Goal: Task Accomplishment & Management: Manage account settings

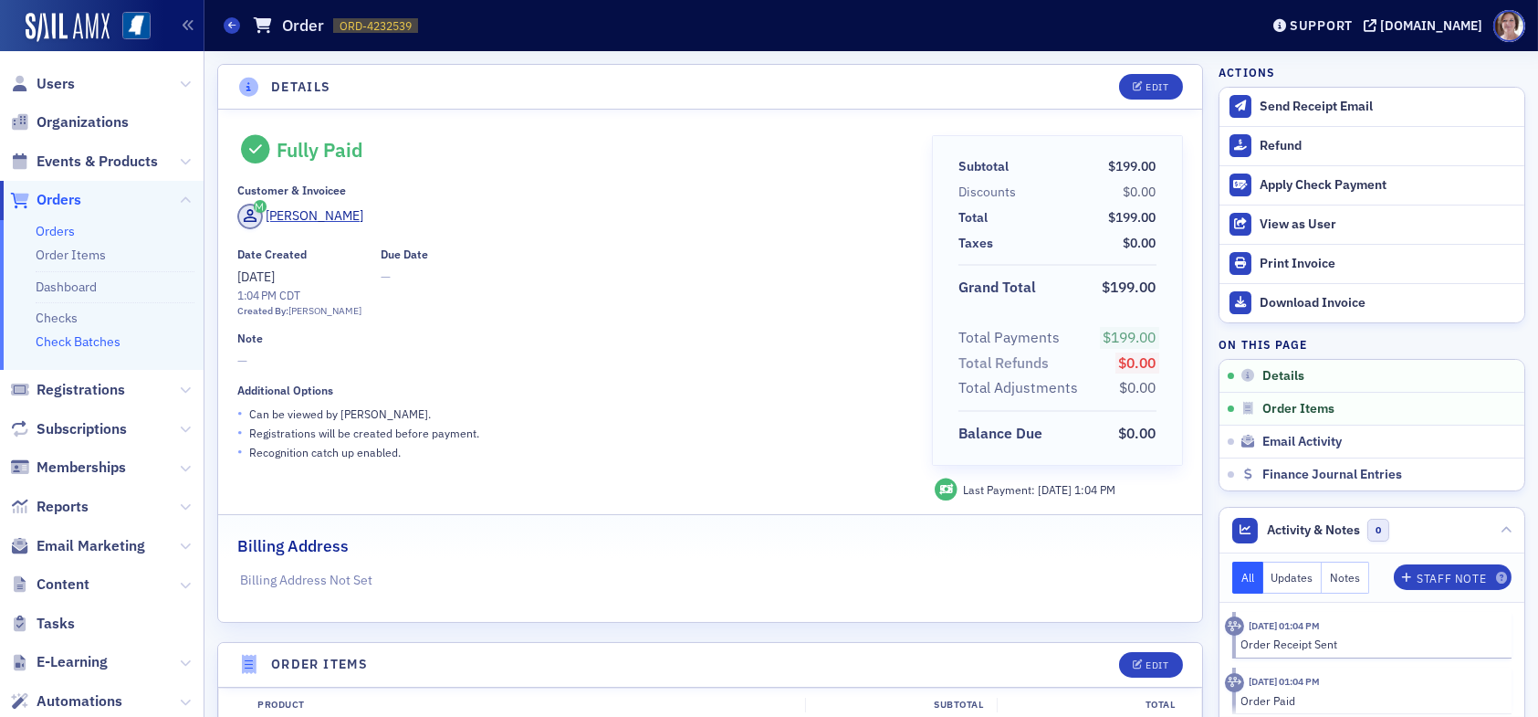
click at [102, 346] on link "Check Batches" at bounding box center [78, 341] width 85 height 16
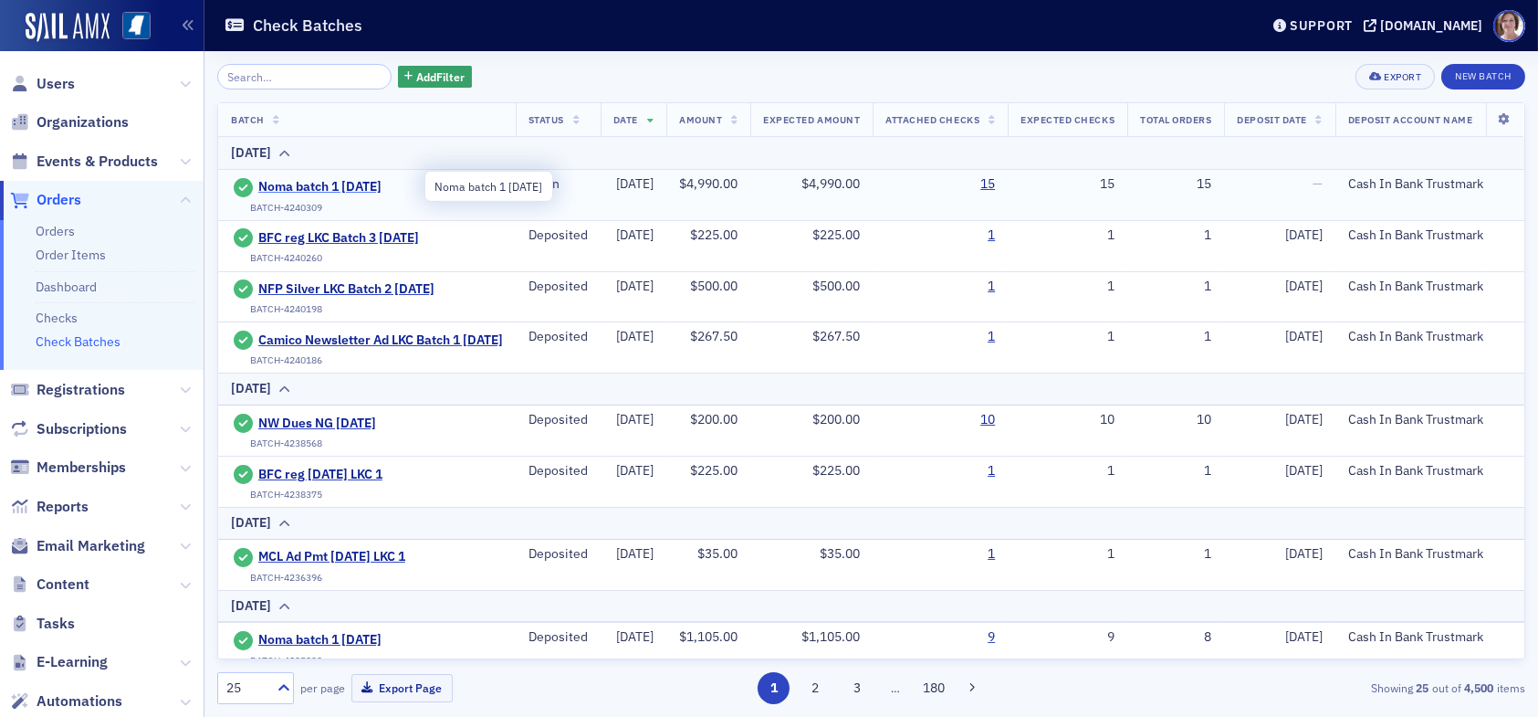
click at [372, 181] on span "Noma batch 1 [DATE]" at bounding box center [341, 187] width 166 height 16
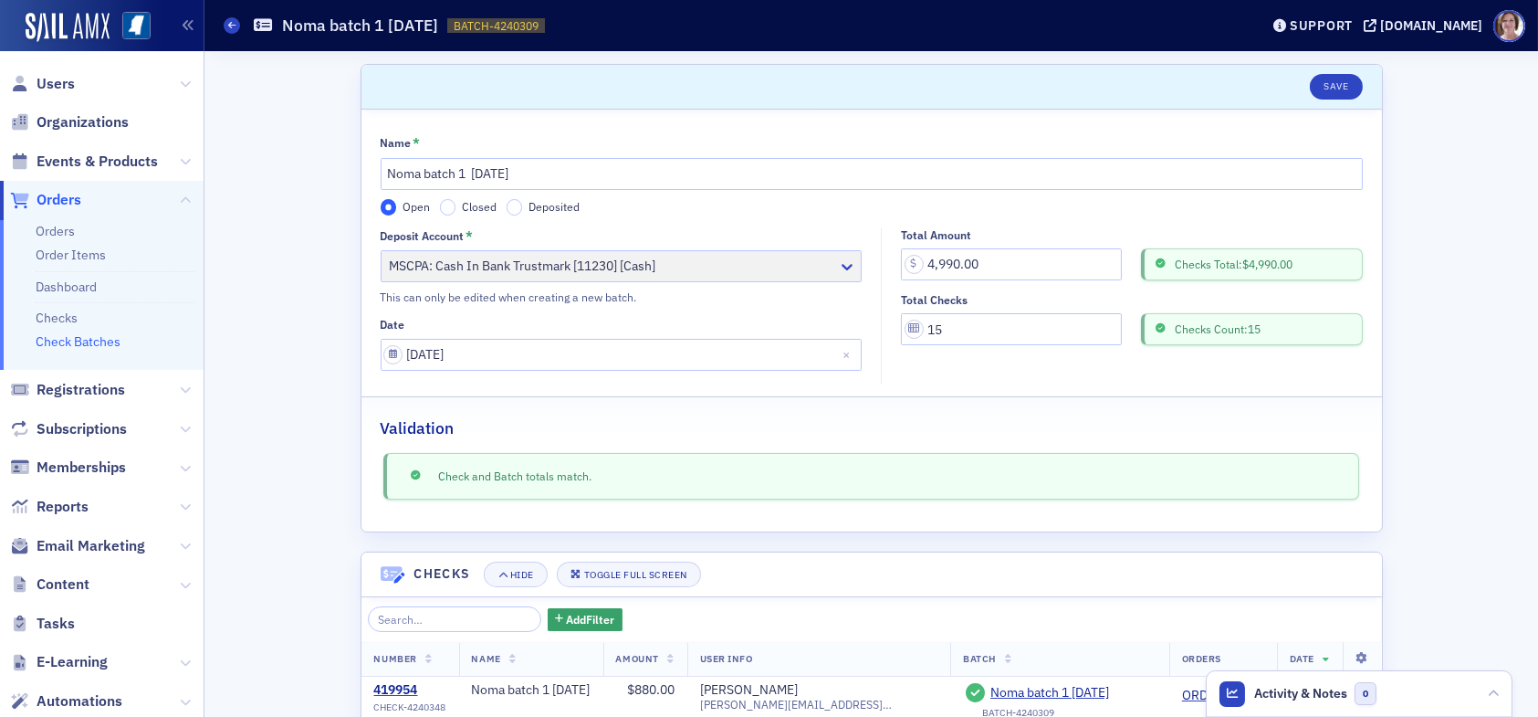
click at [1448, 430] on div "Scroll to Save Name * Noma batch 1 [DATE] Open Closed Deposited Deposit Account…" at bounding box center [871, 640] width 1308 height 1179
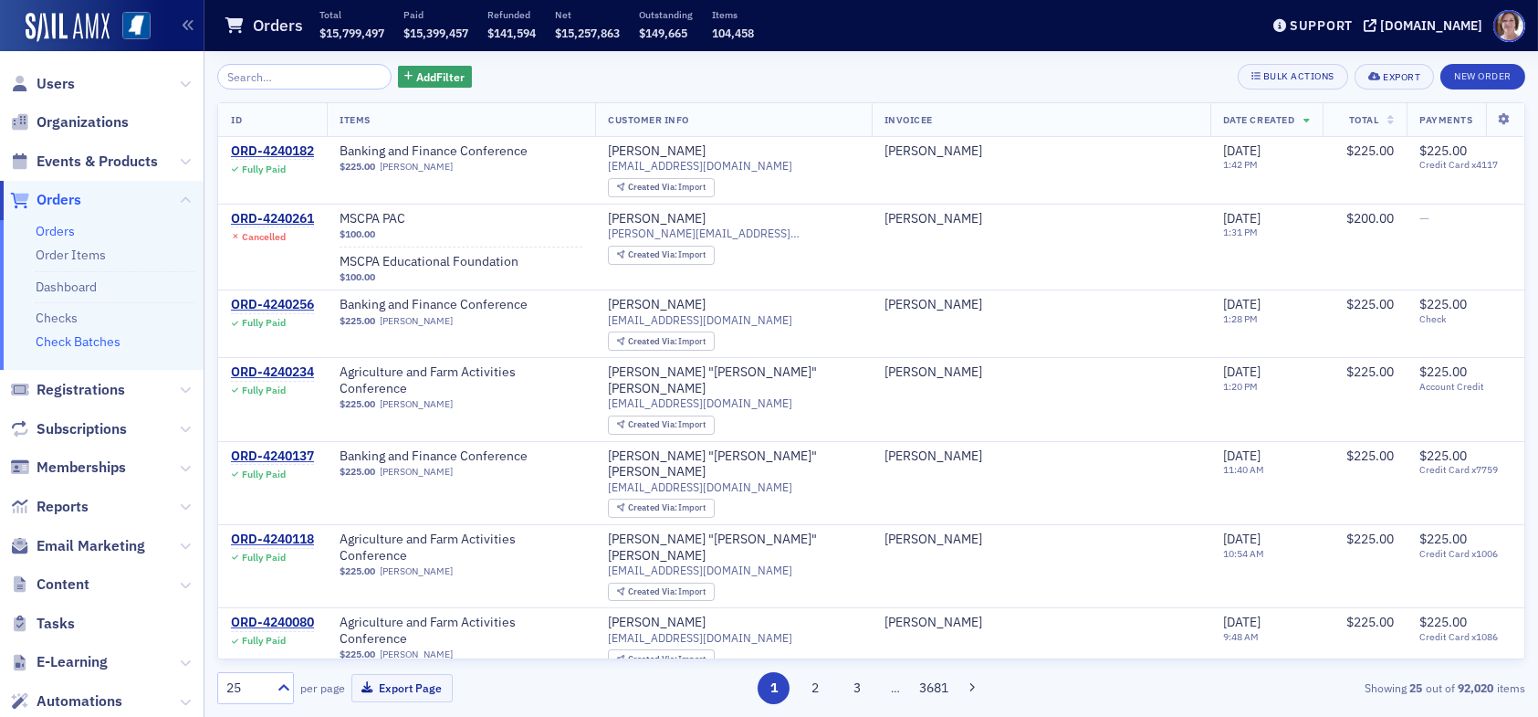
click at [93, 347] on link "Check Batches" at bounding box center [78, 341] width 85 height 16
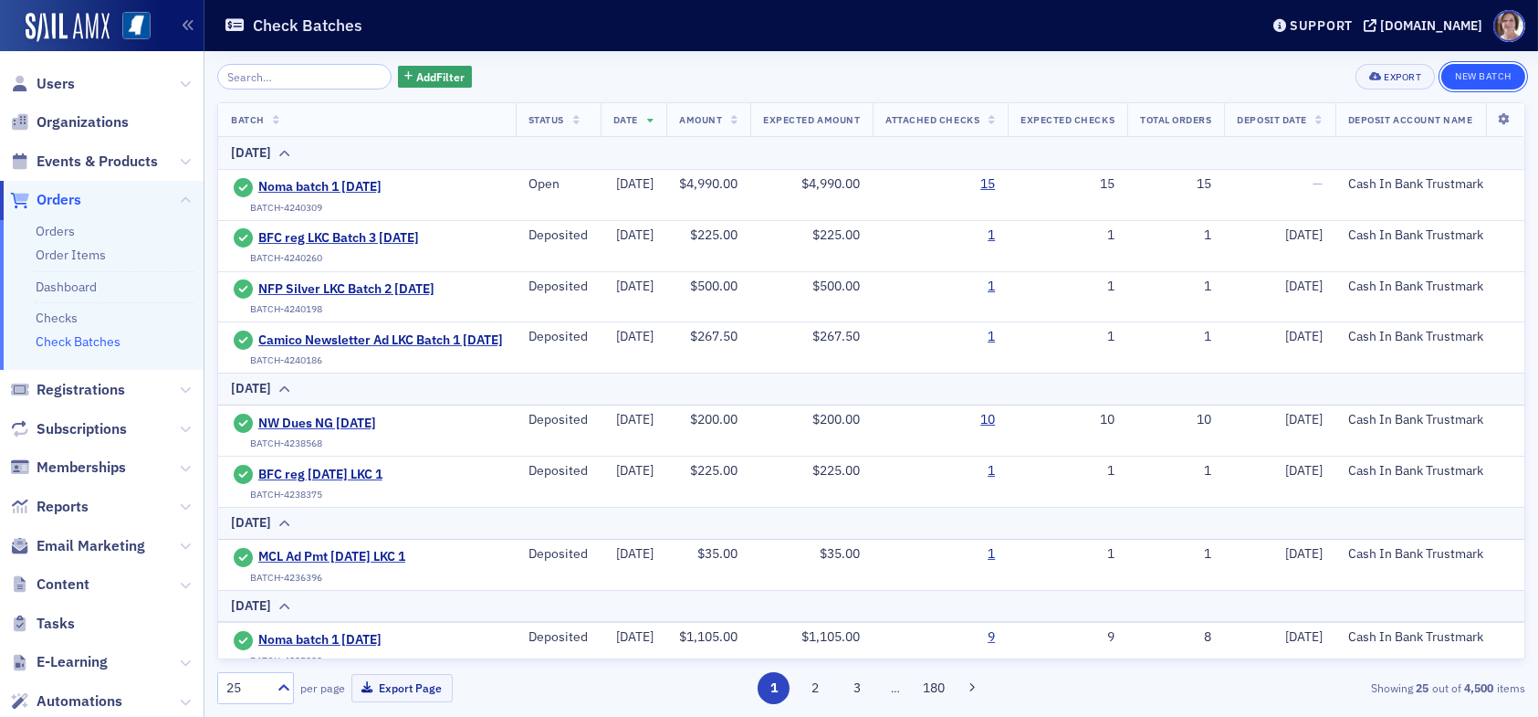
click at [1461, 80] on button "New Batch" at bounding box center [1483, 77] width 84 height 26
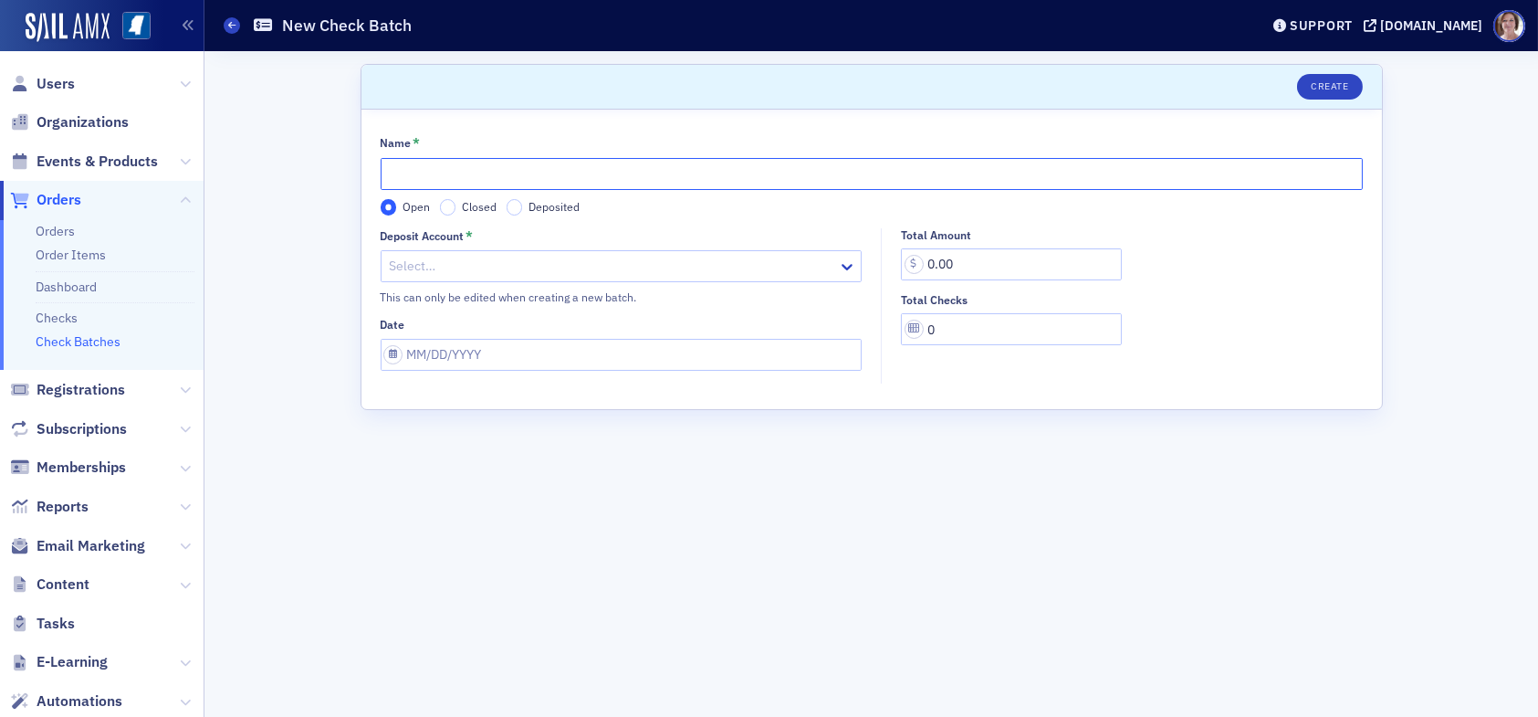
click at [577, 172] on input "Name *" at bounding box center [872, 174] width 982 height 32
type input "D"
type input "State of MS Dues ACH Pmt LKC Batch 4 [DATE]"
click at [463, 264] on div at bounding box center [612, 266] width 449 height 23
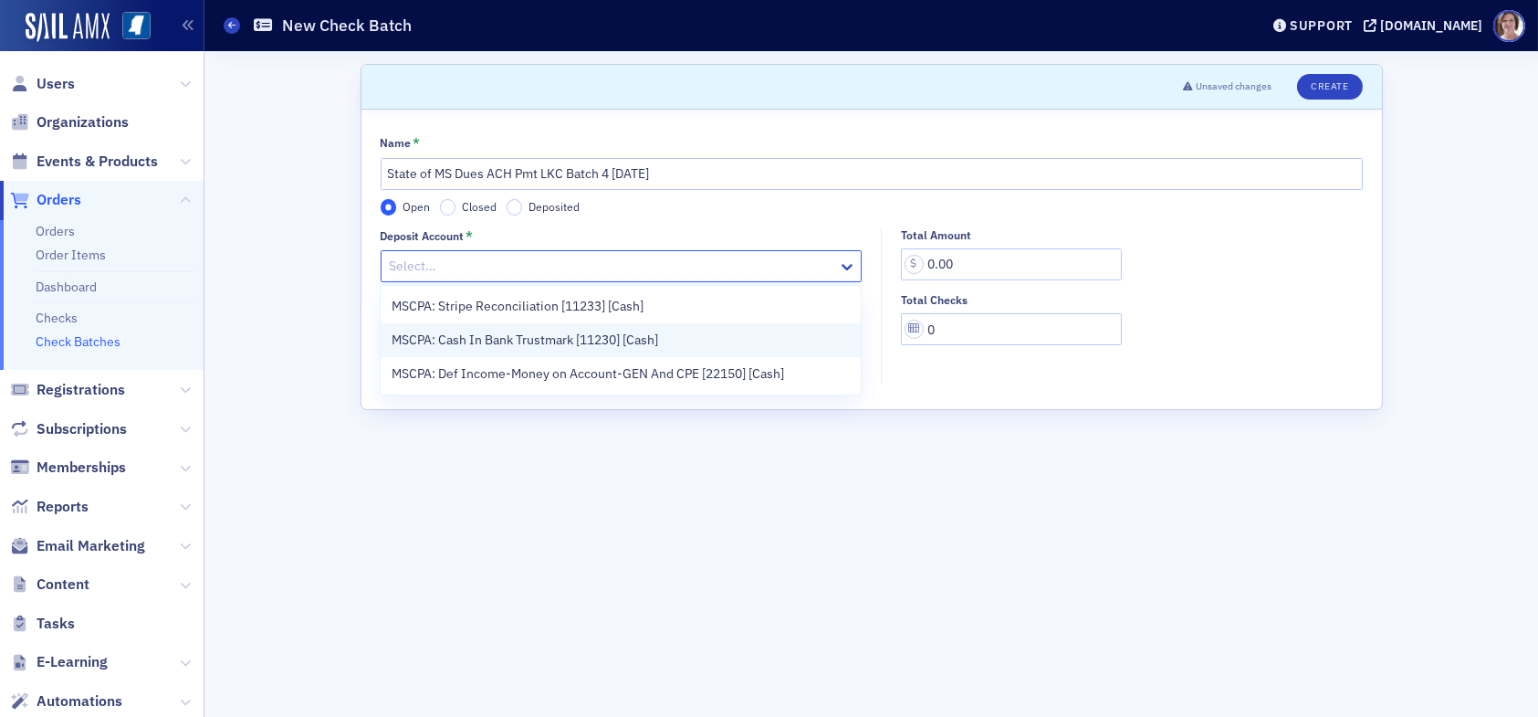
click at [487, 342] on span "MSCPA: Cash In Bank Trustmark [11230] [Cash]" at bounding box center [525, 339] width 267 height 19
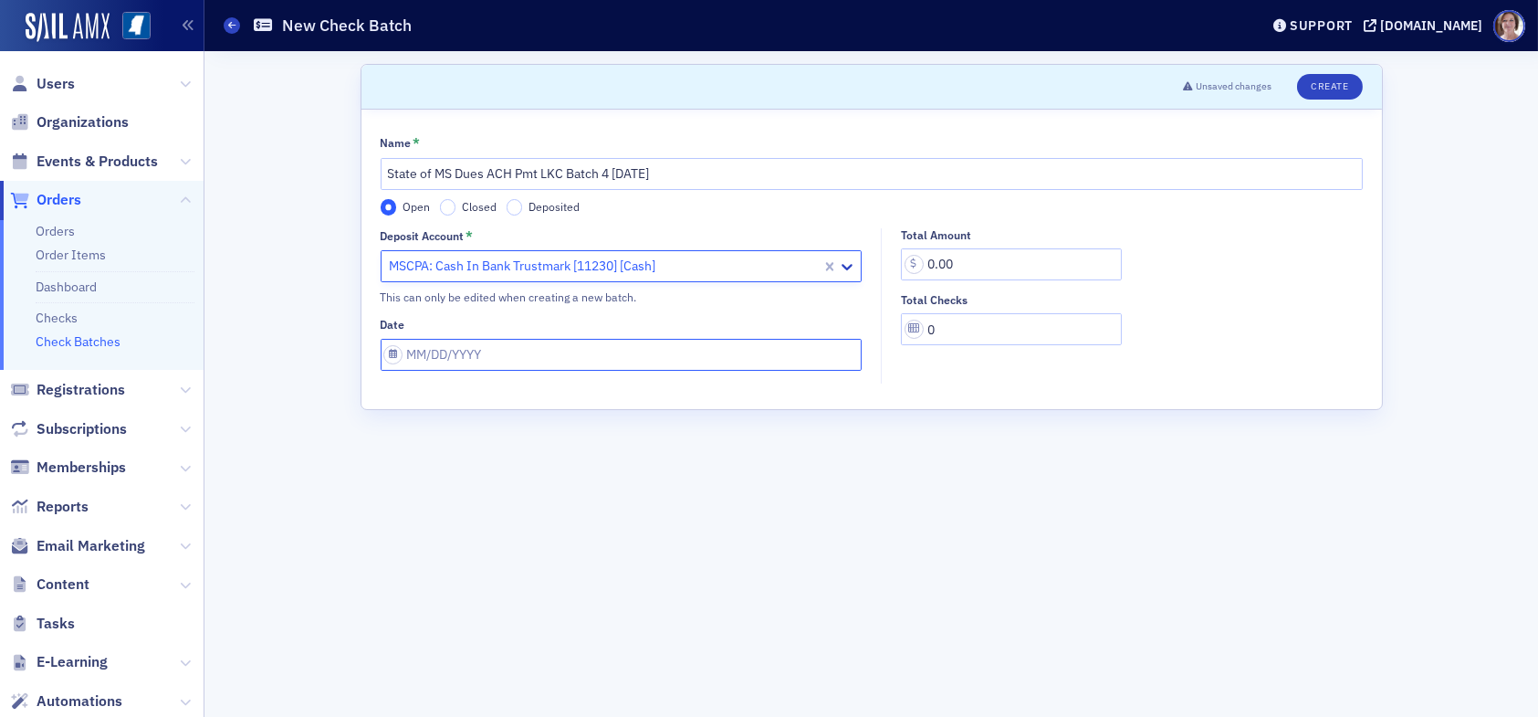
select select "7"
select select "2025"
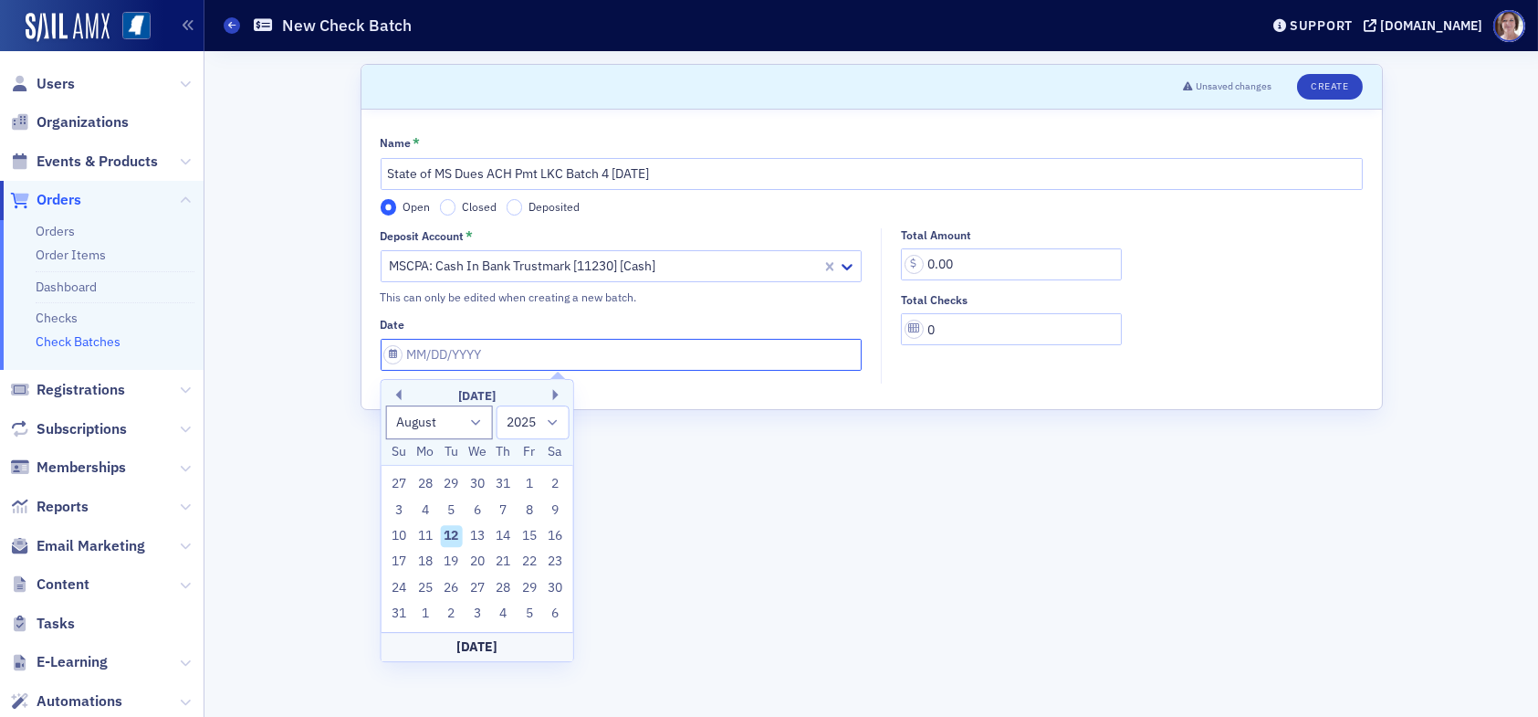
click at [517, 359] on input "Date" at bounding box center [622, 355] width 482 height 32
click at [449, 537] on div "12" at bounding box center [451, 536] width 22 height 22
type input "[DATE]"
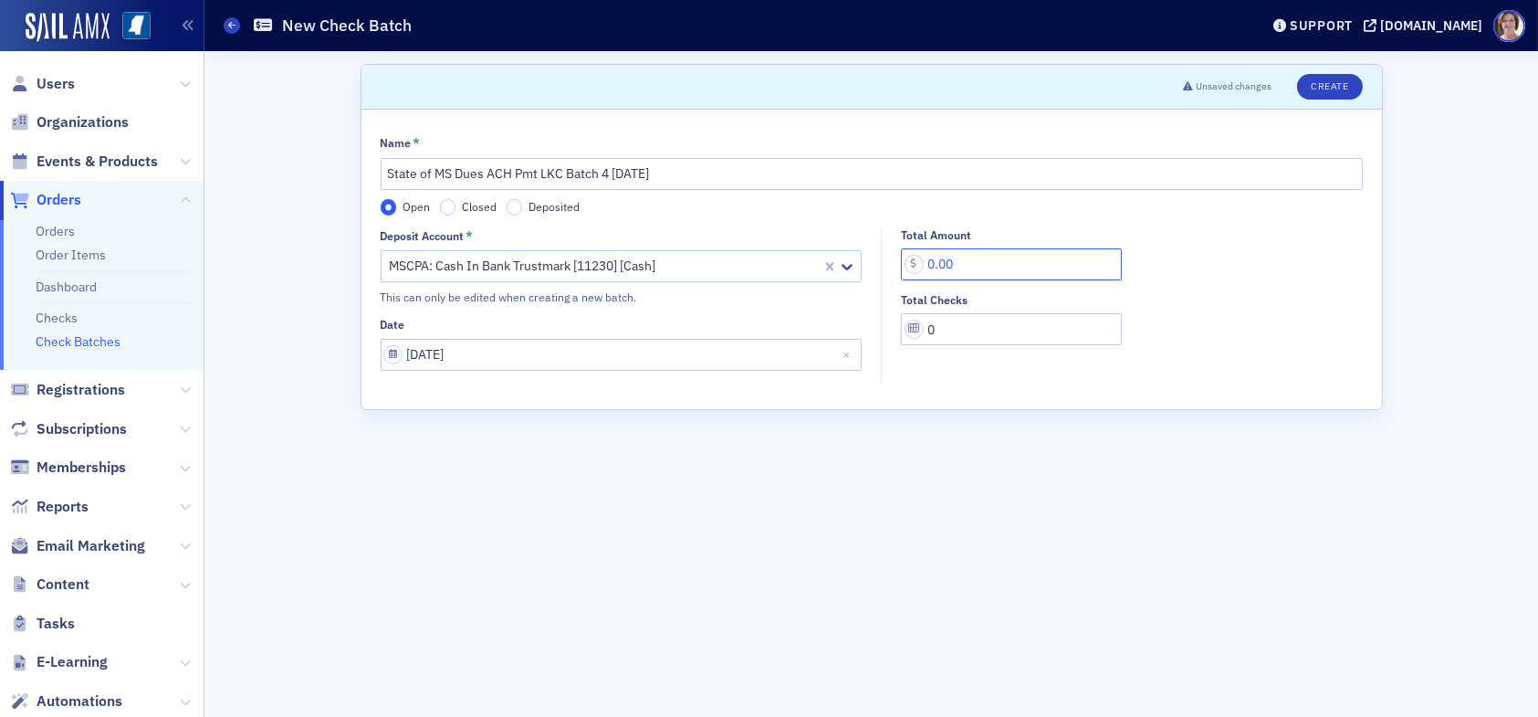
drag, startPoint x: 962, startPoint y: 266, endPoint x: 903, endPoint y: 266, distance: 59.3
click at [903, 266] on input "0.00" at bounding box center [1011, 264] width 221 height 32
type input "555.00"
click at [938, 327] on input "0" at bounding box center [1011, 329] width 221 height 32
type input "3"
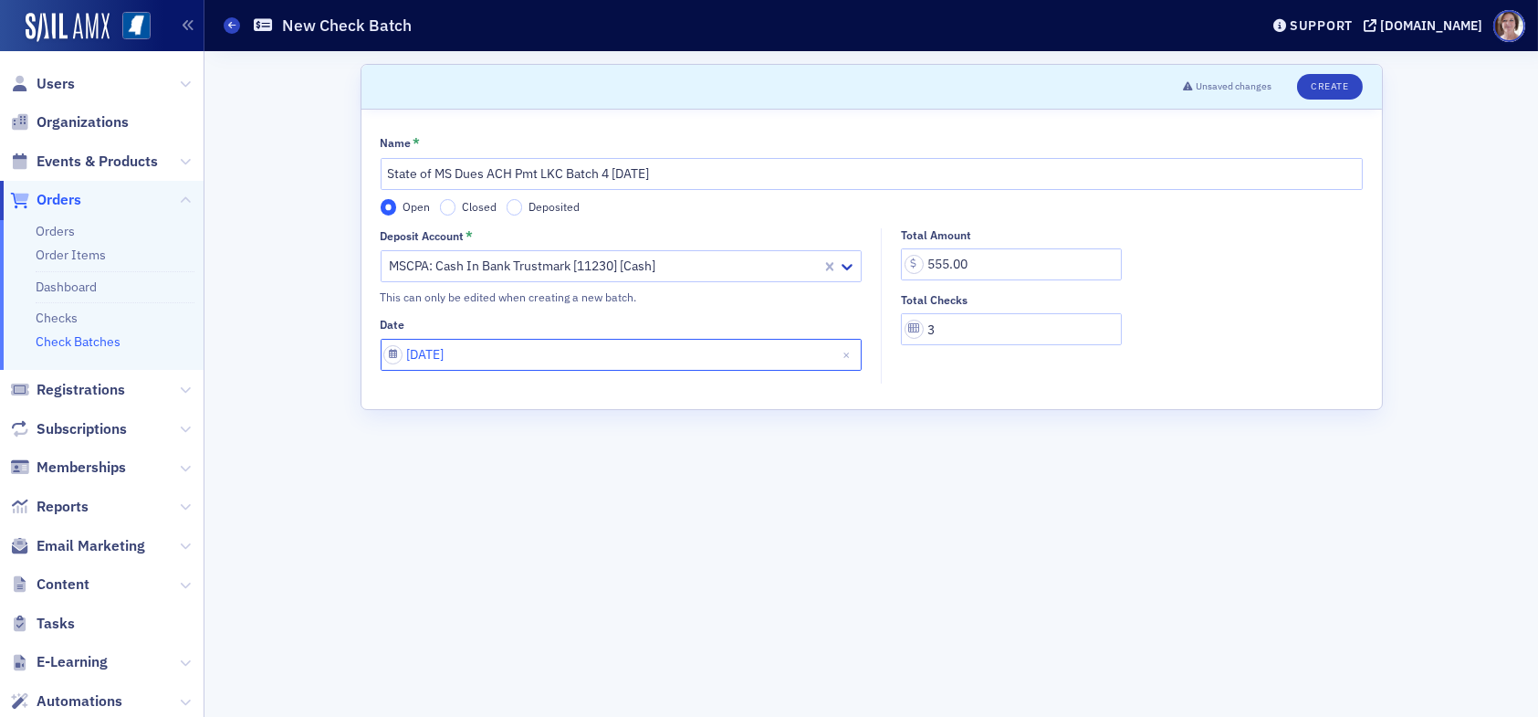
select select "7"
select select "2025"
drag, startPoint x: 439, startPoint y: 358, endPoint x: 429, endPoint y: 360, distance: 10.2
click at [429, 360] on input "[DATE]" at bounding box center [622, 355] width 482 height 32
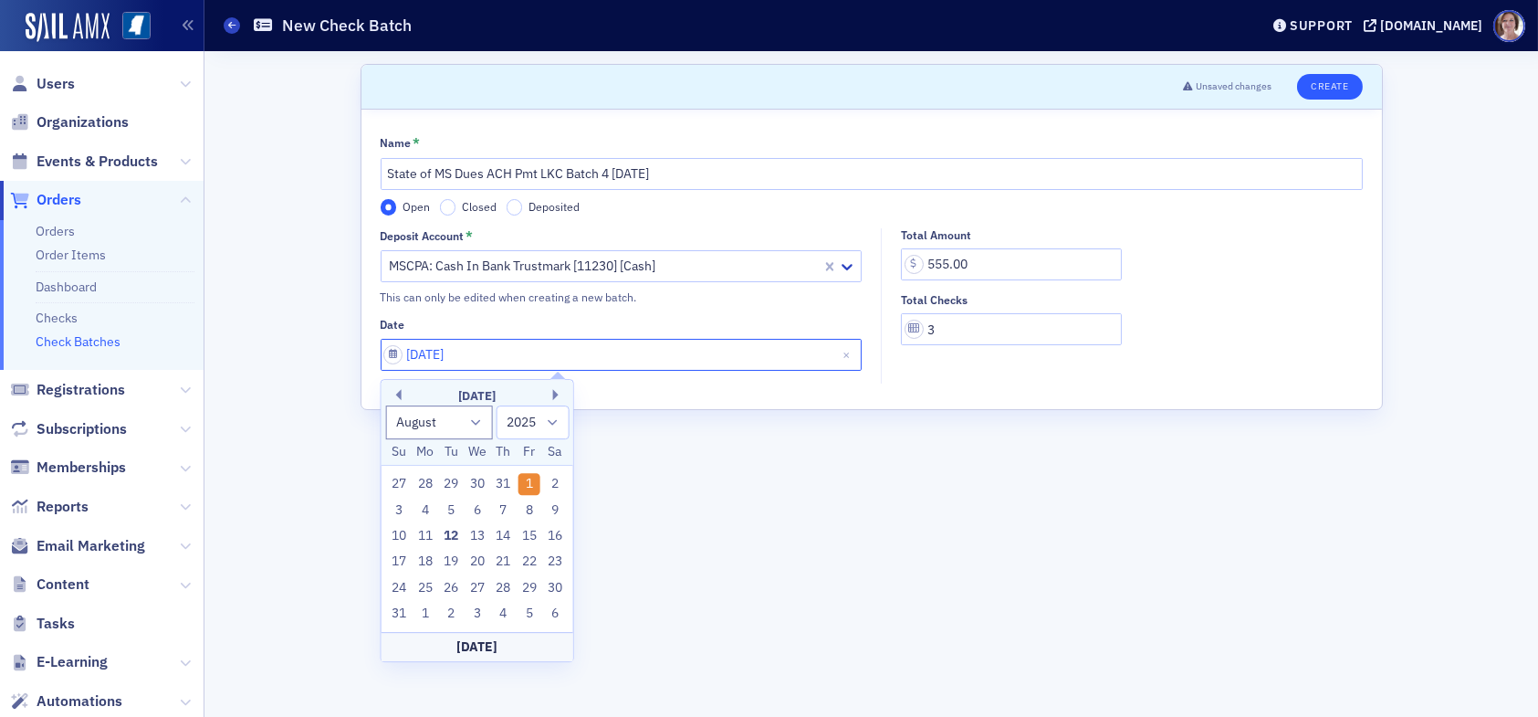
type input "08/01/2025"
click at [1326, 83] on button "Create" at bounding box center [1329, 87] width 65 height 26
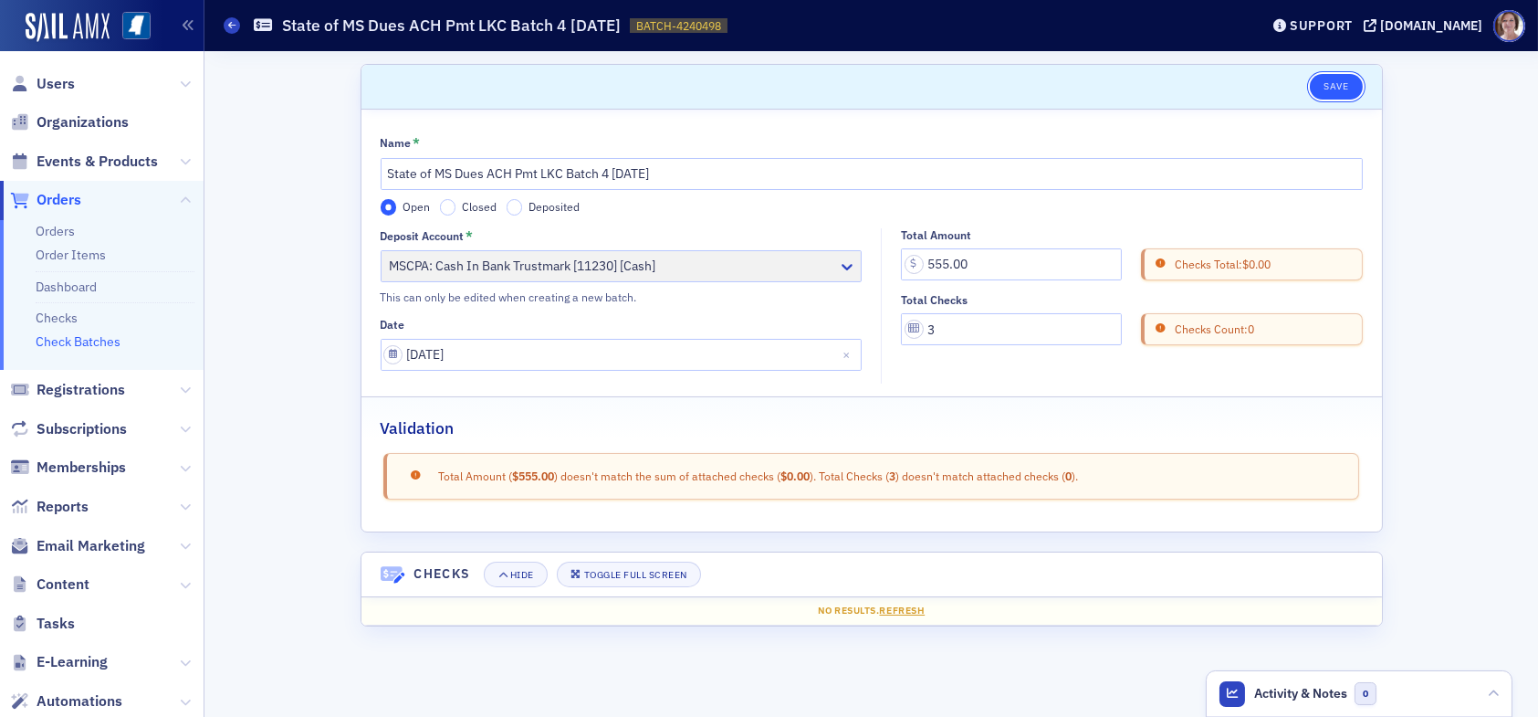
click at [1340, 85] on button "Save" at bounding box center [1336, 87] width 52 height 26
click at [59, 320] on link "Checks" at bounding box center [57, 317] width 42 height 16
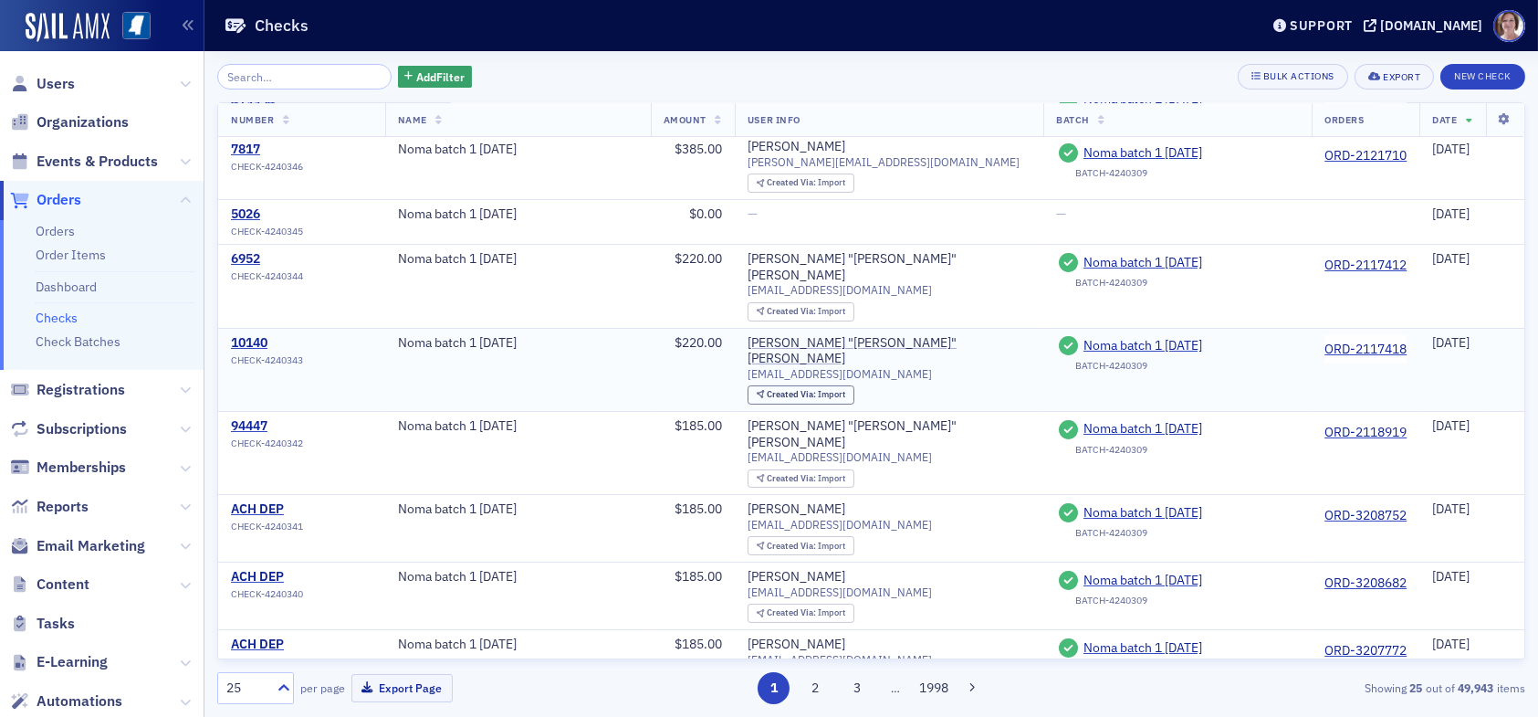
scroll to position [365, 0]
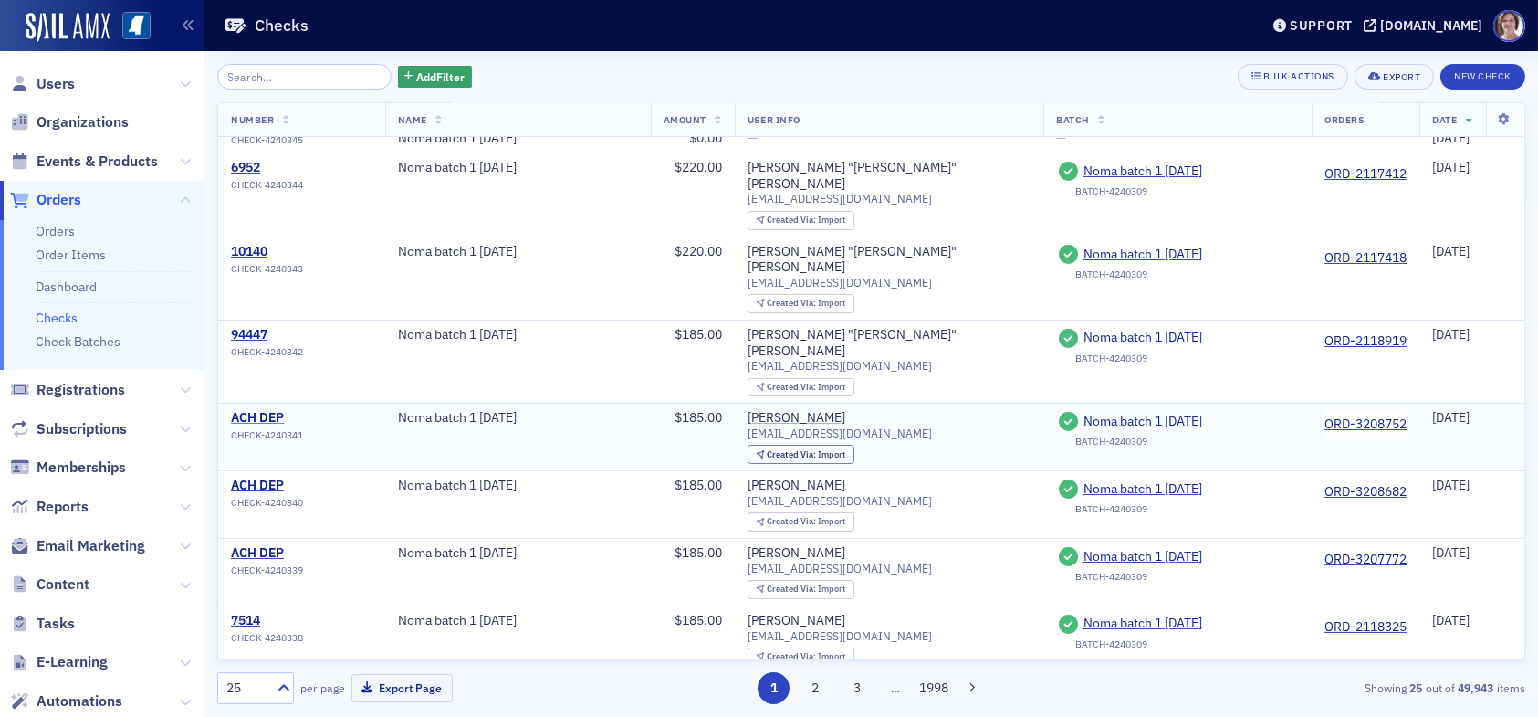
click at [257, 410] on div "ACH DEP" at bounding box center [267, 418] width 72 height 16
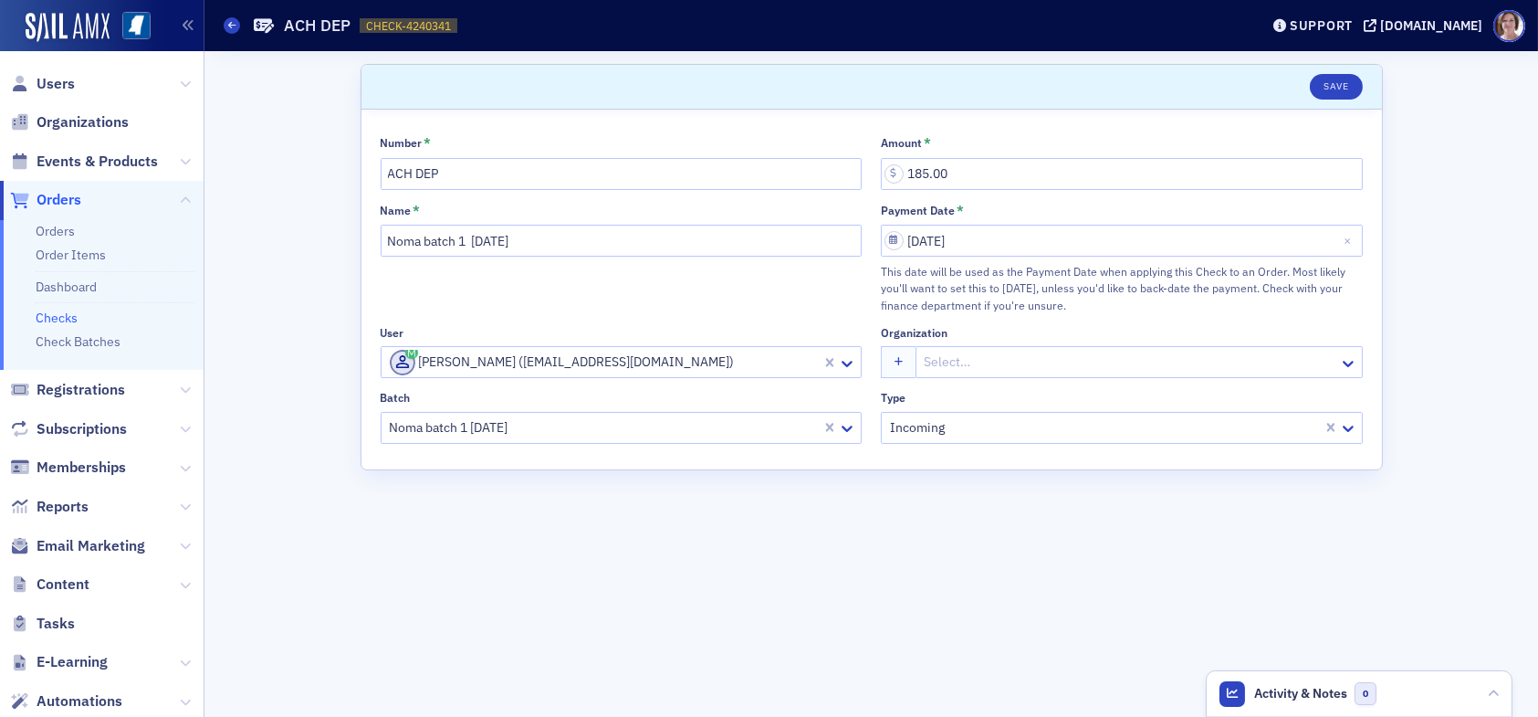
click at [543, 427] on div at bounding box center [604, 427] width 433 height 23
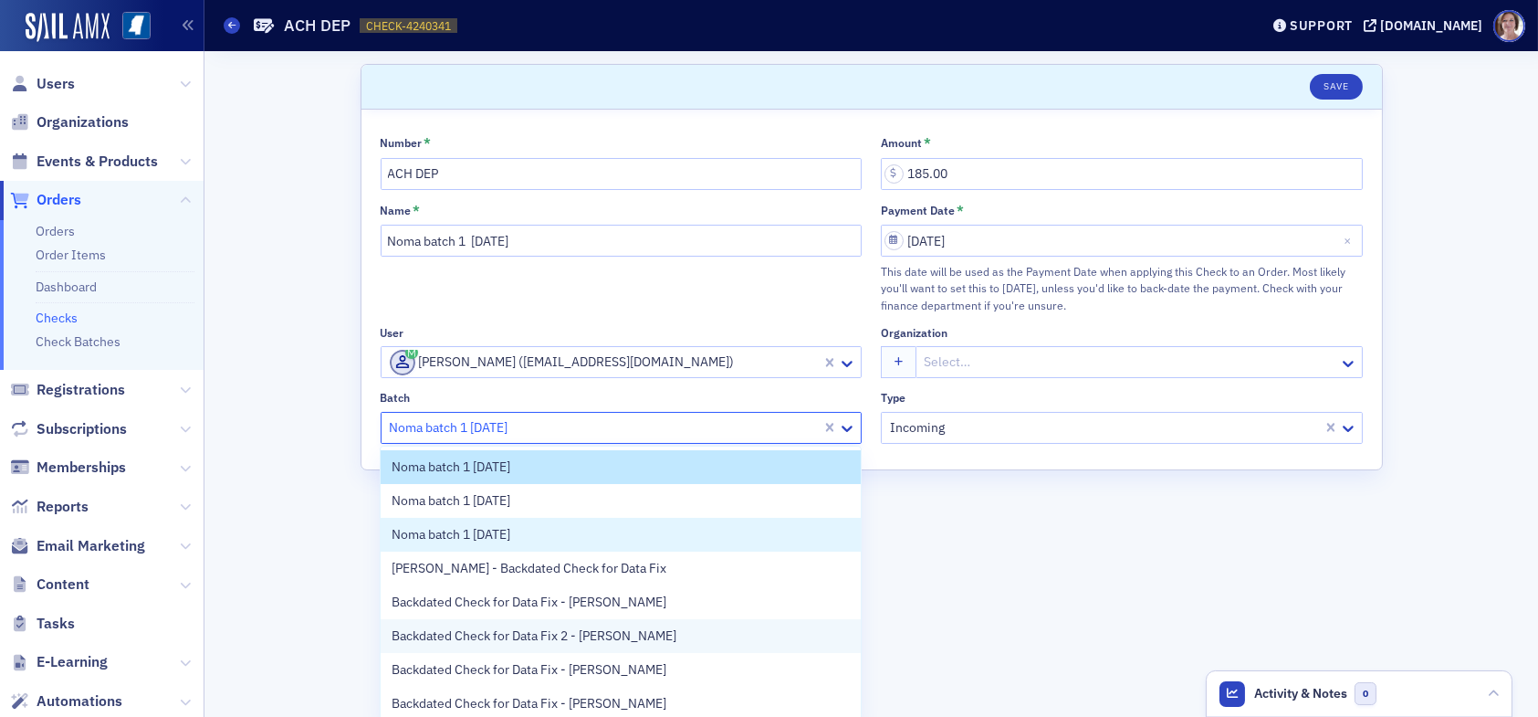
scroll to position [71, 0]
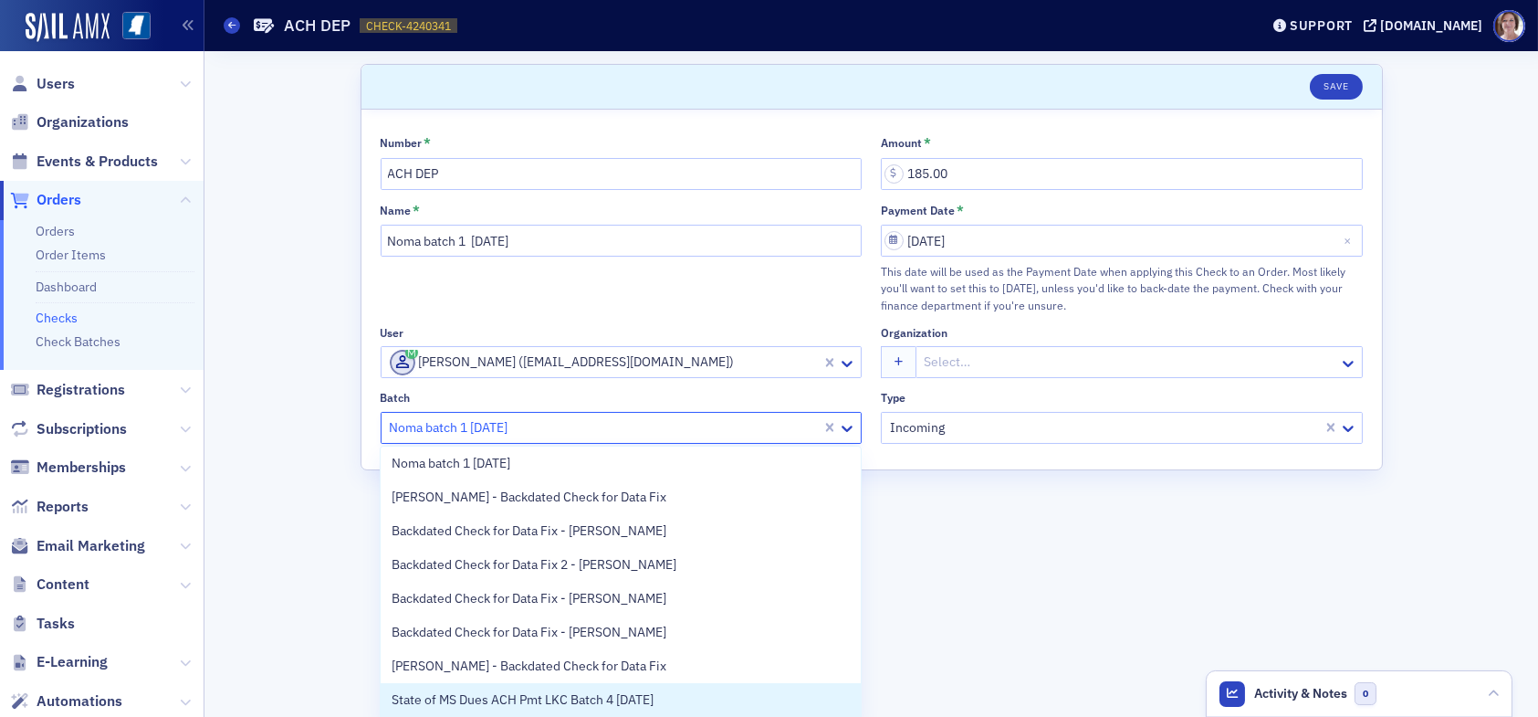
click at [497, 694] on span "State of MS Dues ACH Pmt LKC Batch 4 08.12.25" at bounding box center [523, 699] width 262 height 19
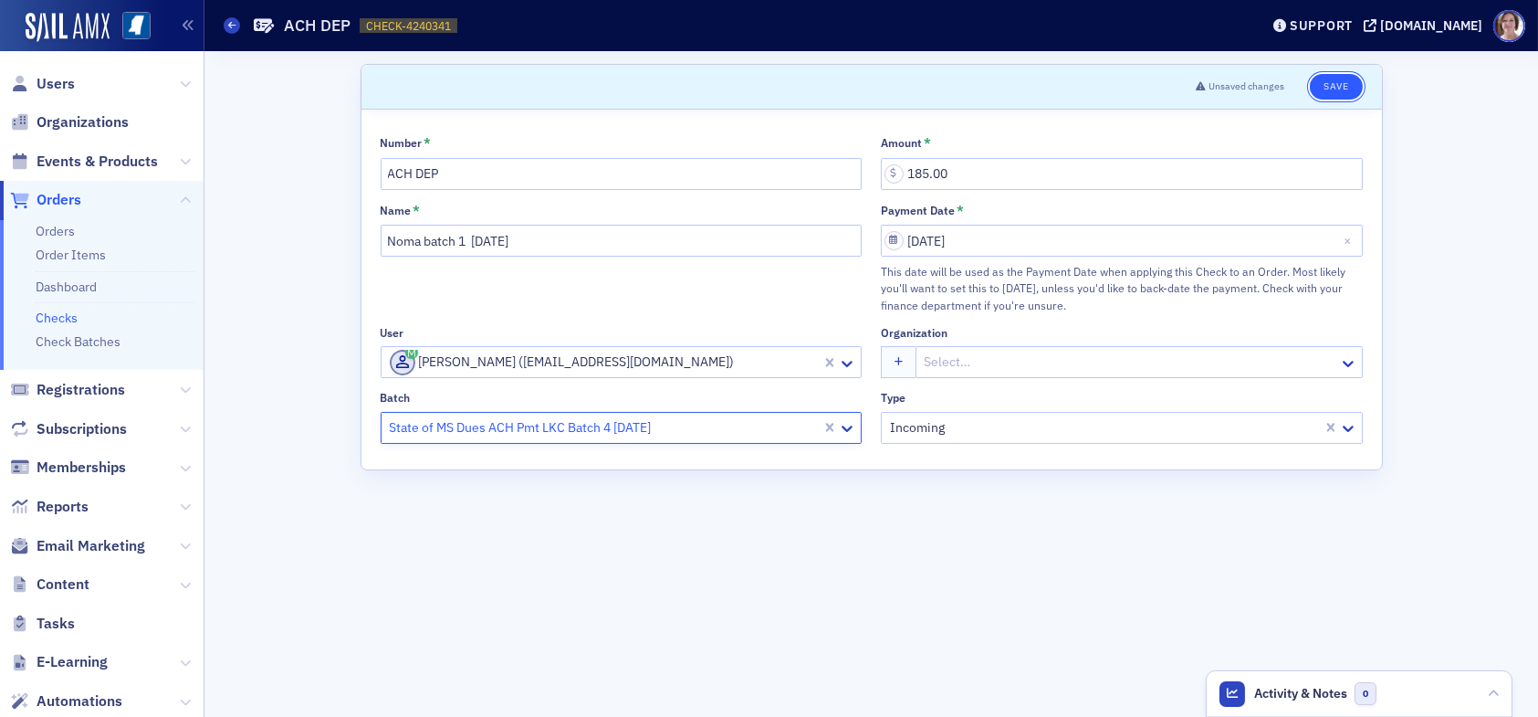
click at [1337, 84] on button "Save" at bounding box center [1336, 87] width 52 height 26
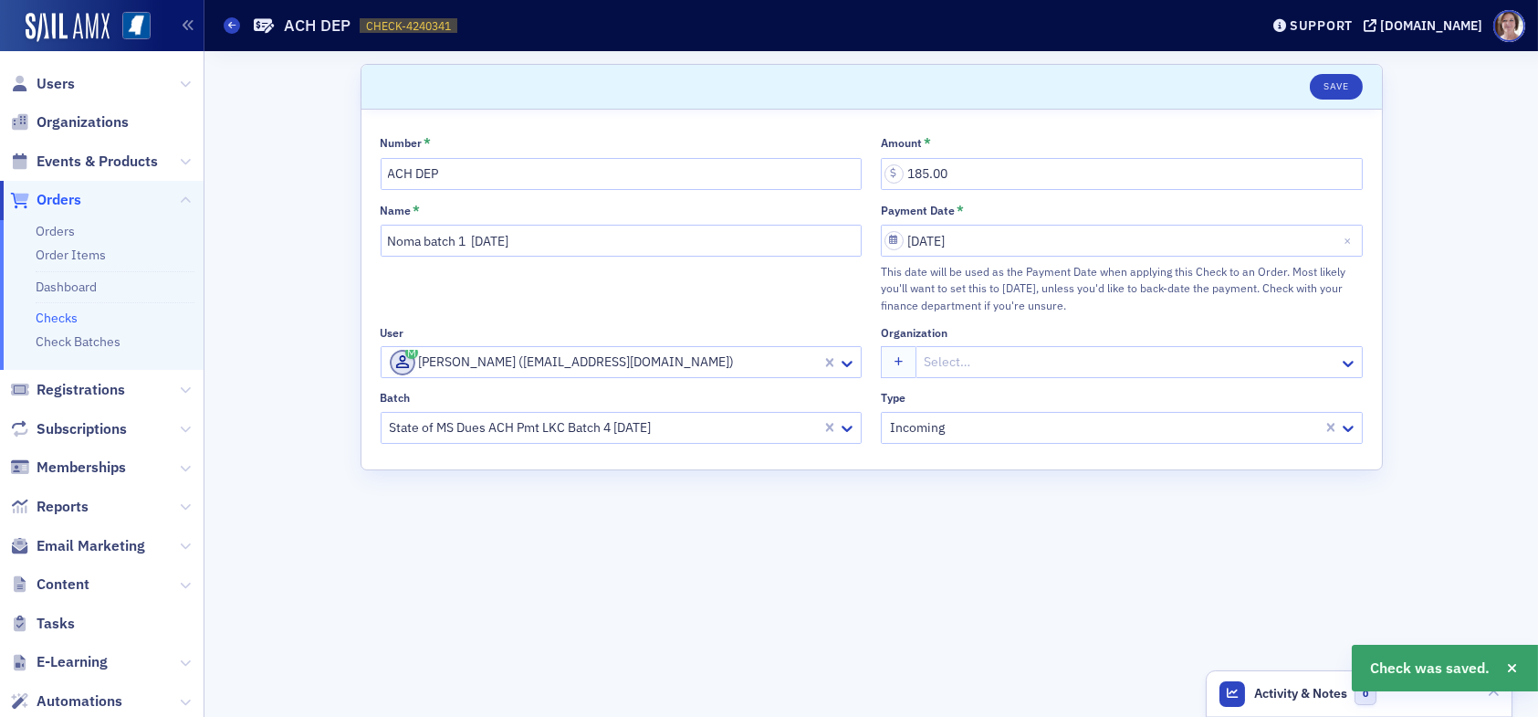
click at [61, 318] on link "Checks" at bounding box center [57, 317] width 42 height 16
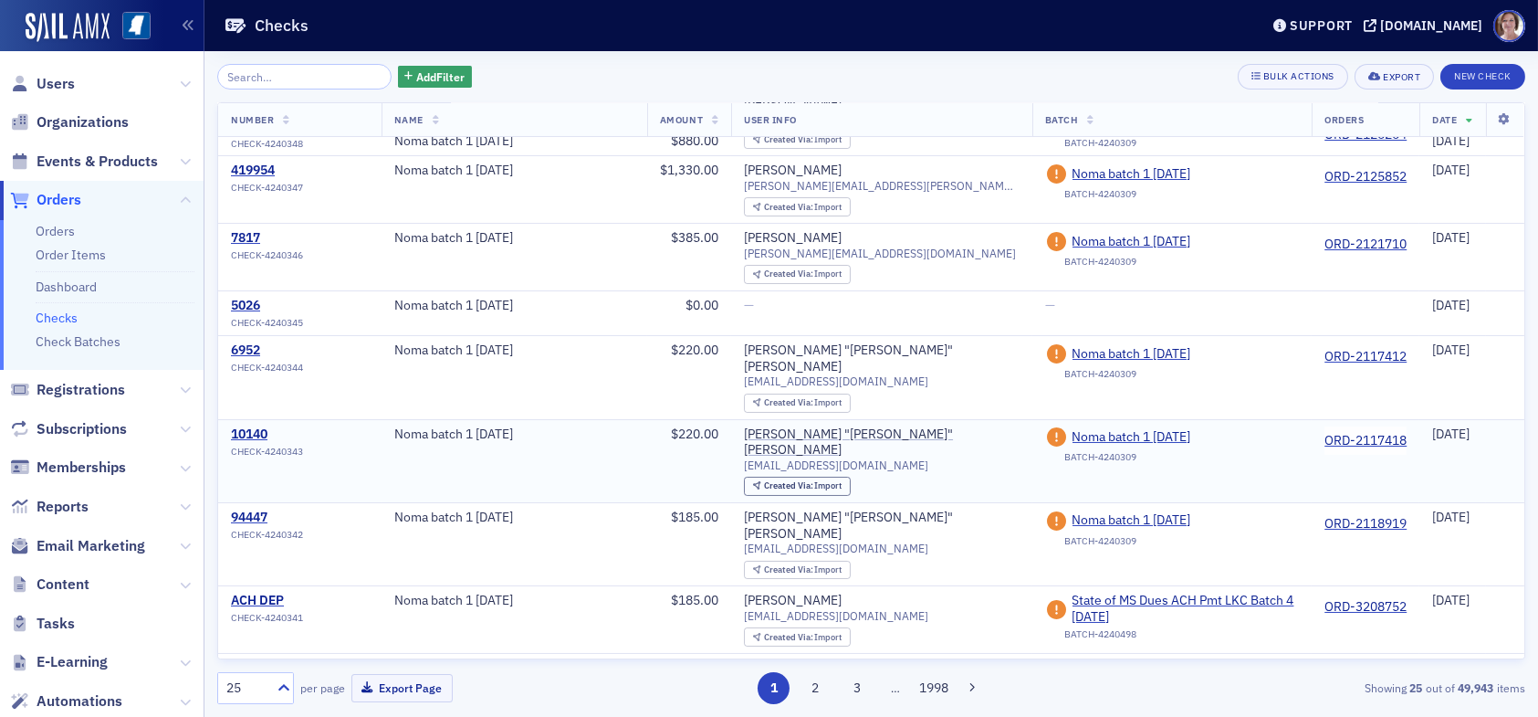
scroll to position [274, 0]
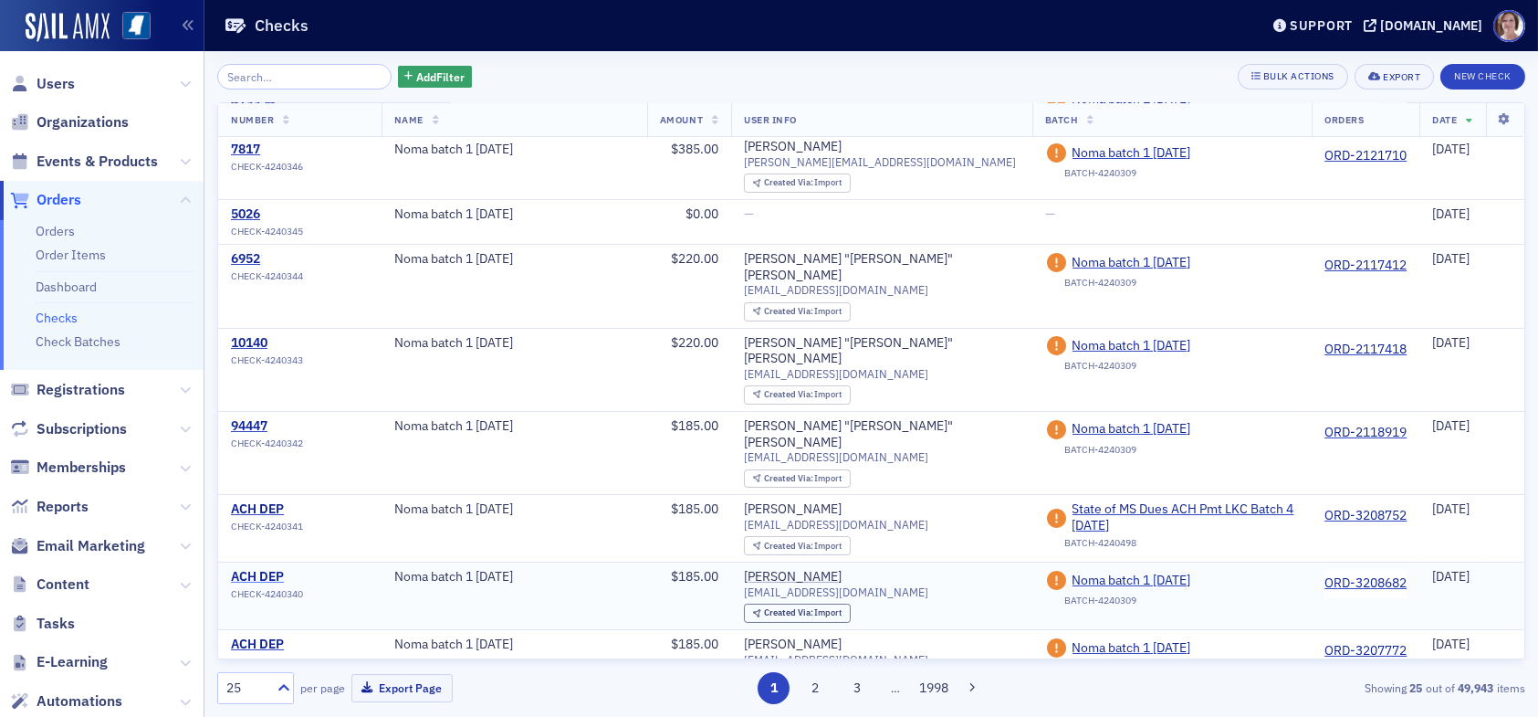
click at [265, 569] on div "ACH DEP" at bounding box center [267, 577] width 72 height 16
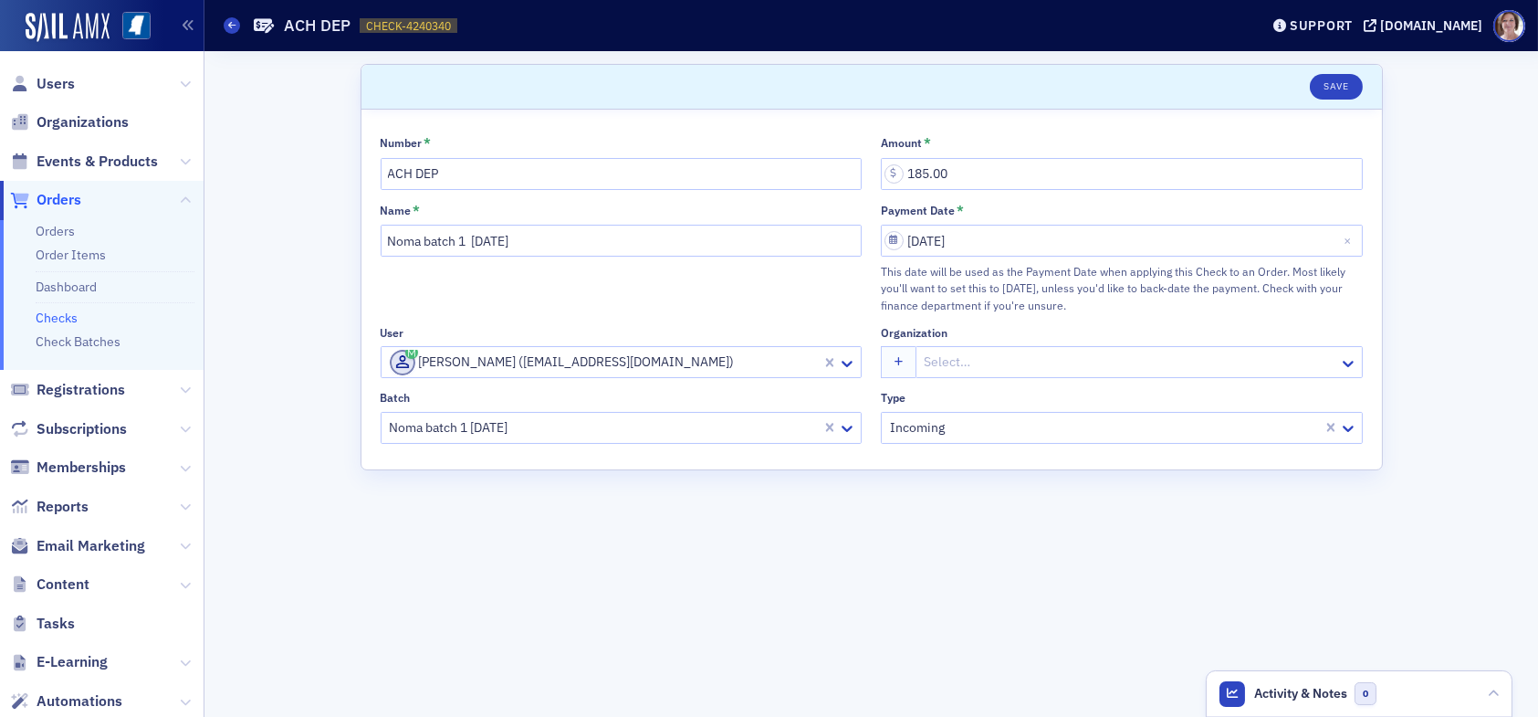
click at [627, 426] on div at bounding box center [604, 427] width 433 height 23
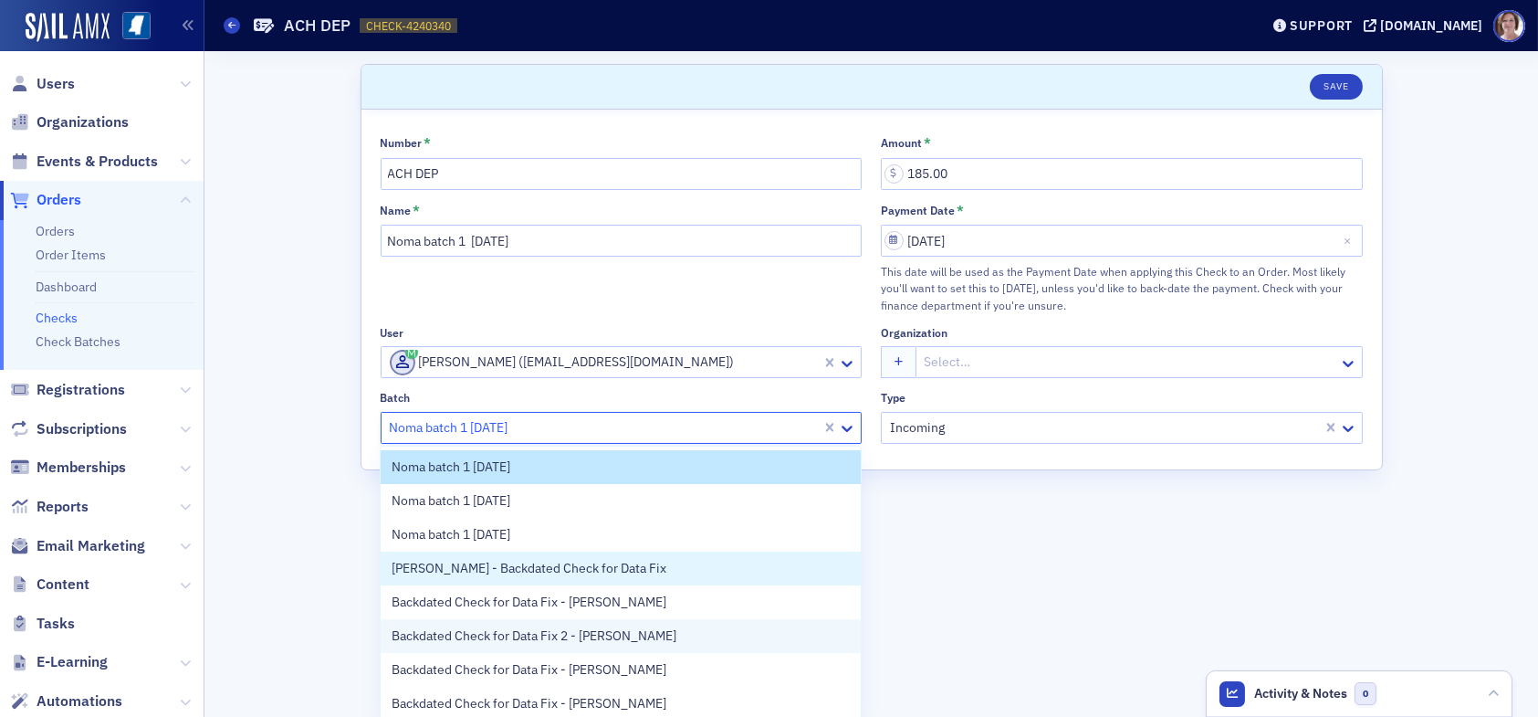
scroll to position [71, 0]
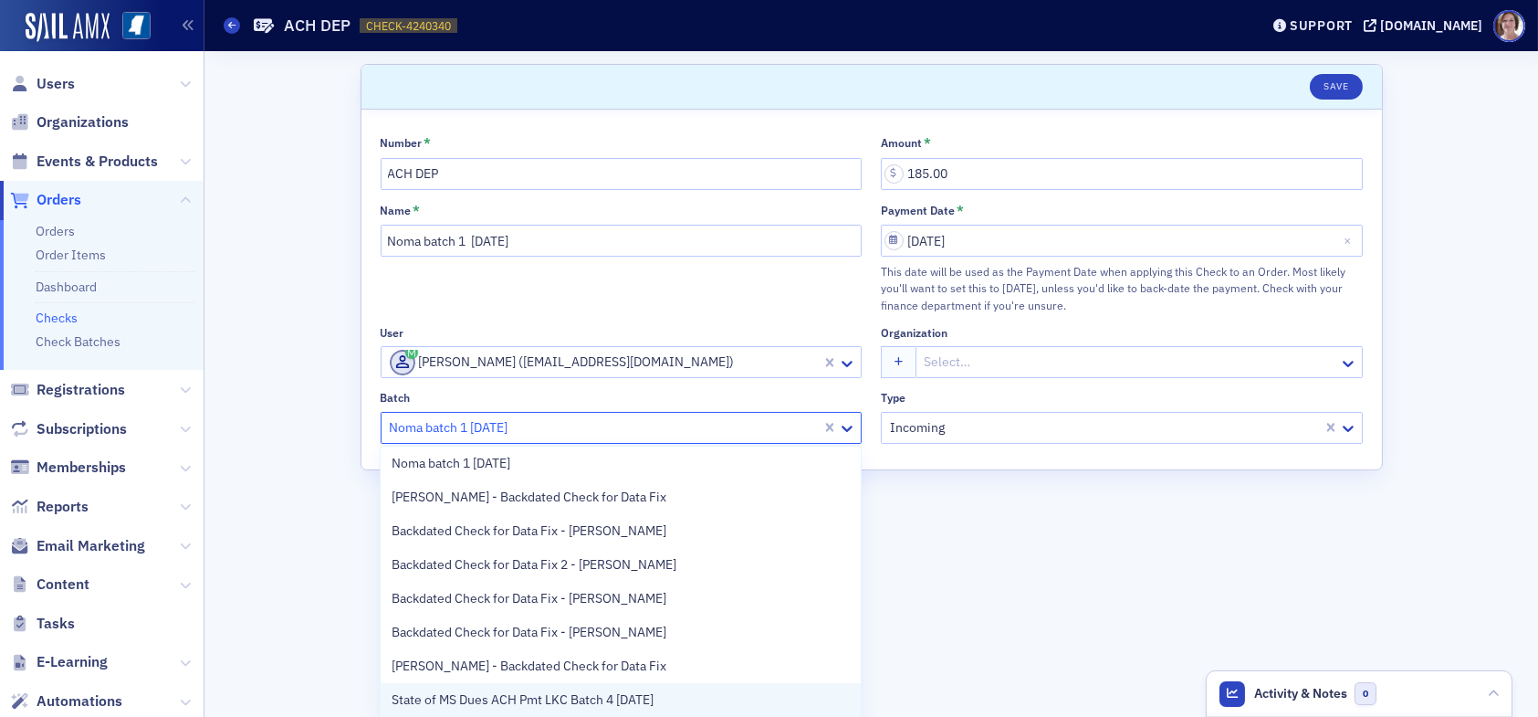
click at [589, 699] on span "State of MS Dues ACH Pmt LKC Batch 4 08.12.25" at bounding box center [523, 699] width 262 height 19
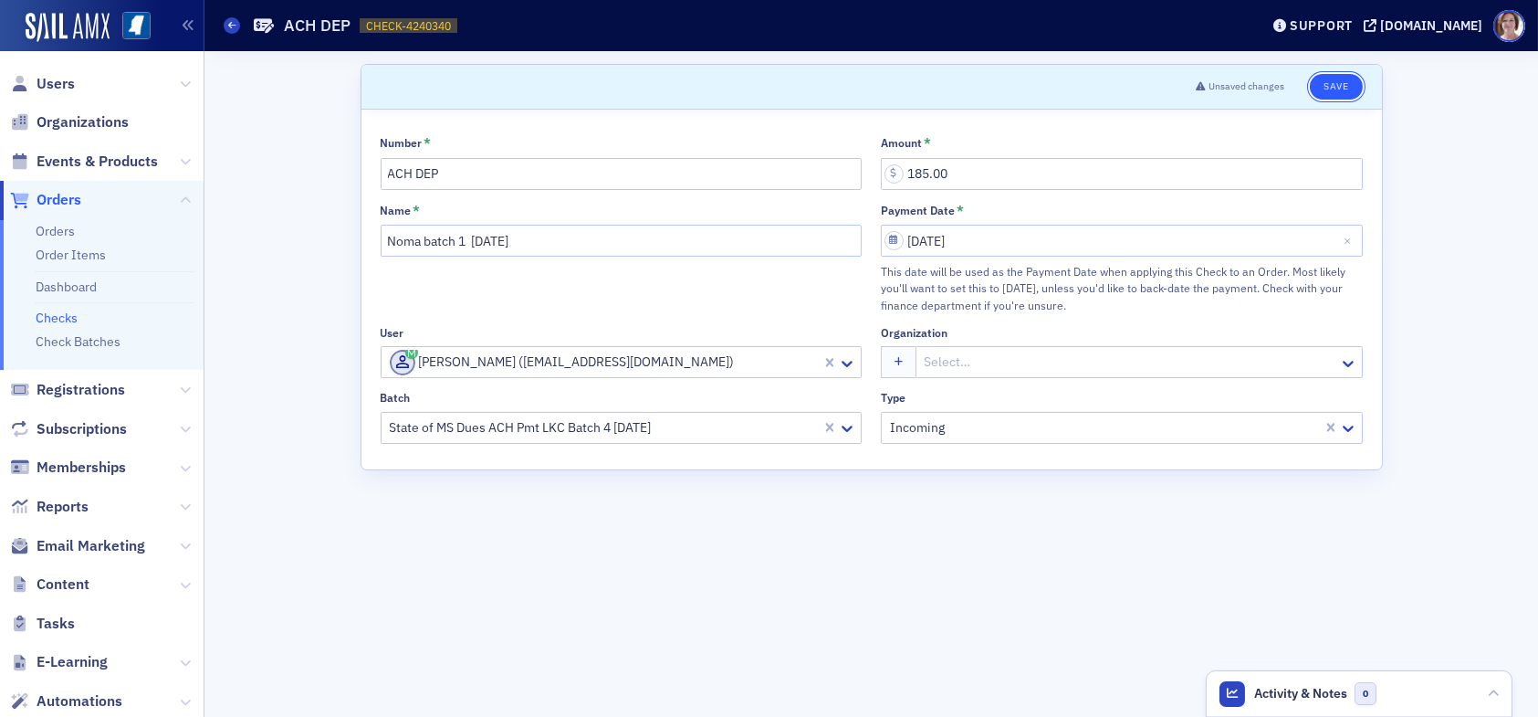
click at [1336, 83] on button "Save" at bounding box center [1336, 87] width 52 height 26
click at [59, 320] on link "Checks" at bounding box center [57, 317] width 42 height 16
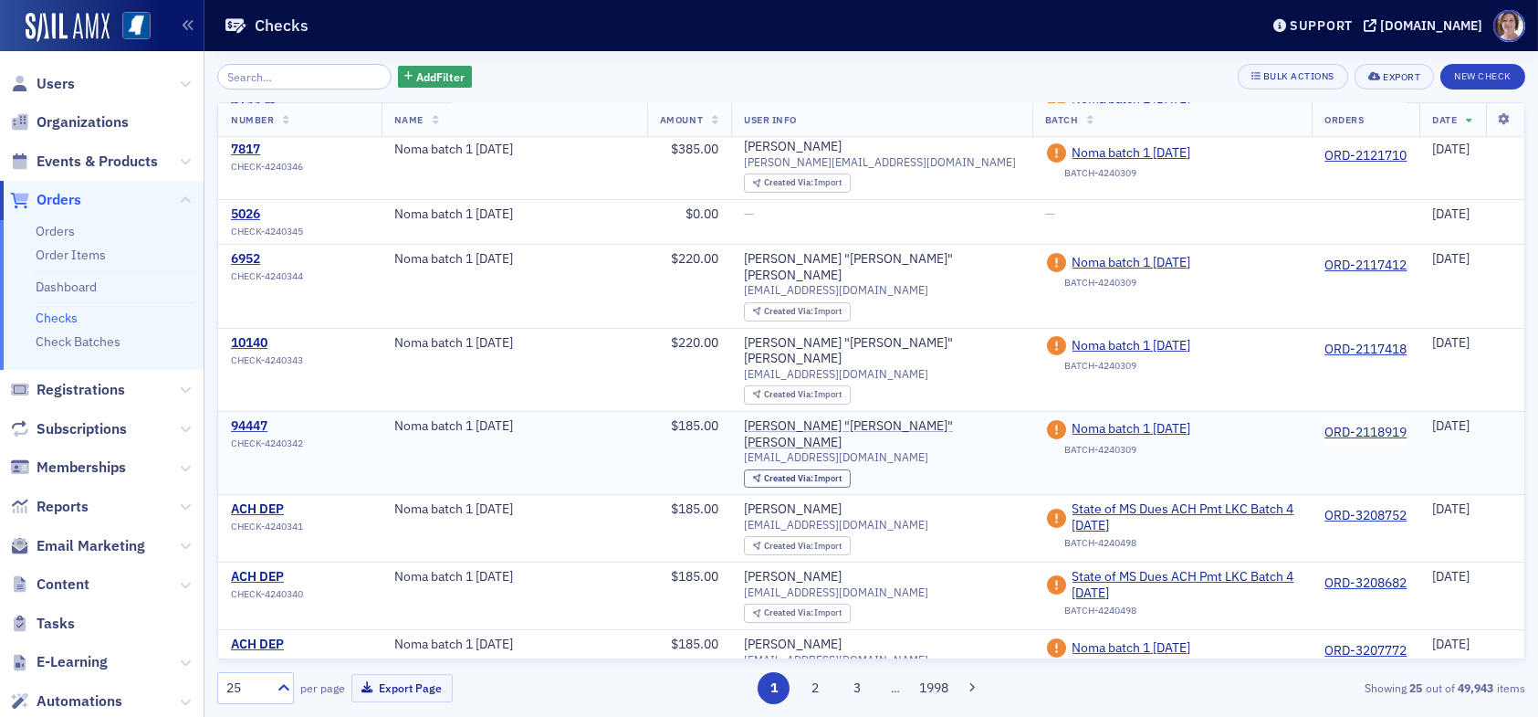
scroll to position [365, 0]
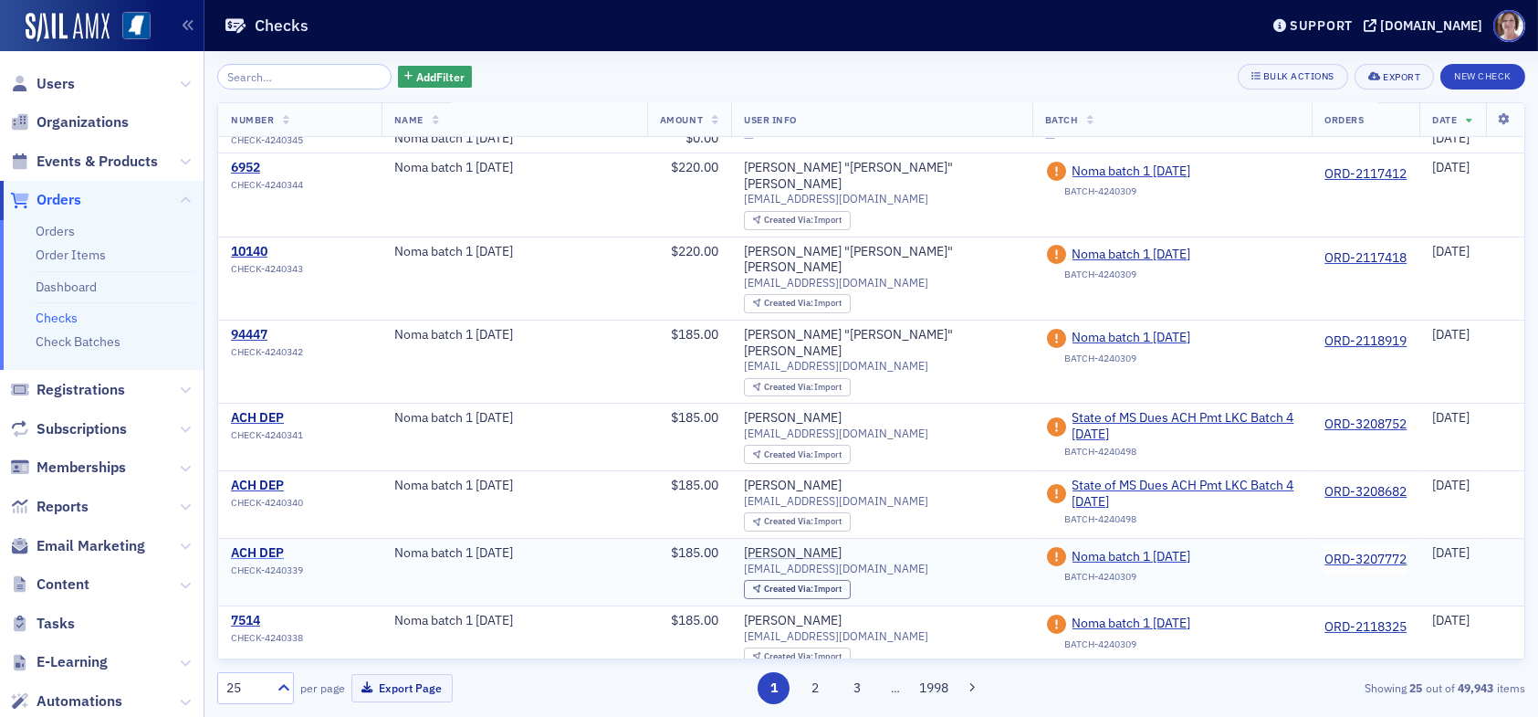
click at [270, 545] on div "ACH DEP" at bounding box center [267, 553] width 72 height 16
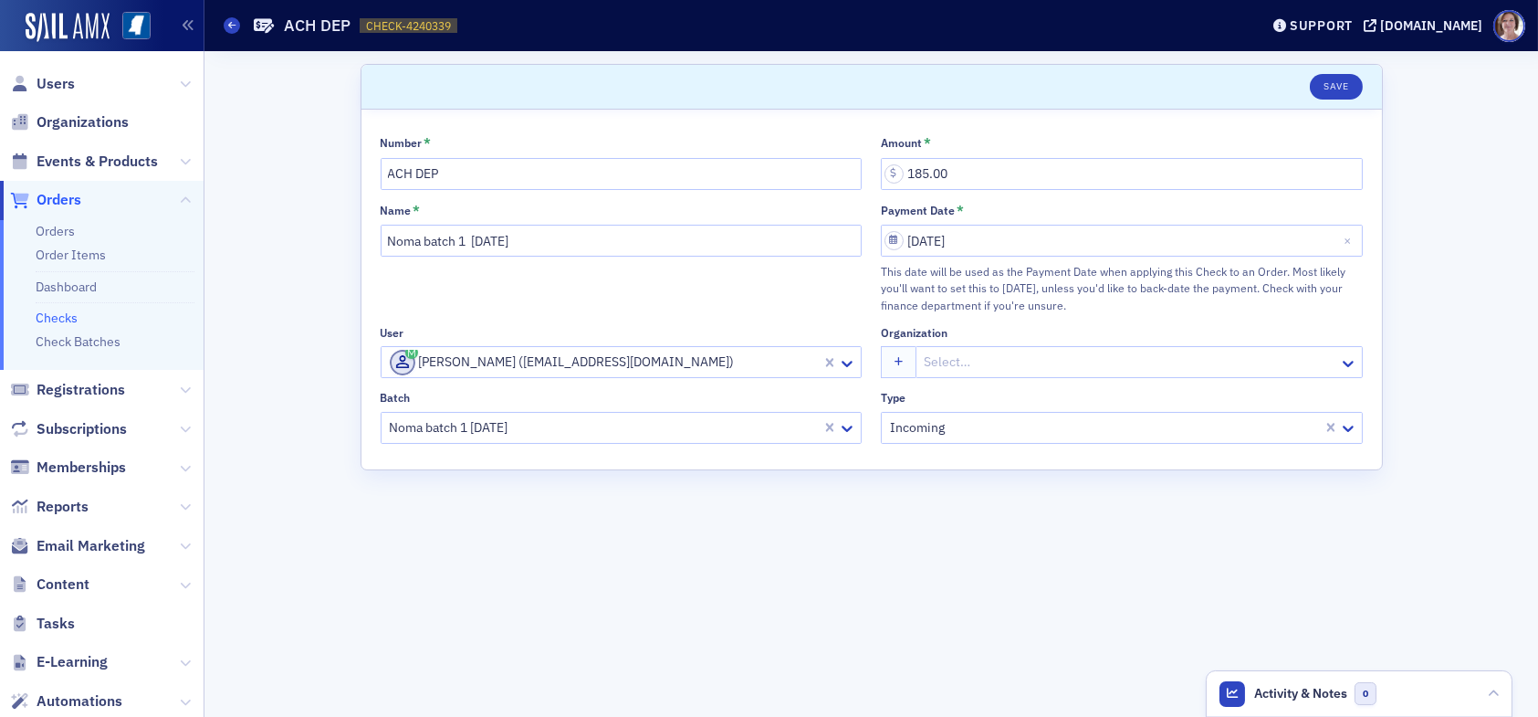
click at [580, 429] on div at bounding box center [604, 427] width 433 height 23
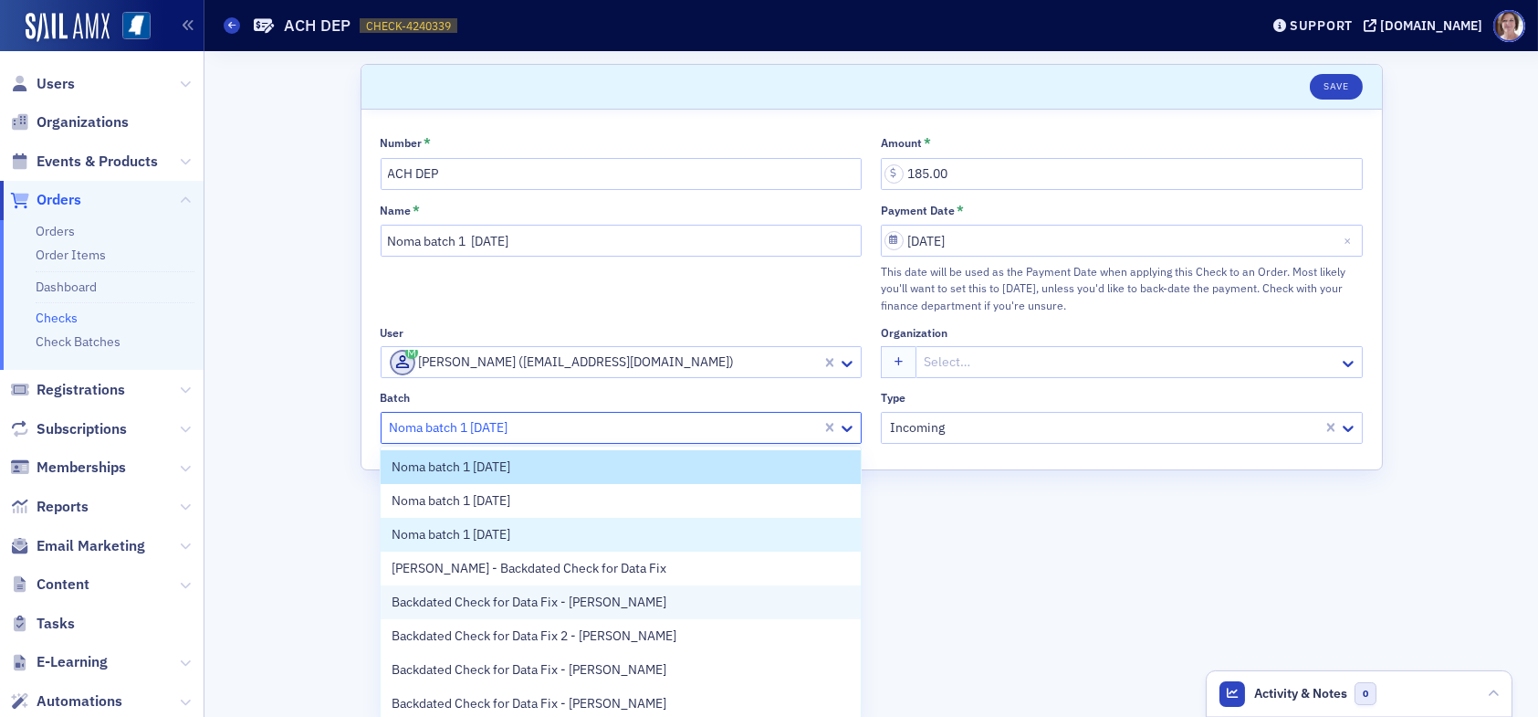
scroll to position [71, 0]
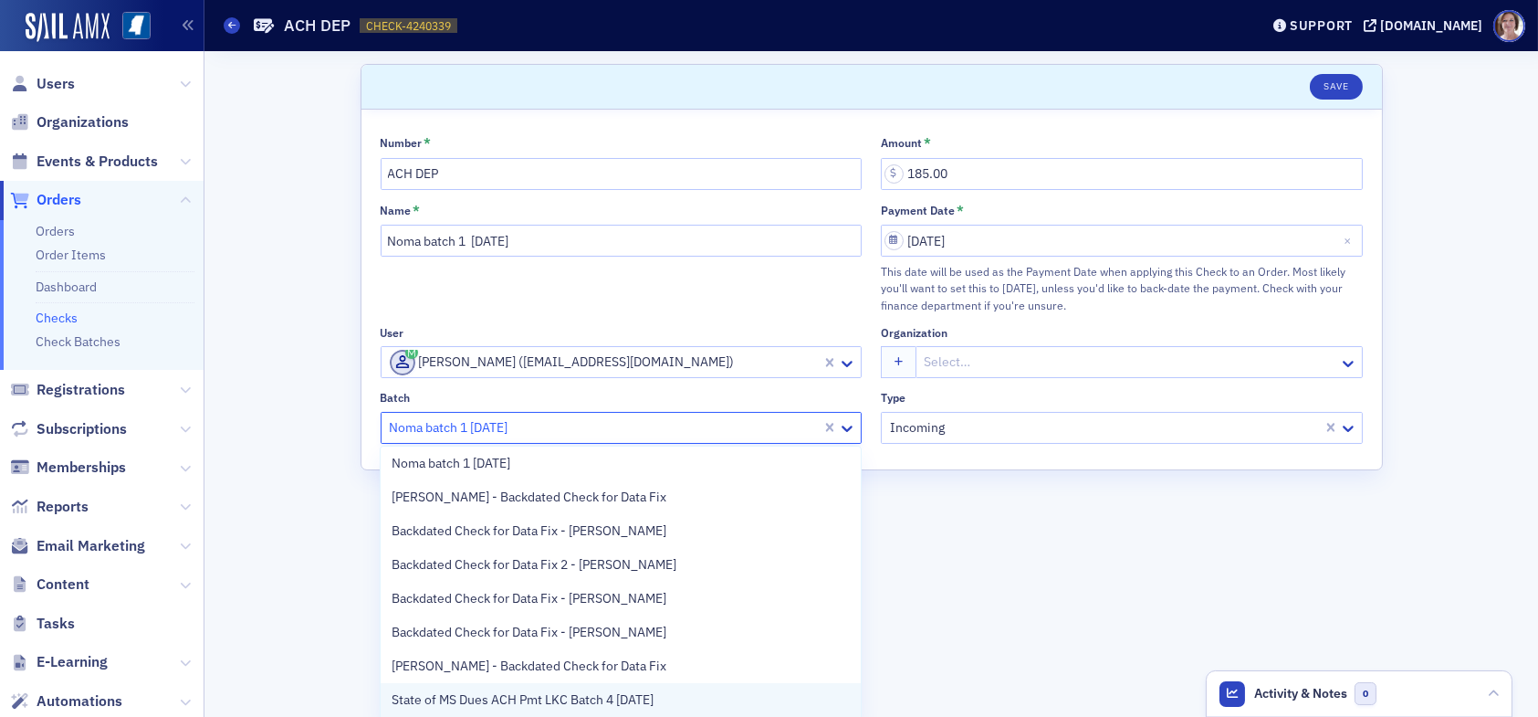
click at [589, 704] on span "State of MS Dues ACH Pmt LKC Batch 4 08.12.25" at bounding box center [523, 699] width 262 height 19
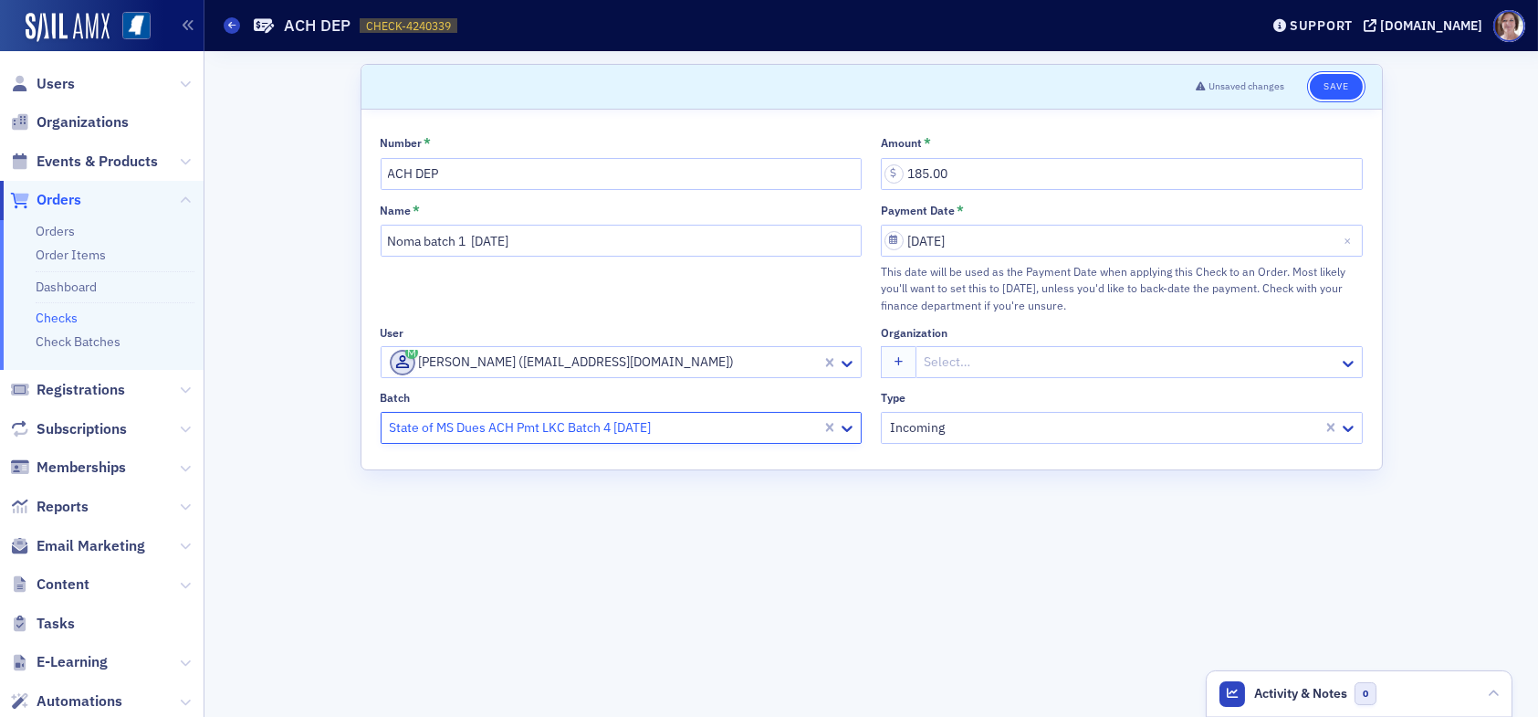
click at [1335, 87] on button "Save" at bounding box center [1336, 87] width 52 height 26
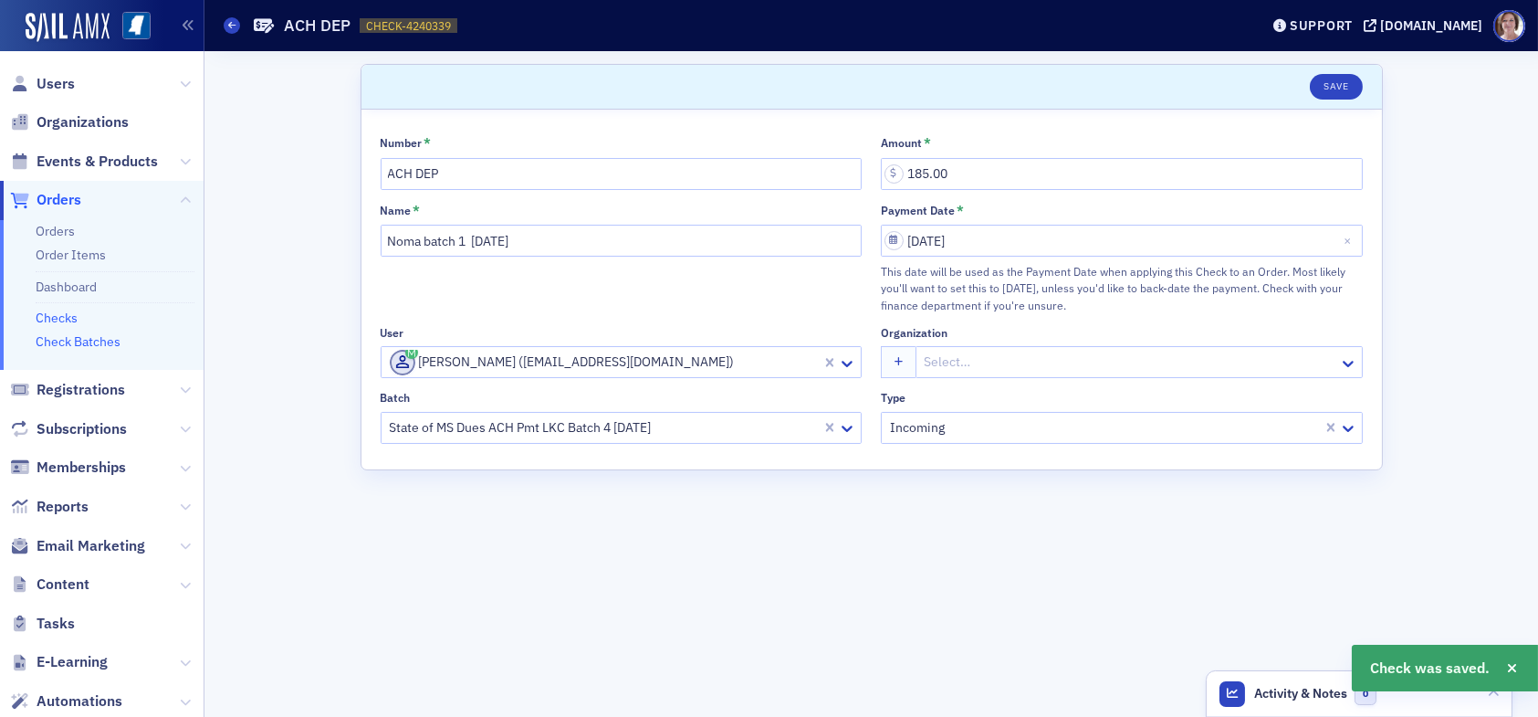
click at [85, 339] on link "Check Batches" at bounding box center [78, 341] width 85 height 16
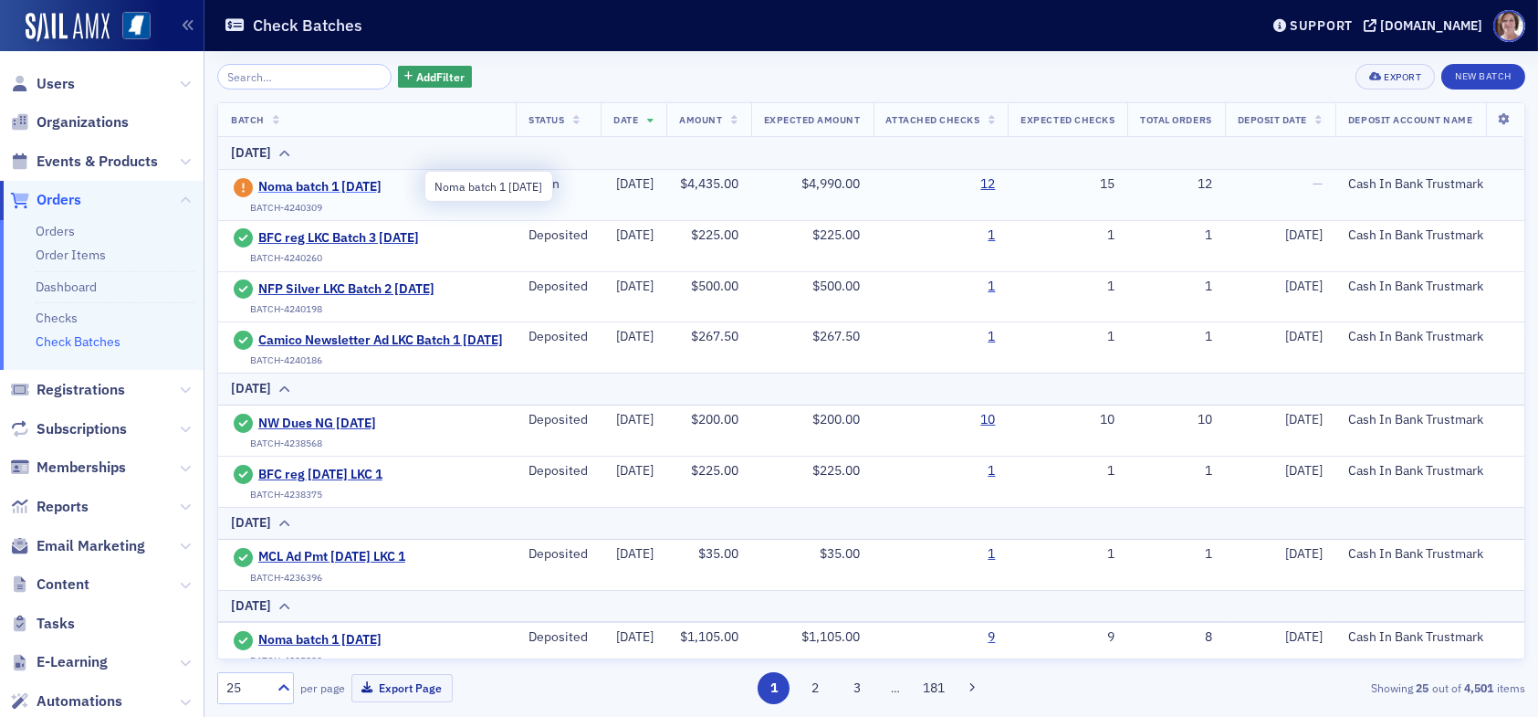
click at [340, 187] on span "Noma batch 1 [DATE]" at bounding box center [341, 187] width 166 height 16
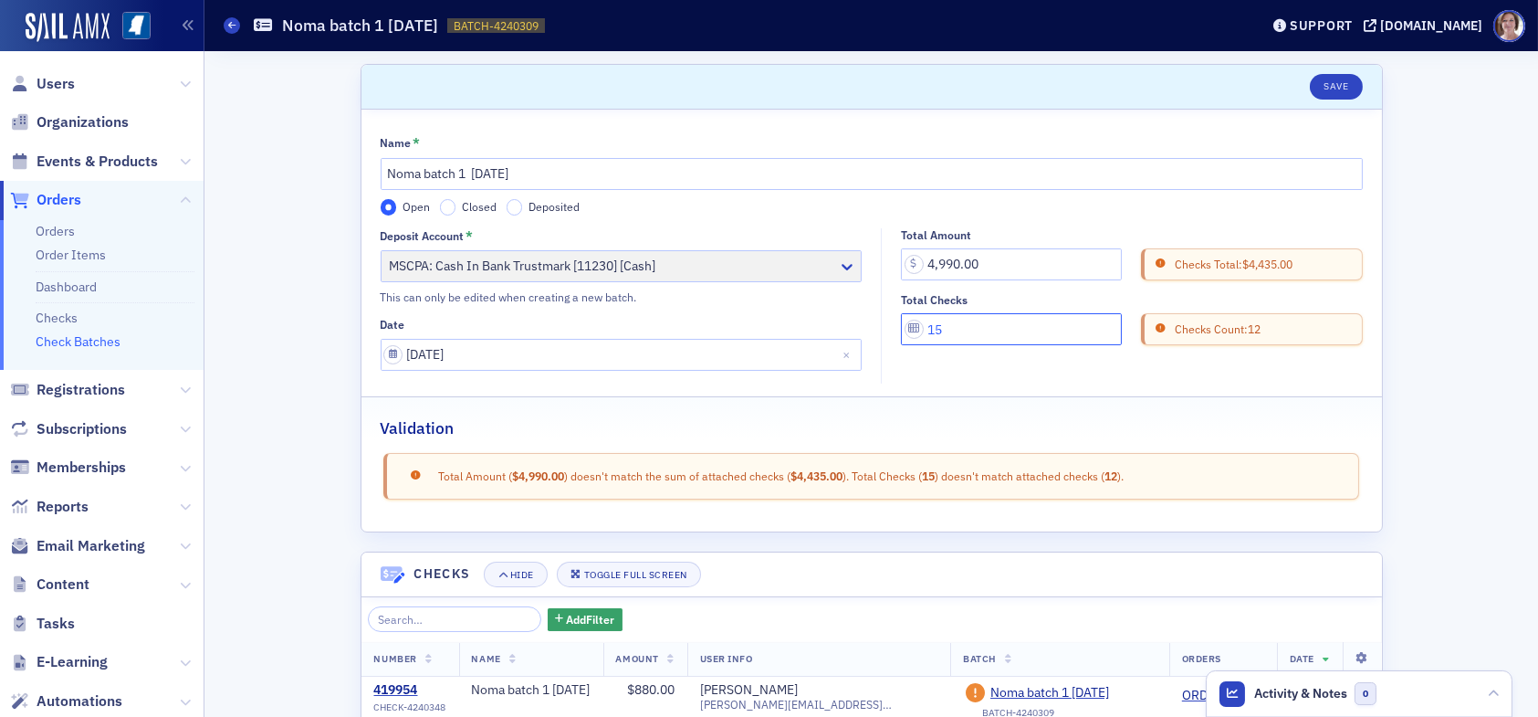
drag, startPoint x: 942, startPoint y: 332, endPoint x: 888, endPoint y: 332, distance: 53.9
click at [888, 332] on div "Total Amount 4,990.00 Checks Total: $4,435.00 Total Checks 15 Checks Count: 12" at bounding box center [1127, 287] width 490 height 118
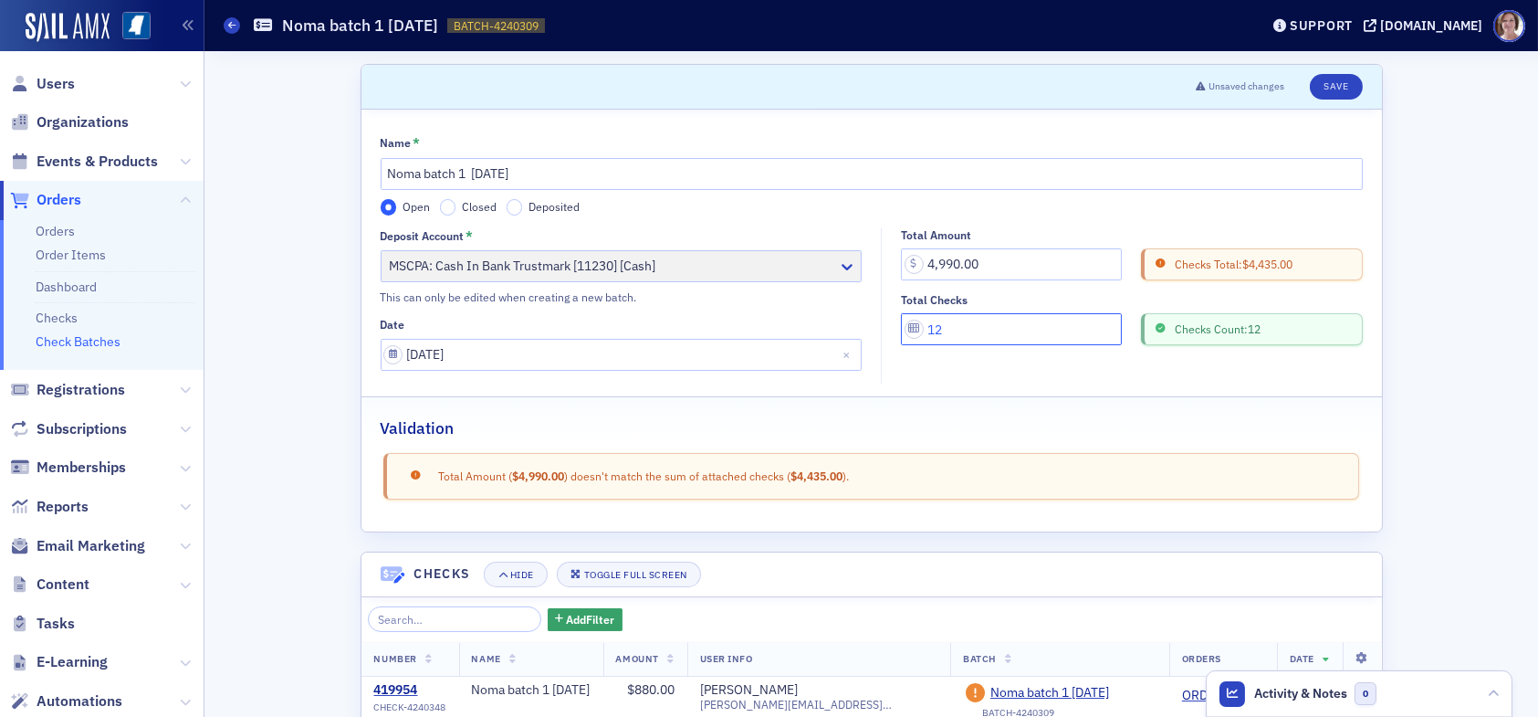
type input "12"
drag, startPoint x: 976, startPoint y: 259, endPoint x: 894, endPoint y: 263, distance: 82.2
click at [901, 263] on input "4,990.00" at bounding box center [1011, 264] width 221 height 32
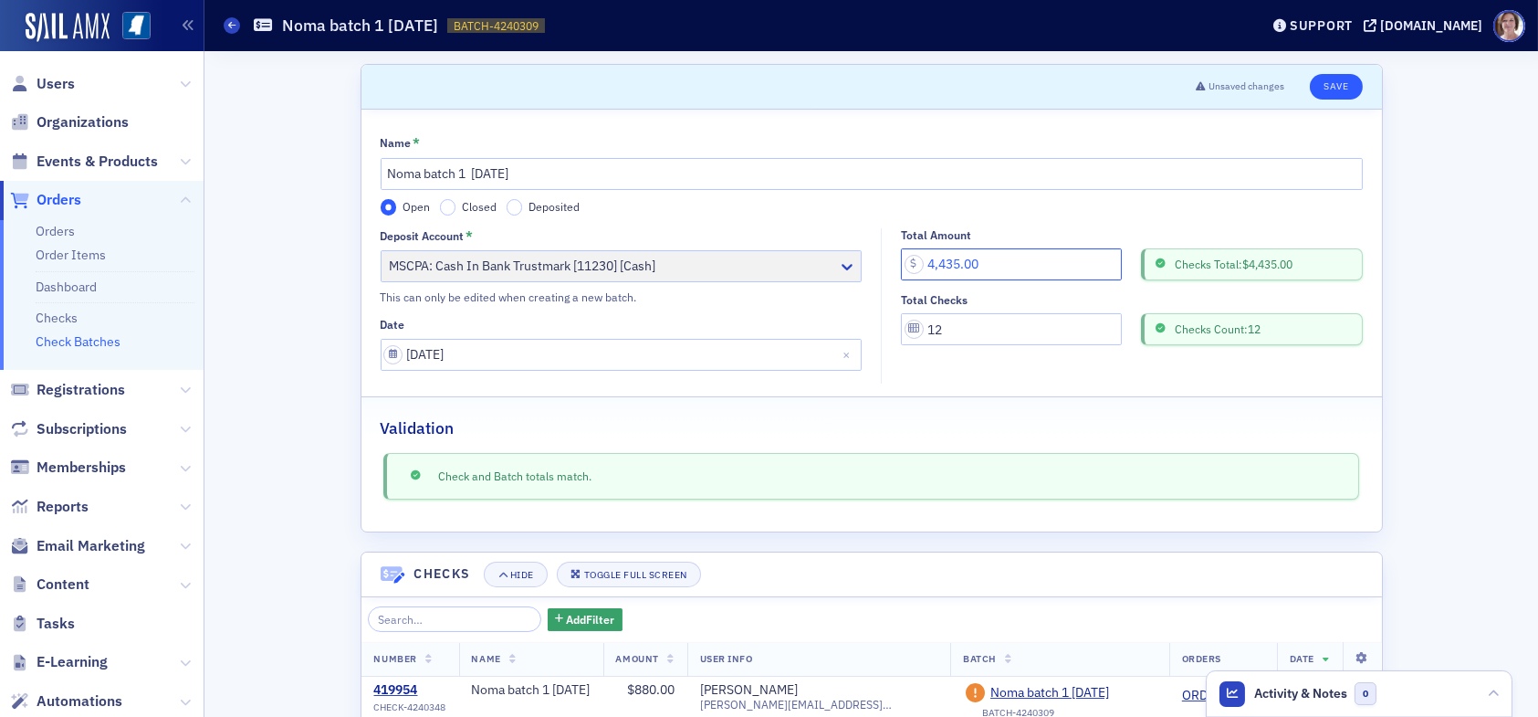
type input "4,435.00"
click at [1330, 85] on button "Save" at bounding box center [1336, 87] width 52 height 26
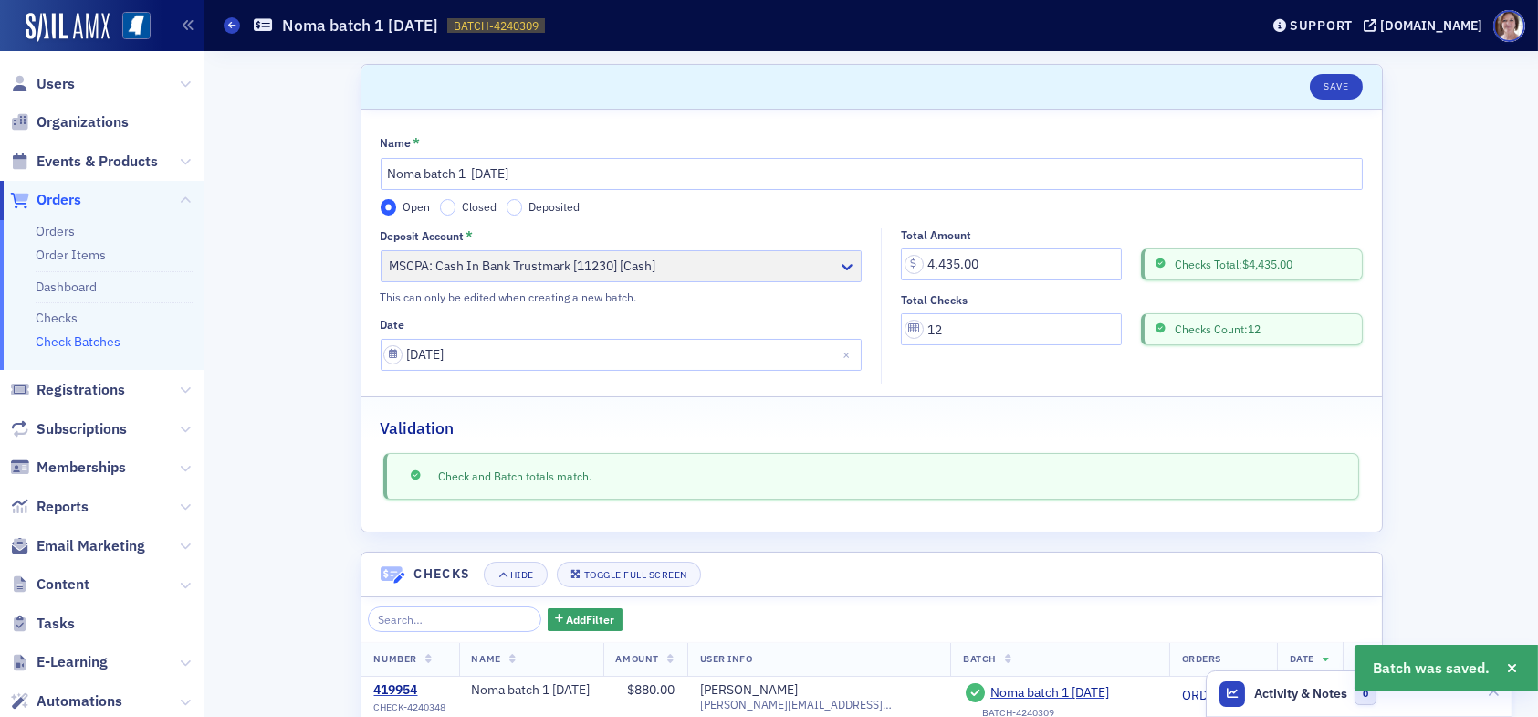
click at [91, 340] on link "Check Batches" at bounding box center [78, 341] width 85 height 16
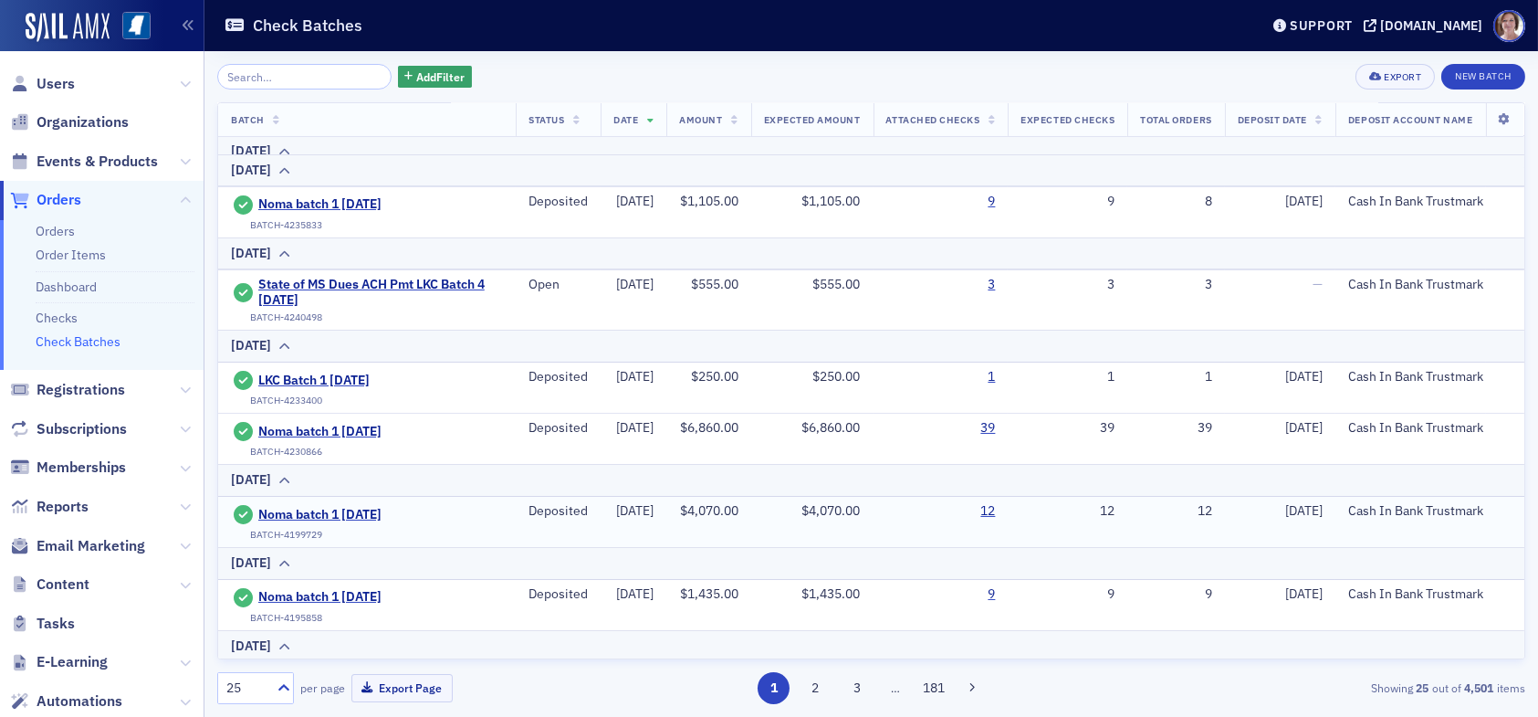
scroll to position [456, 0]
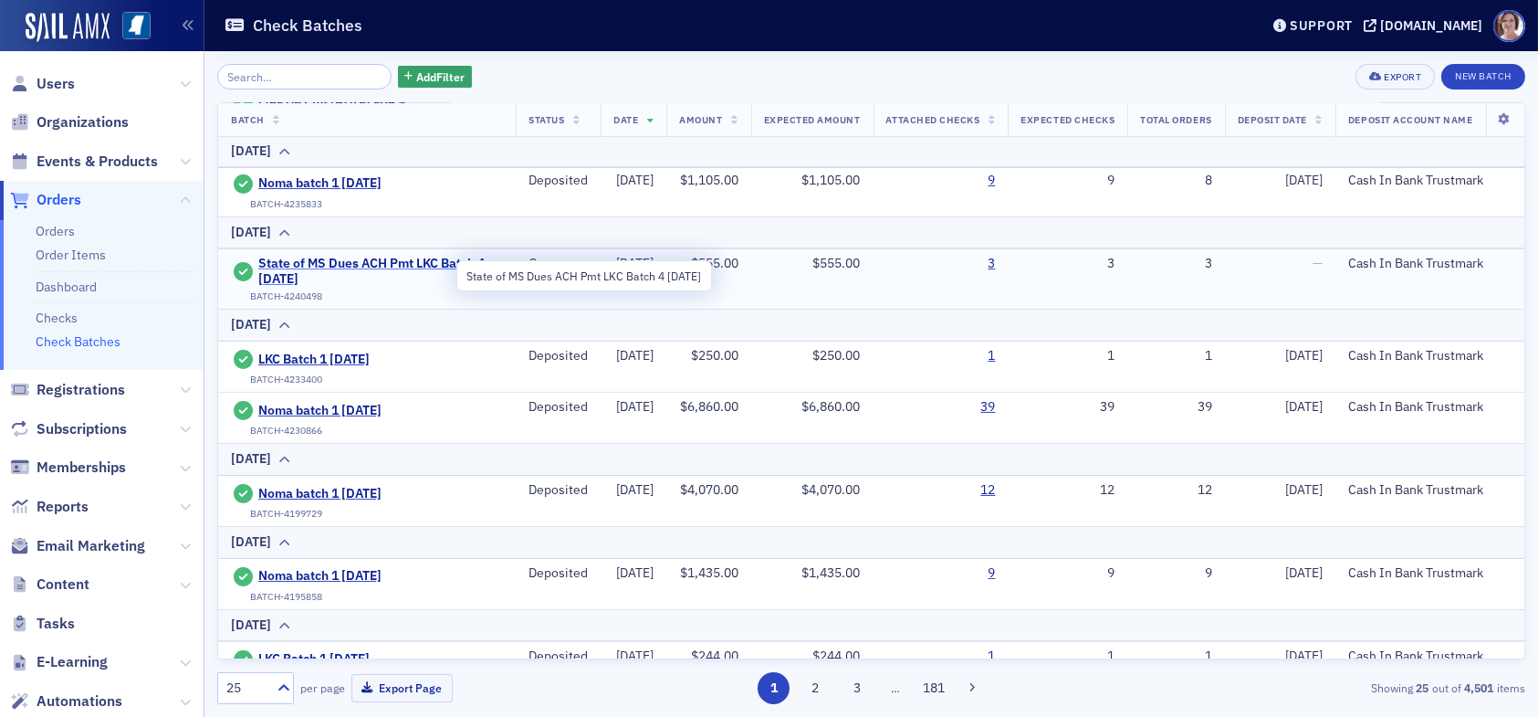
click at [325, 267] on span "State of MS Dues ACH Pmt LKC Batch 4 08.12.25" at bounding box center [380, 272] width 245 height 32
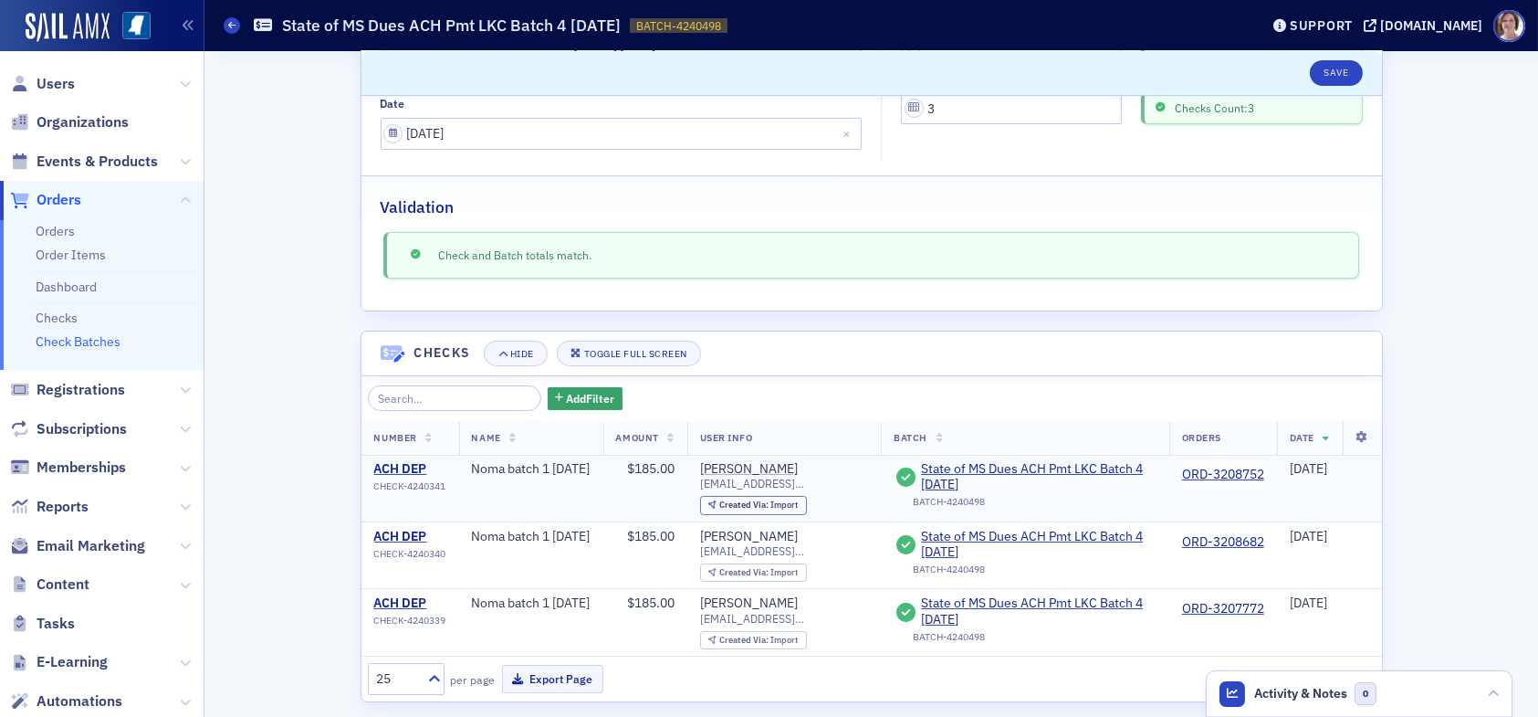
scroll to position [236, 0]
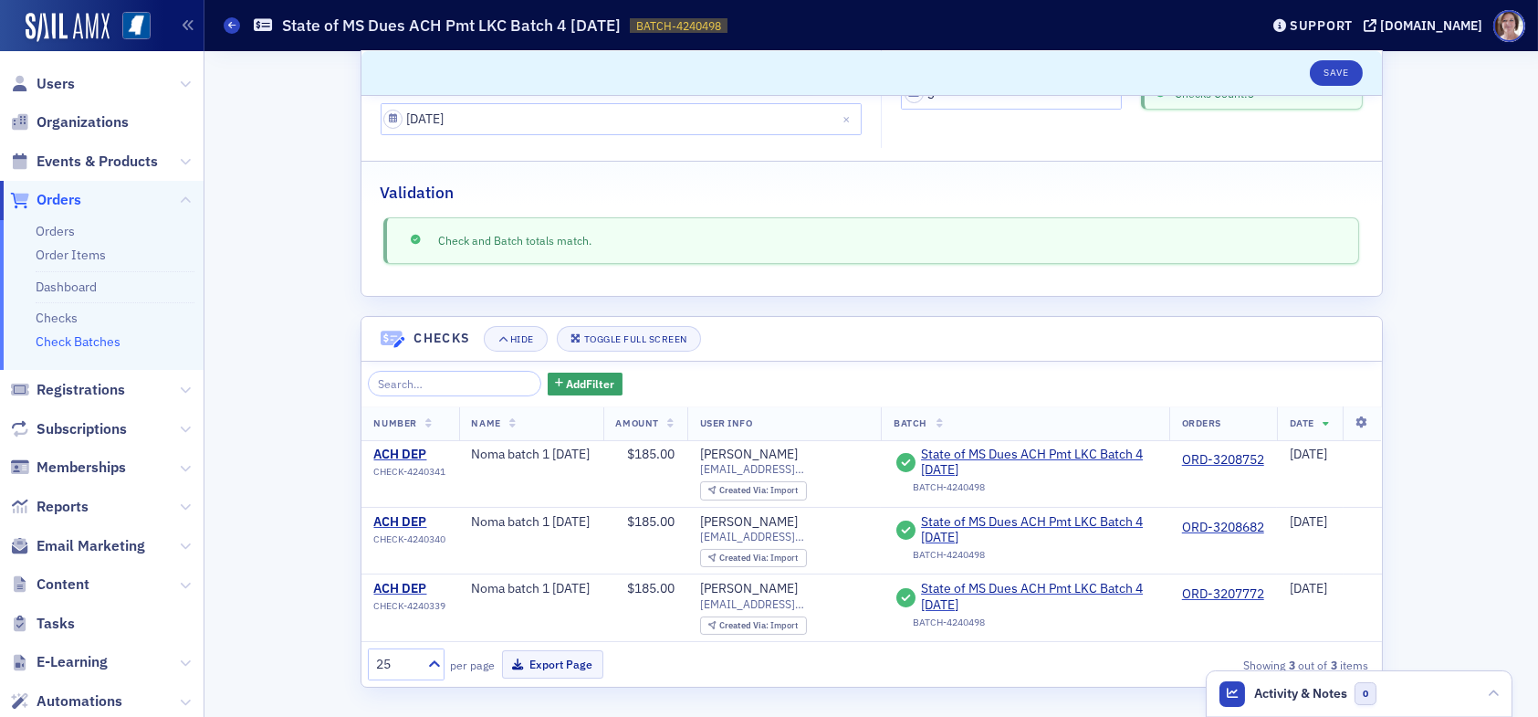
click at [100, 344] on link "Check Batches" at bounding box center [78, 341] width 85 height 16
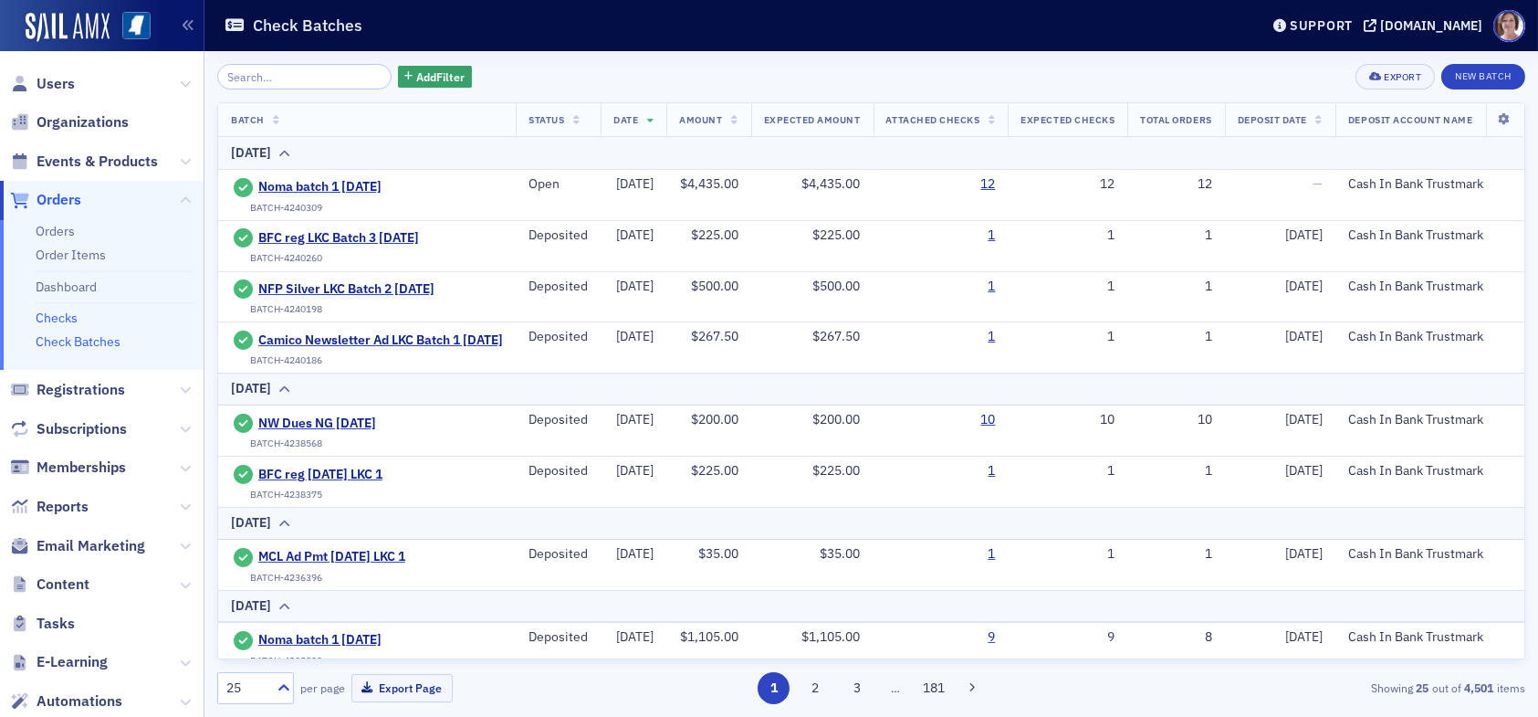
click at [63, 315] on link "Checks" at bounding box center [57, 317] width 42 height 16
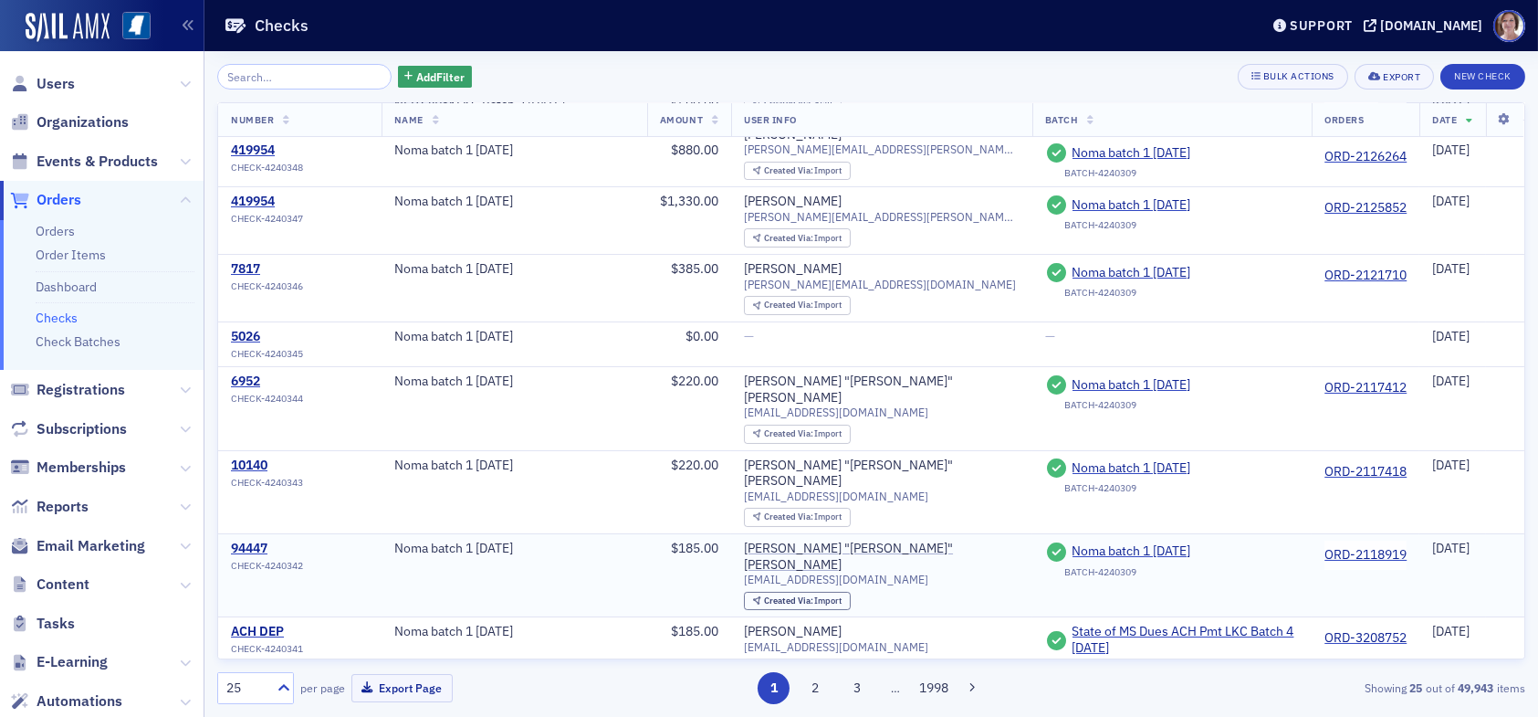
scroll to position [183, 0]
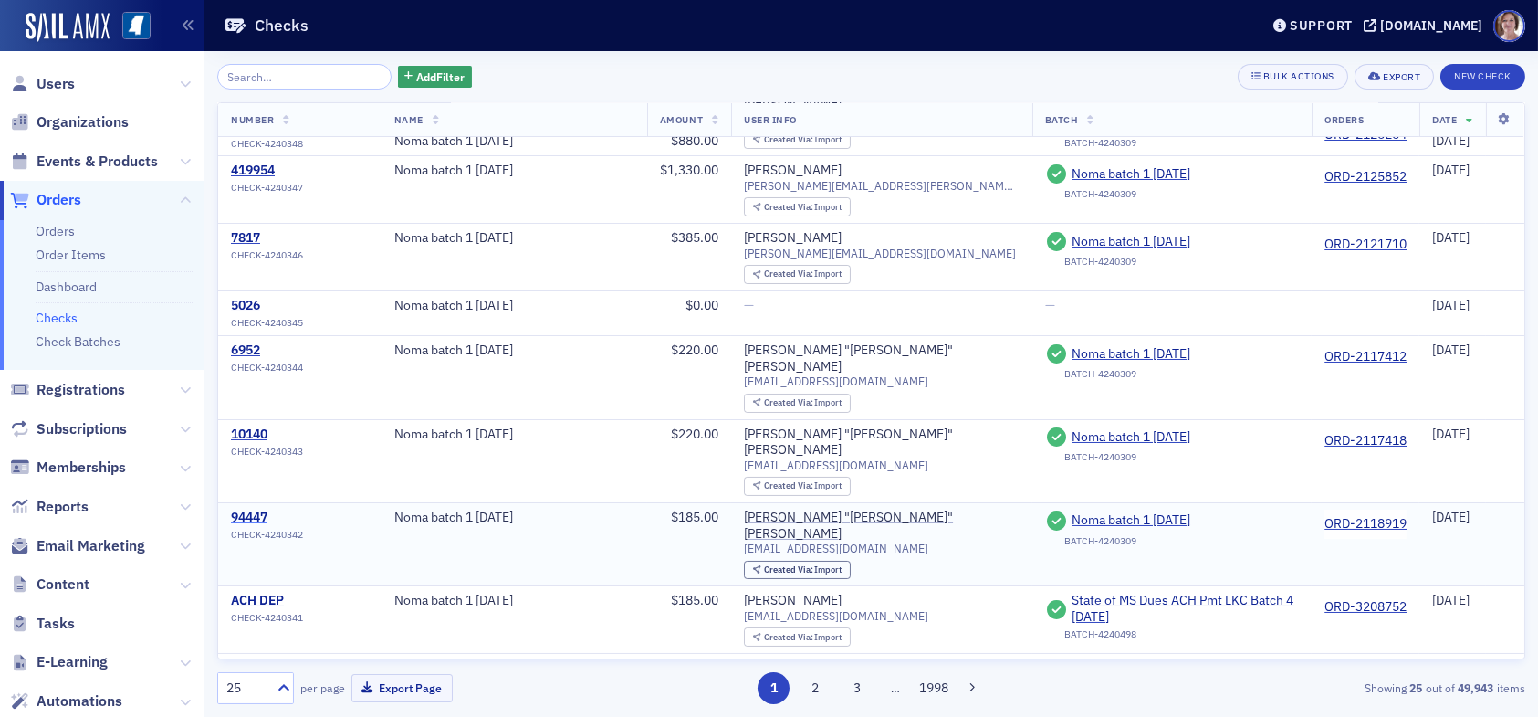
click at [263, 509] on div "94447" at bounding box center [267, 517] width 72 height 16
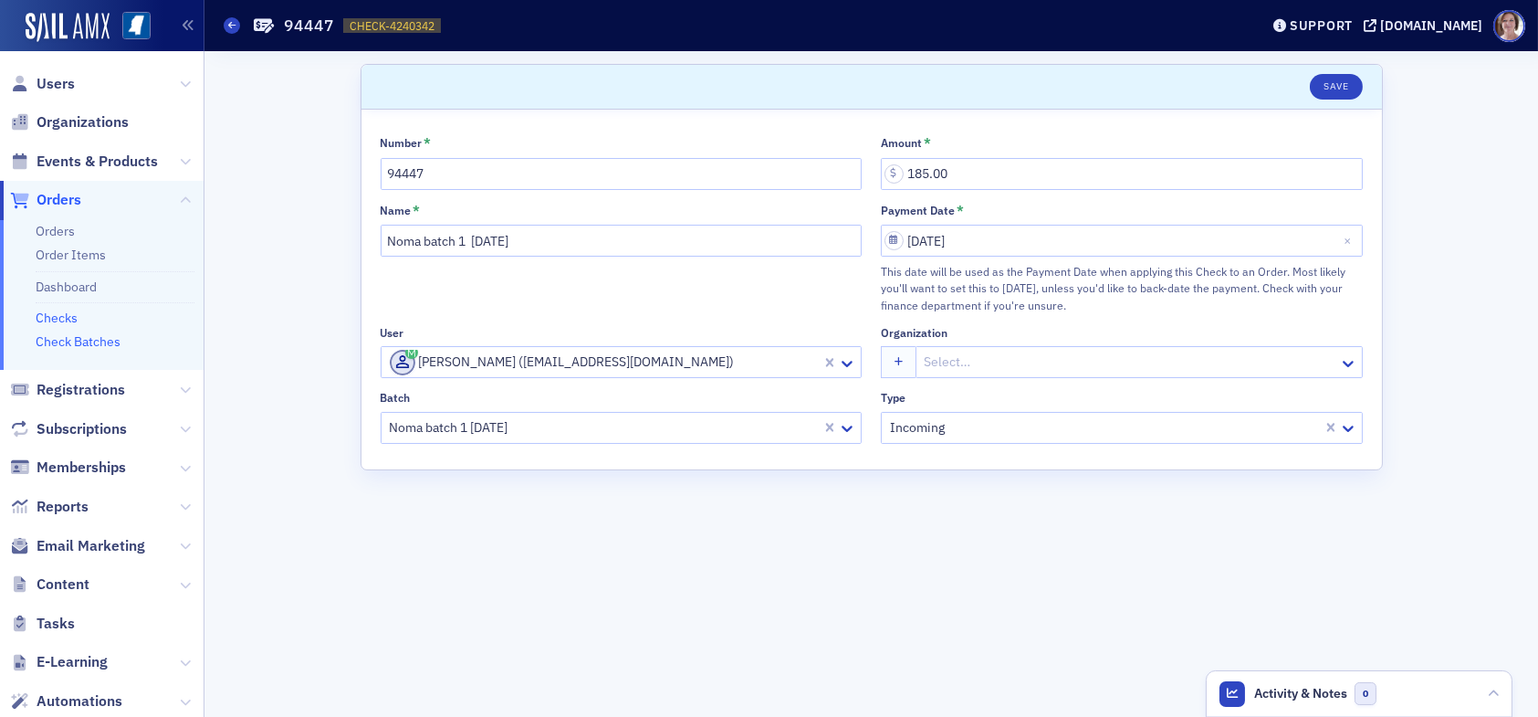
click at [86, 344] on link "Check Batches" at bounding box center [78, 341] width 85 height 16
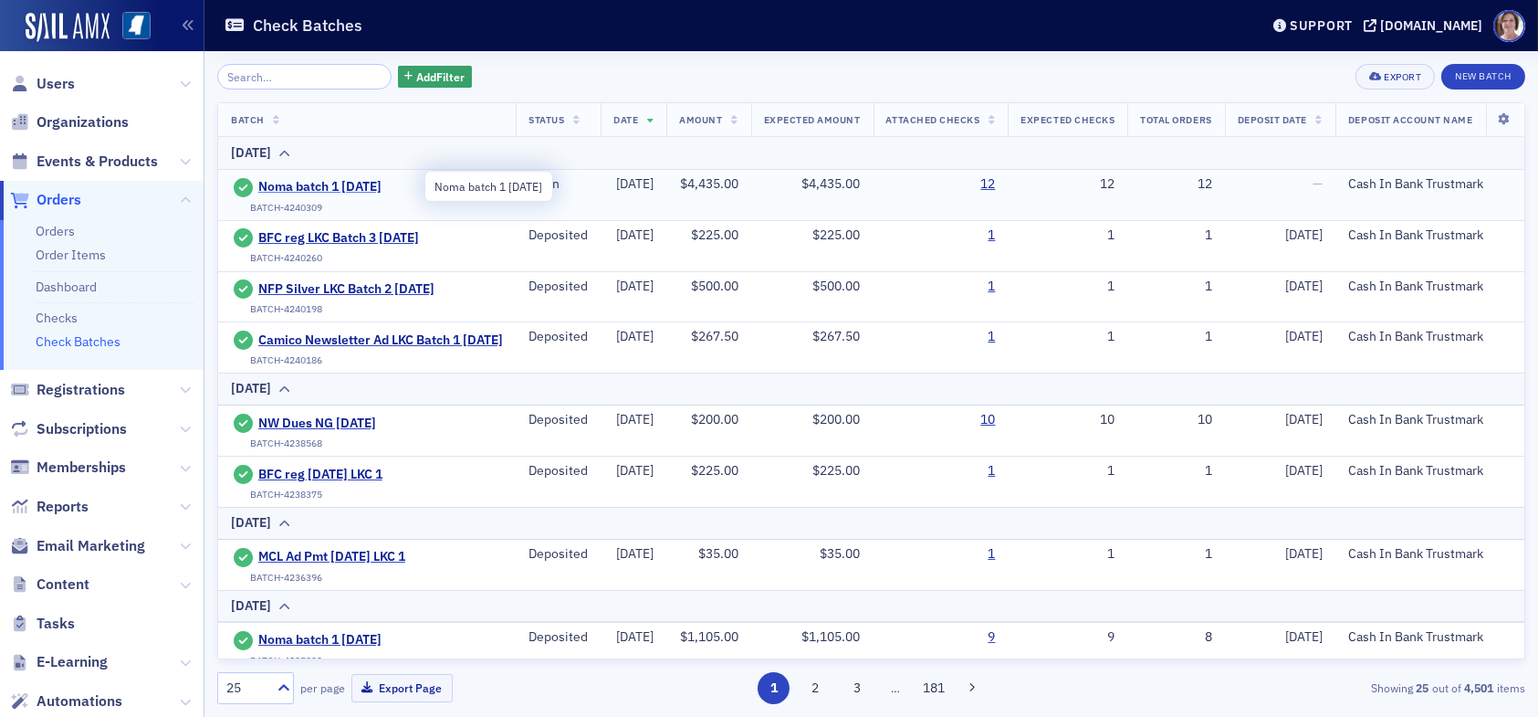
click at [364, 183] on span "Noma batch 1 [DATE]" at bounding box center [341, 187] width 166 height 16
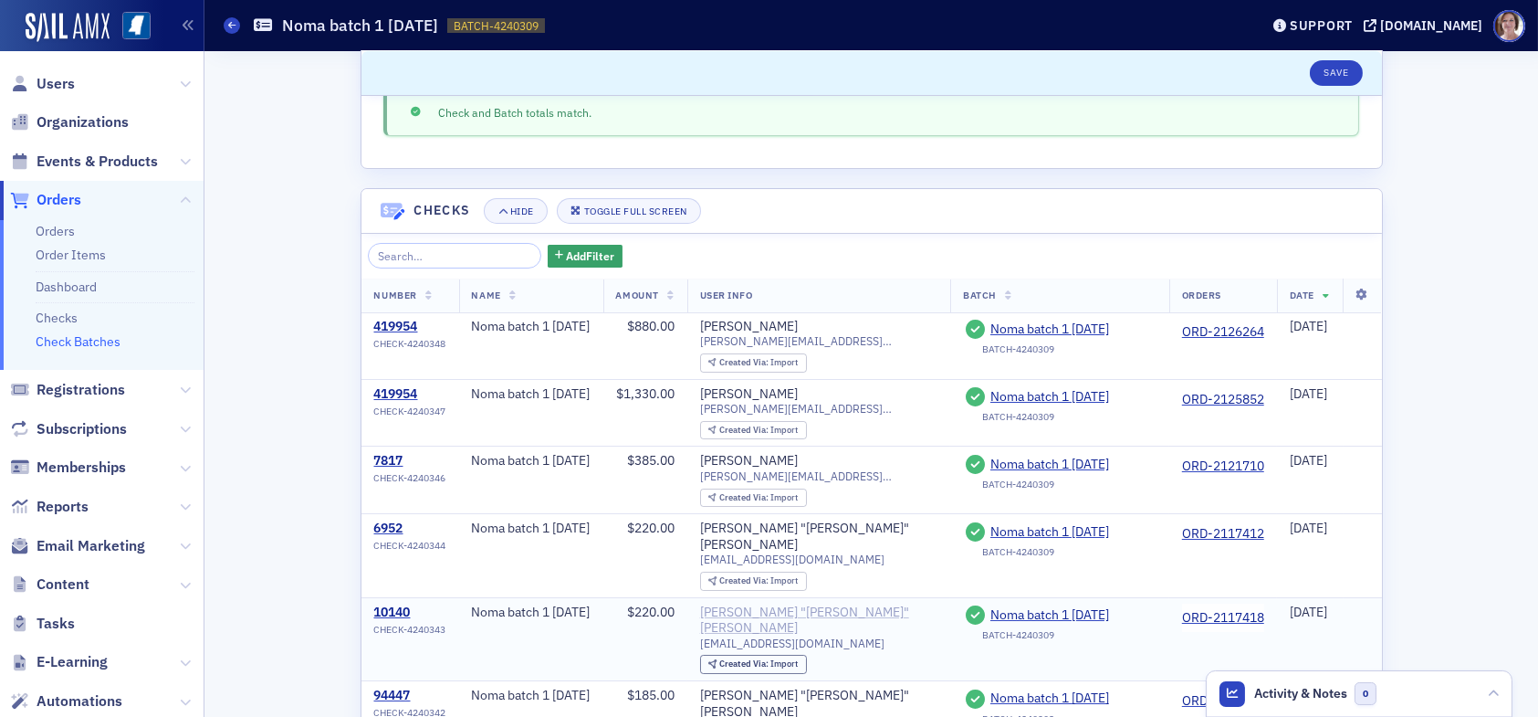
scroll to position [365, 0]
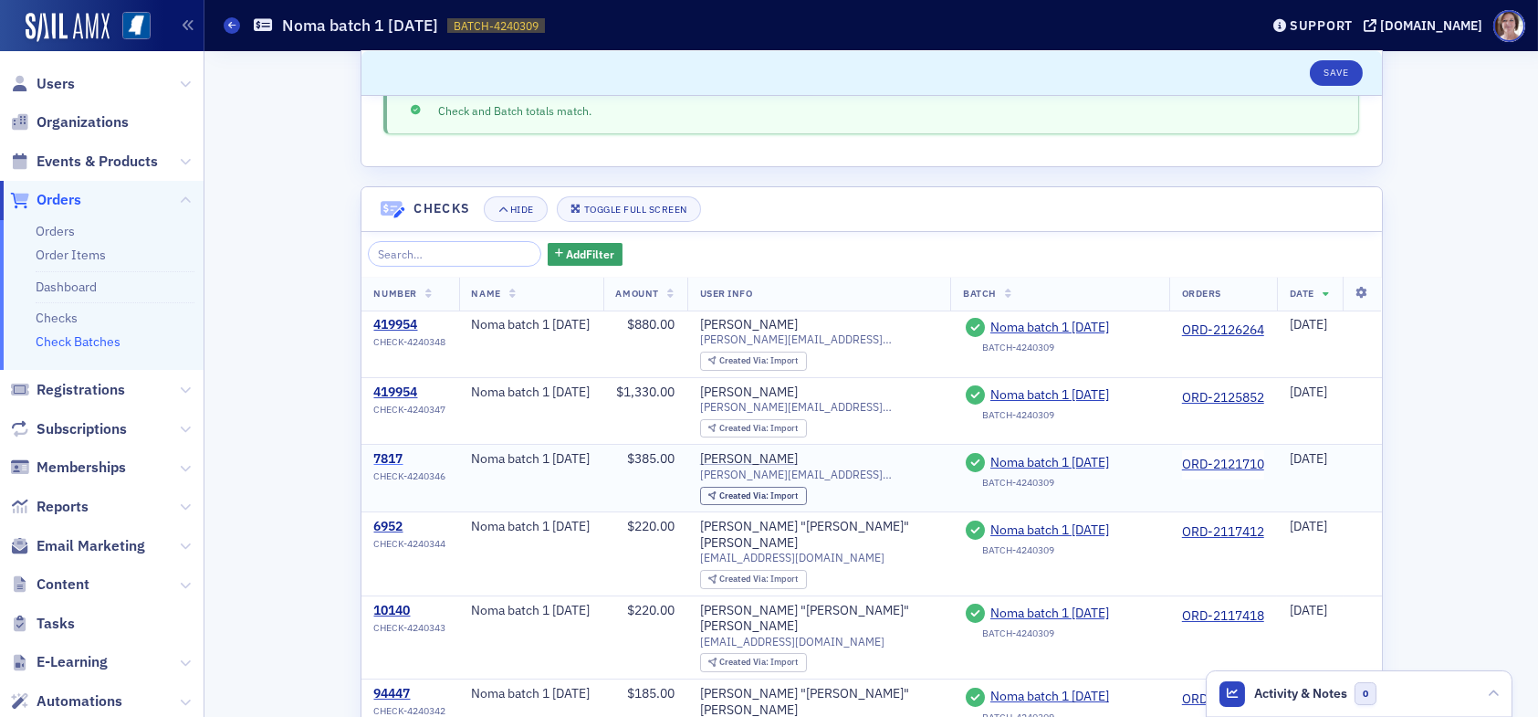
click at [383, 463] on div "7817" at bounding box center [410, 459] width 72 height 16
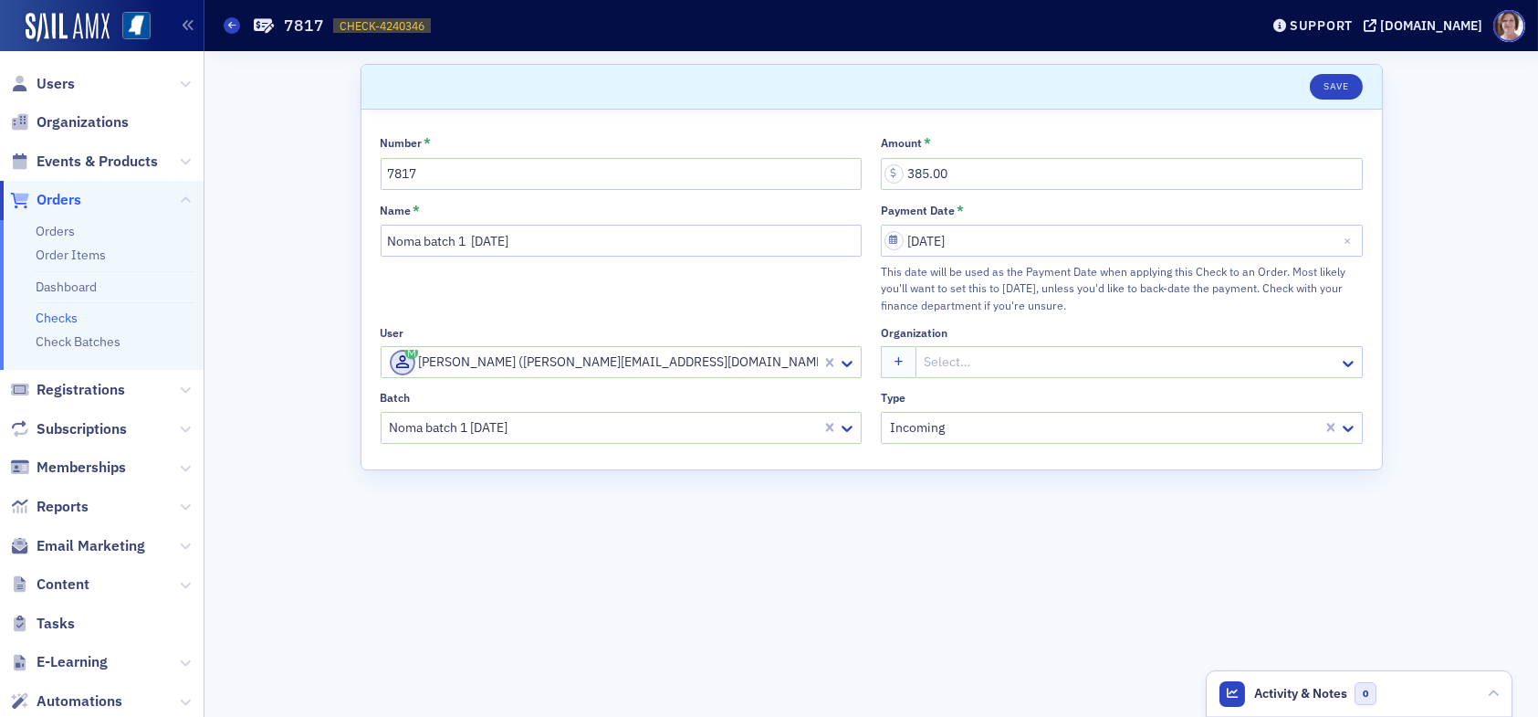
click at [66, 316] on link "Checks" at bounding box center [57, 317] width 42 height 16
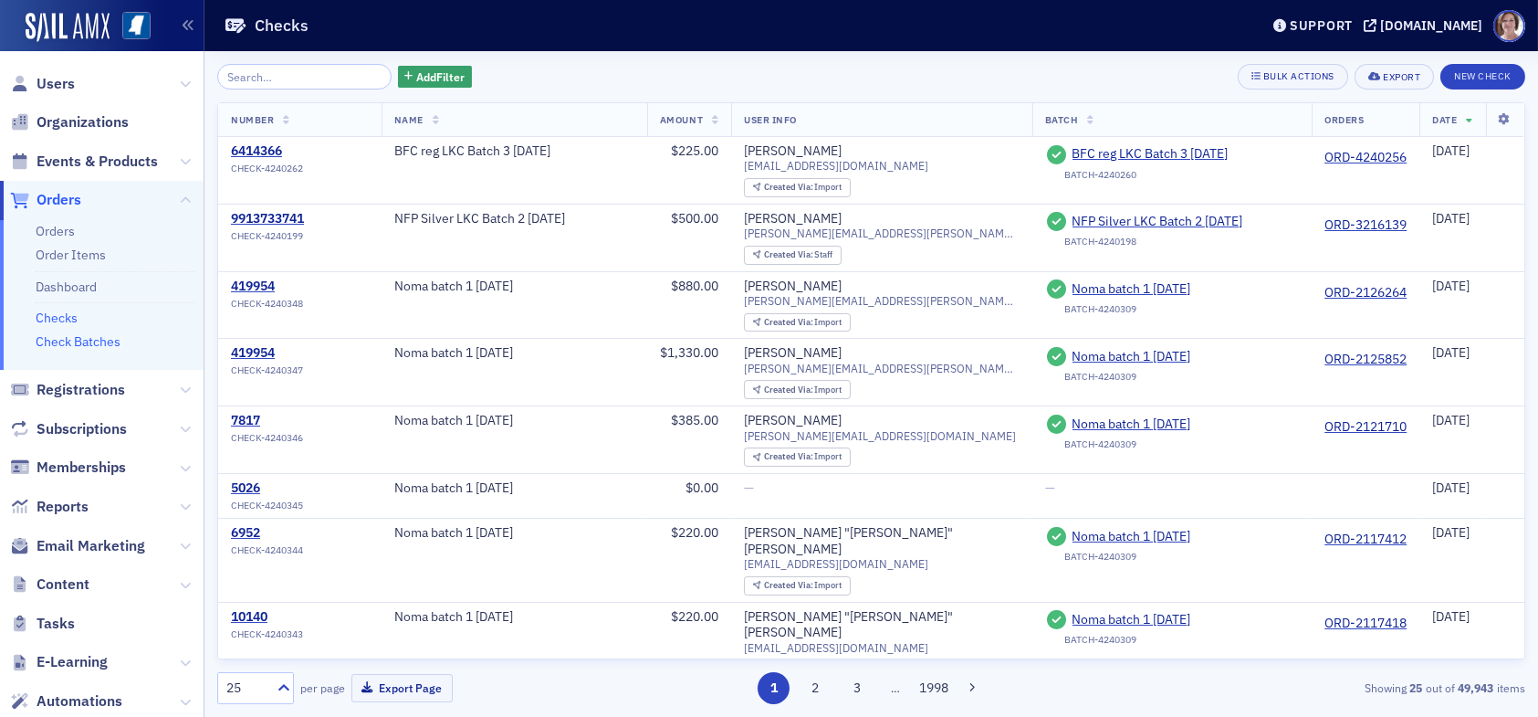
click at [106, 346] on link "Check Batches" at bounding box center [78, 341] width 85 height 16
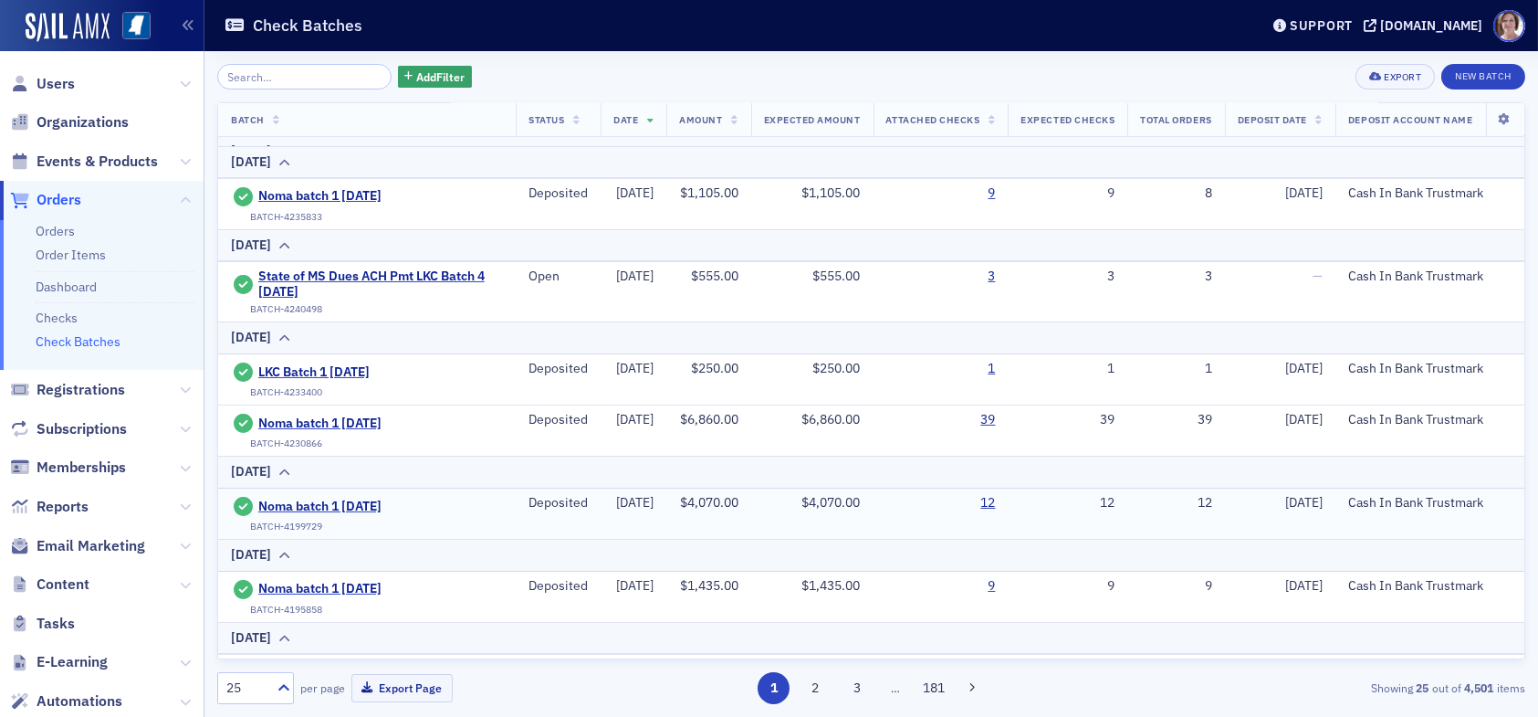
scroll to position [456, 0]
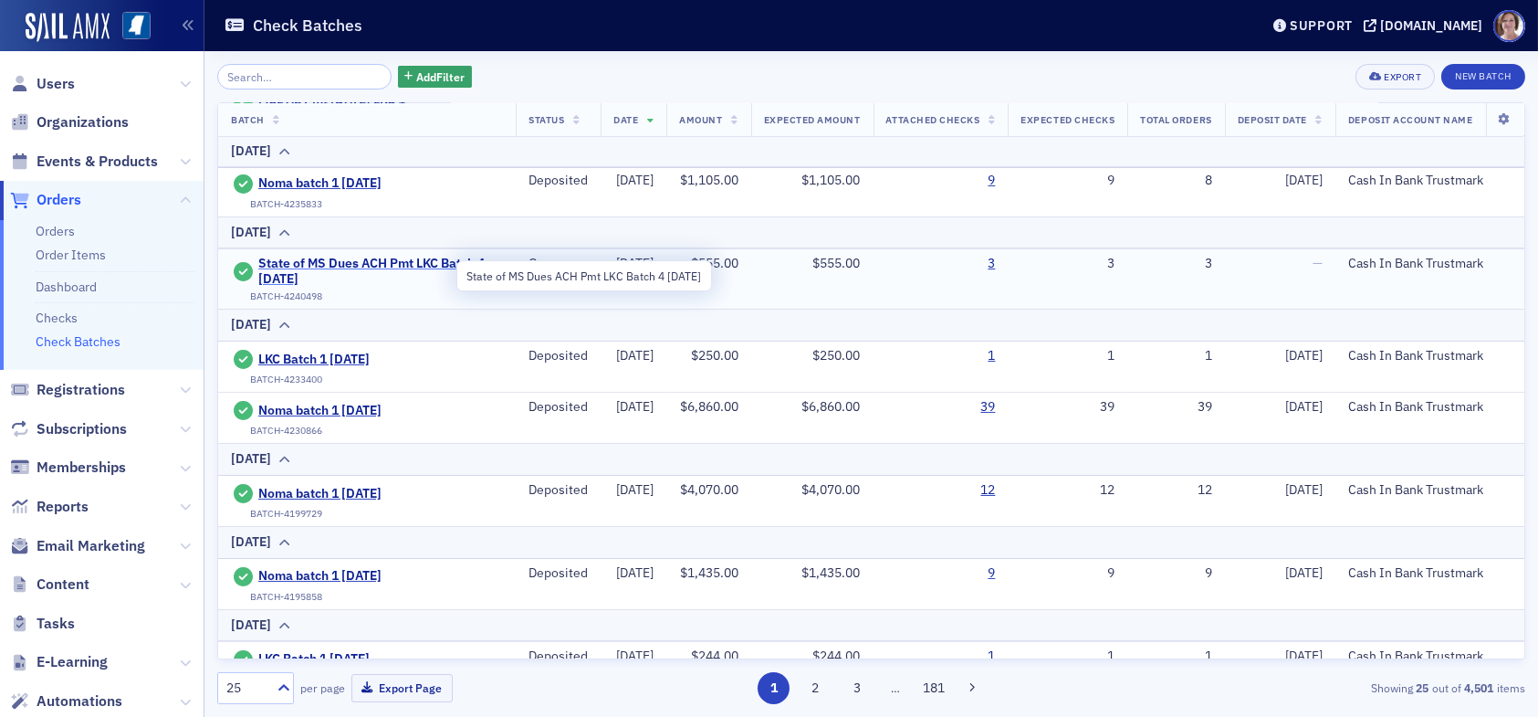
click at [351, 267] on span "State of MS Dues ACH Pmt LKC Batch 4 08.12.25" at bounding box center [380, 272] width 245 height 32
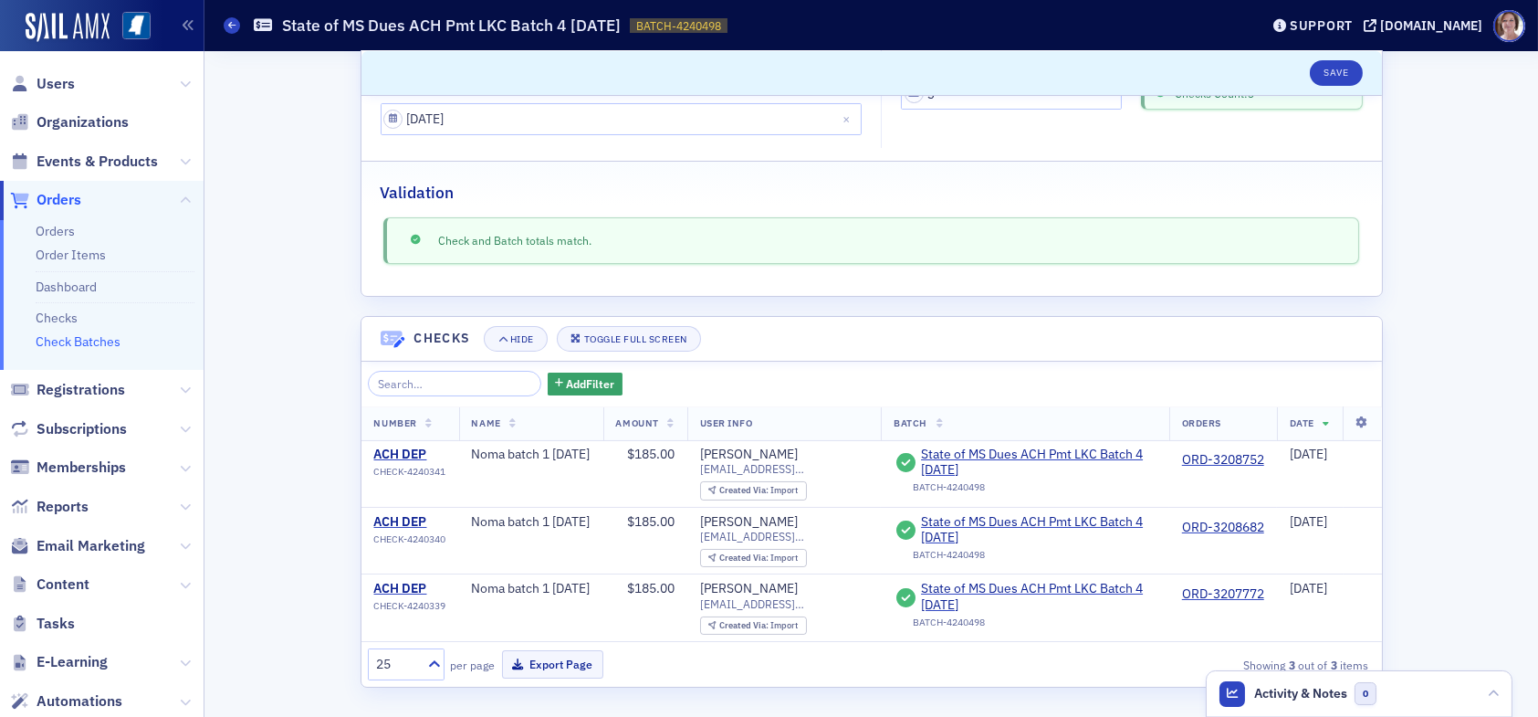
scroll to position [53, 0]
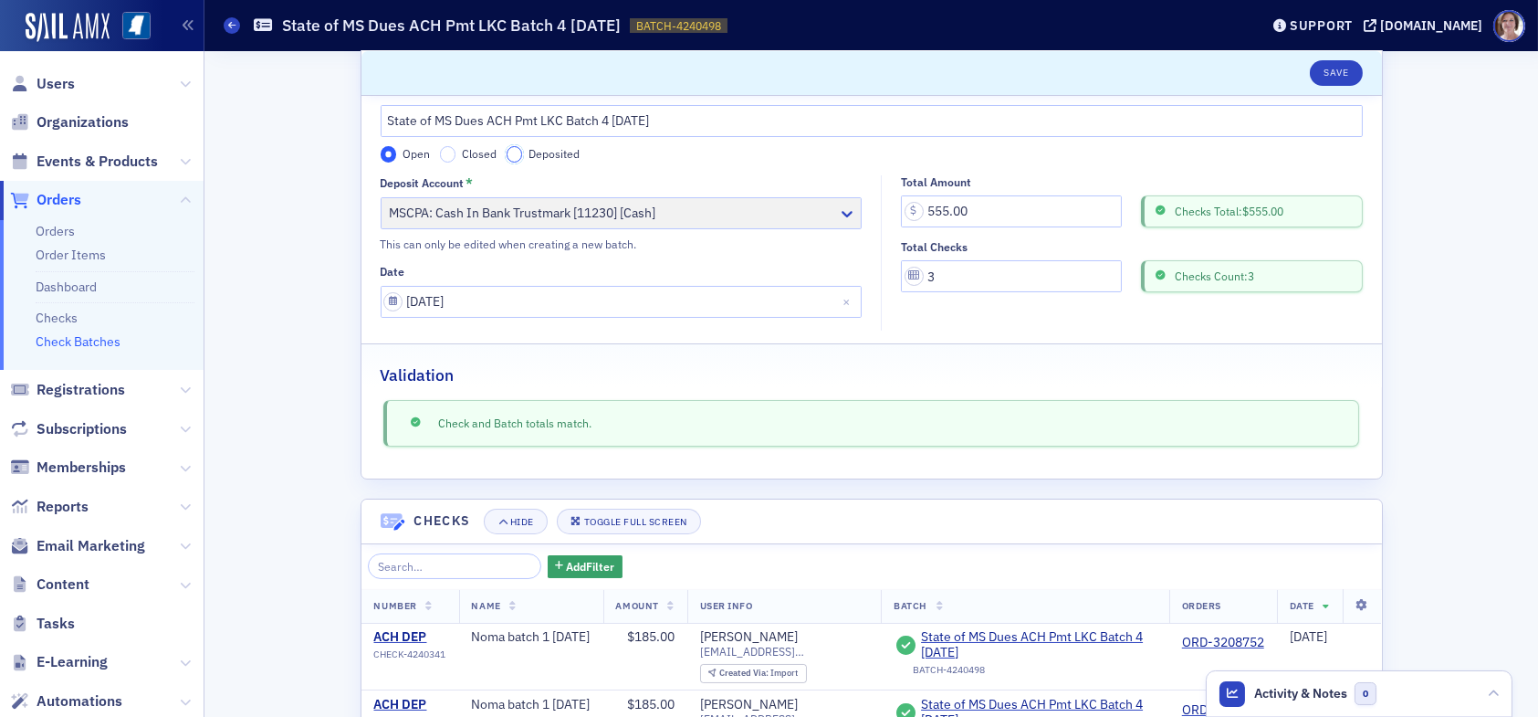
click at [509, 157] on input "Deposited" at bounding box center [515, 154] width 16 height 16
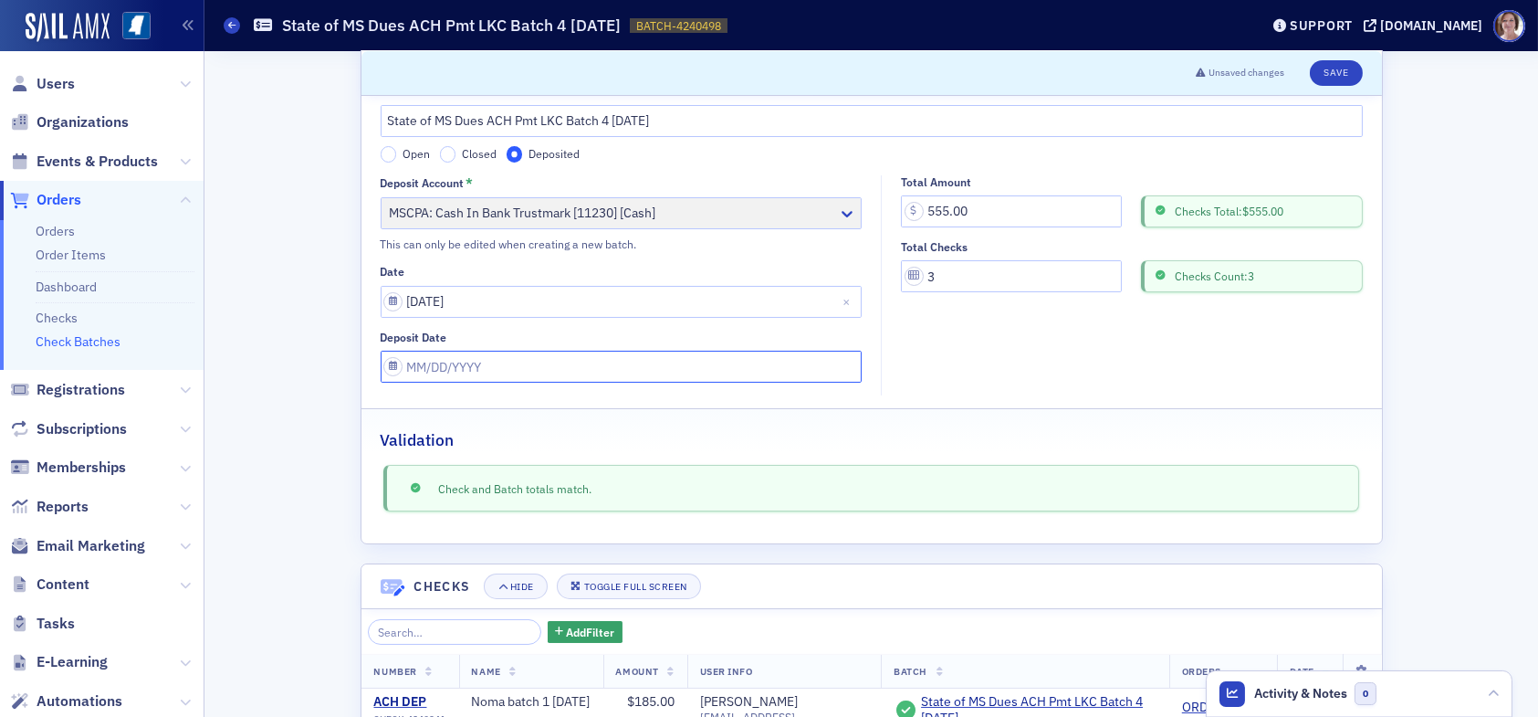
click at [498, 370] on input "Deposit Date" at bounding box center [622, 367] width 482 height 32
select select "7"
select select "2025"
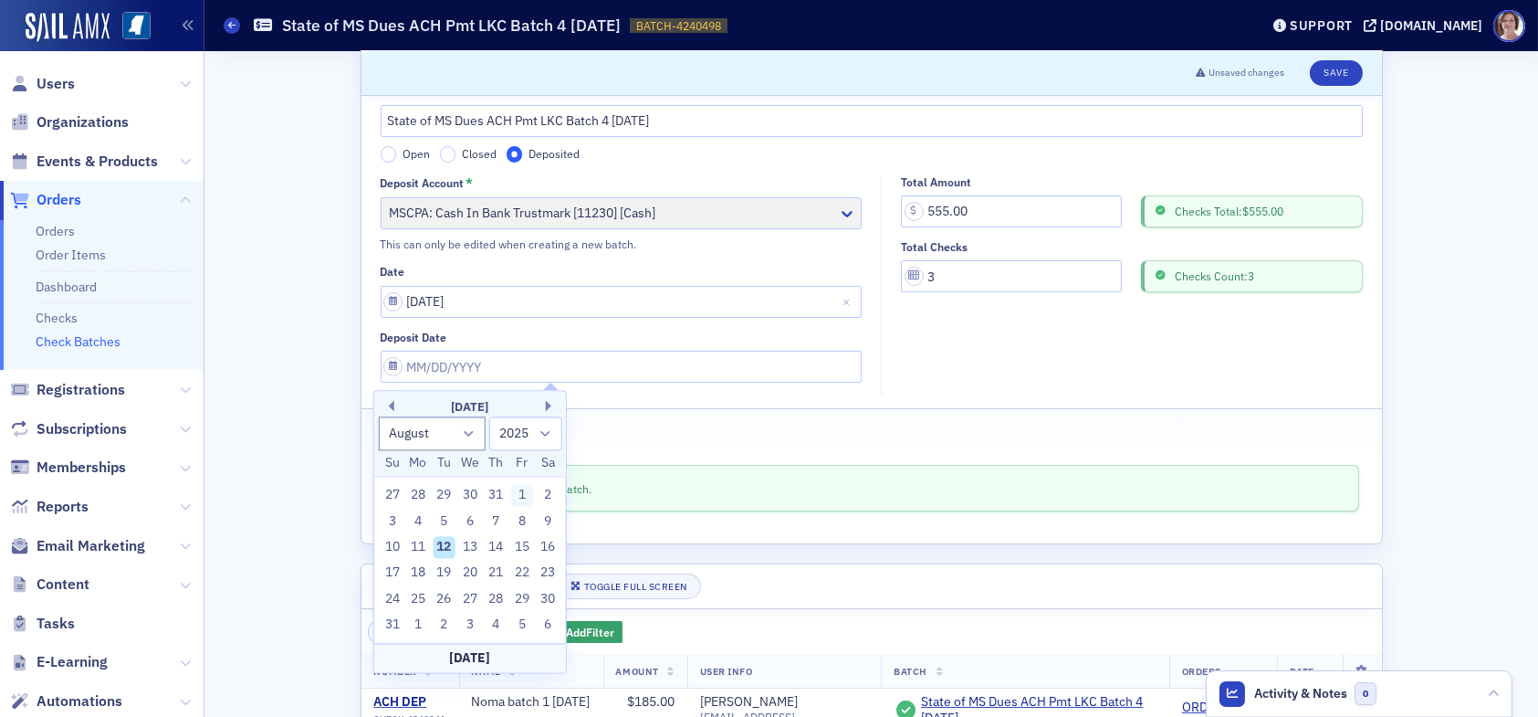
click at [519, 496] on div "1" at bounding box center [522, 496] width 22 height 22
type input "08/01/2025"
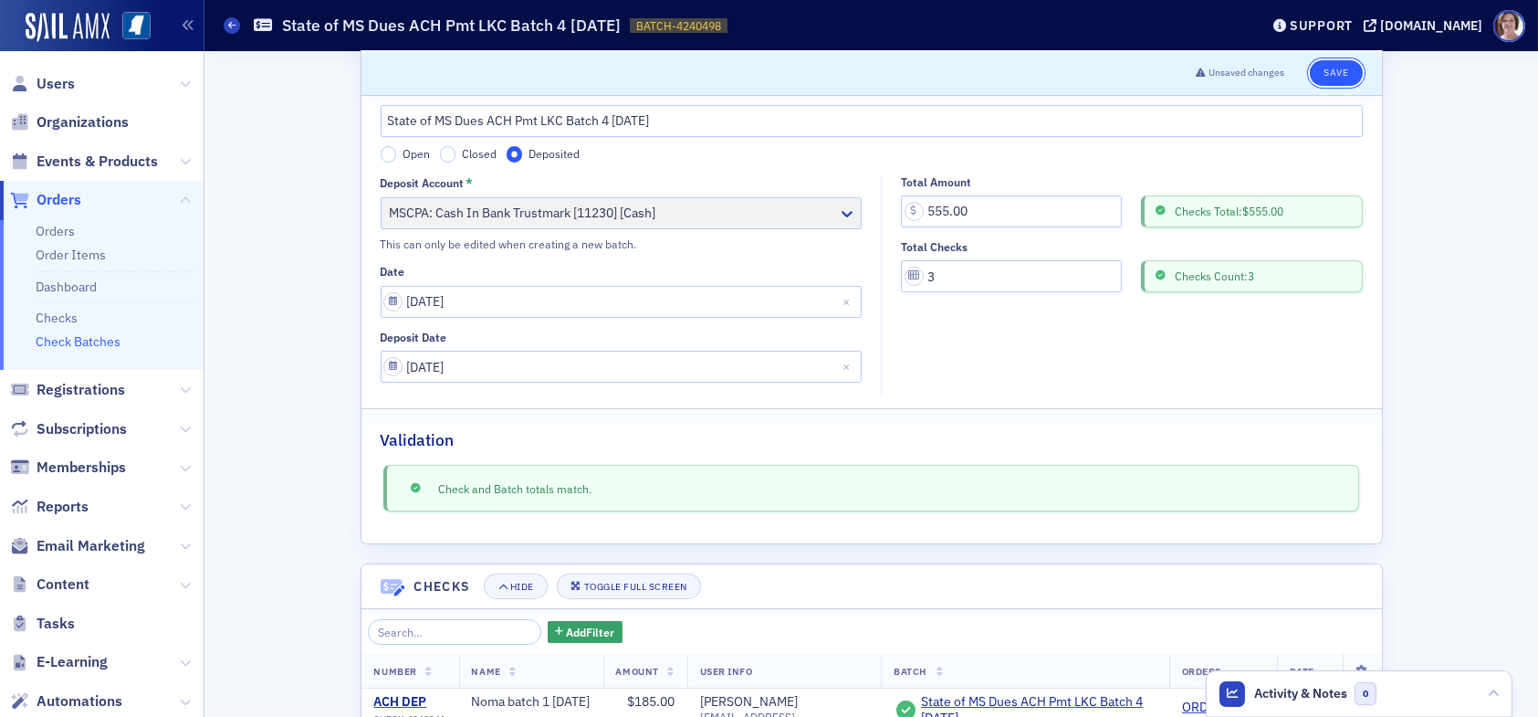
click at [1326, 69] on button "Save" at bounding box center [1336, 73] width 52 height 26
click at [96, 337] on link "Check Batches" at bounding box center [78, 341] width 85 height 16
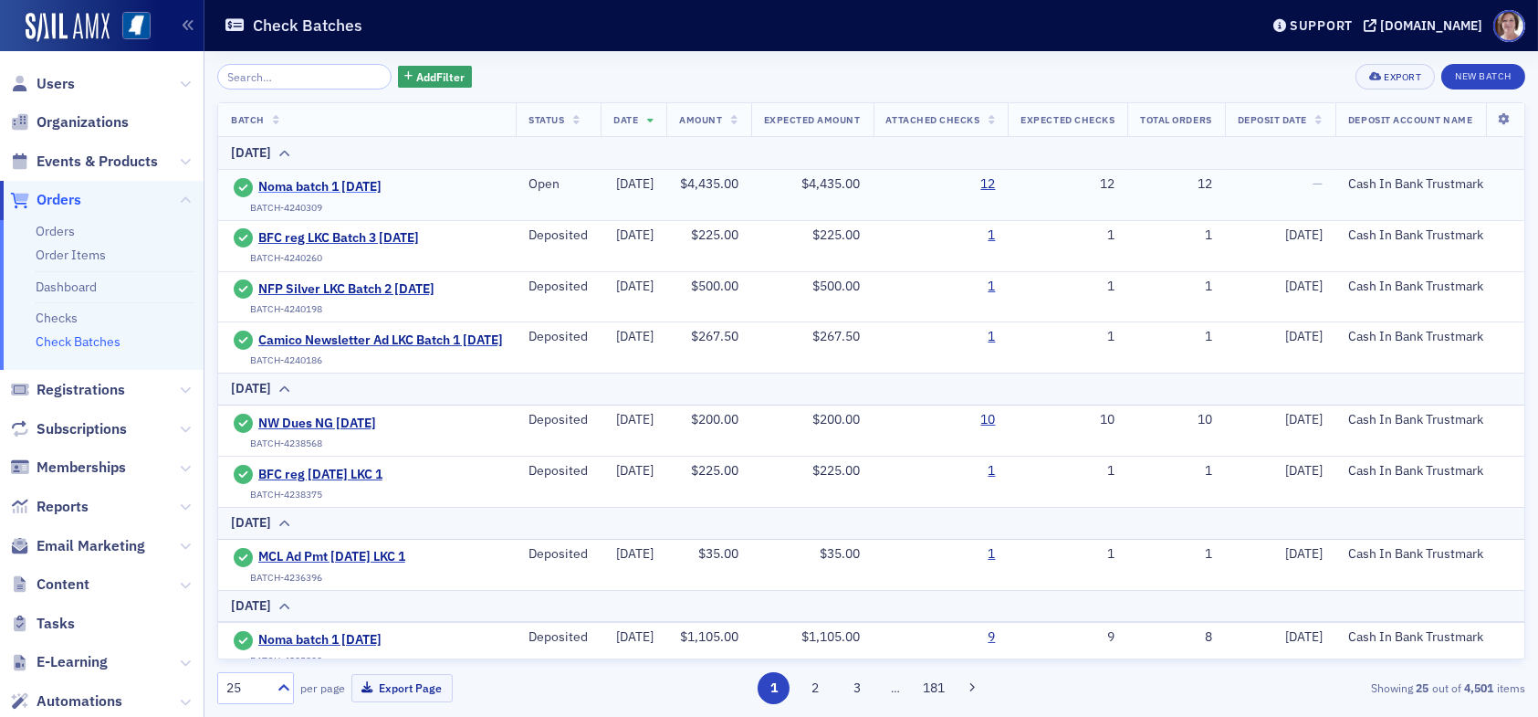
click at [320, 184] on span "Noma batch 1 [DATE]" at bounding box center [341, 187] width 166 height 16
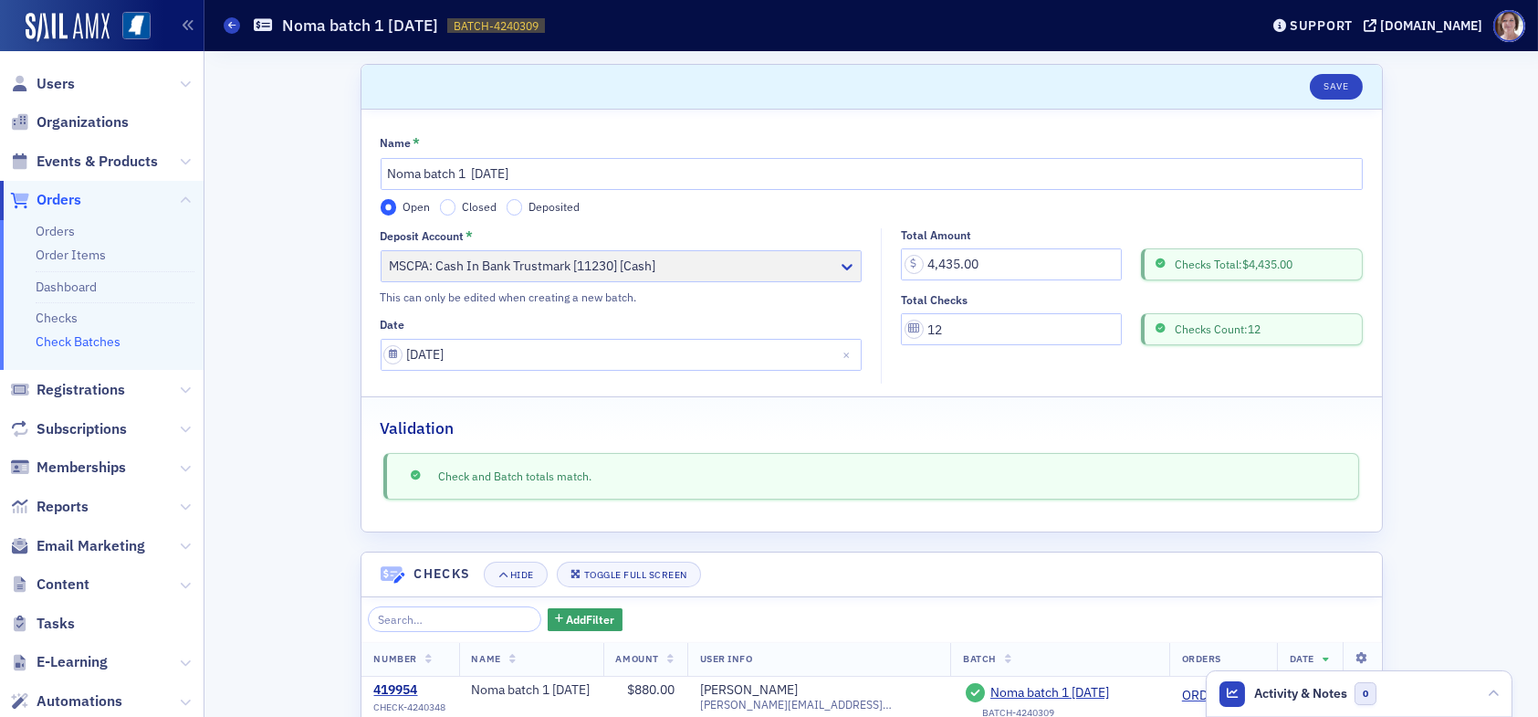
click at [517, 204] on label "Deposited" at bounding box center [544, 207] width 74 height 16
click at [517, 204] on input "Deposited" at bounding box center [515, 207] width 16 height 16
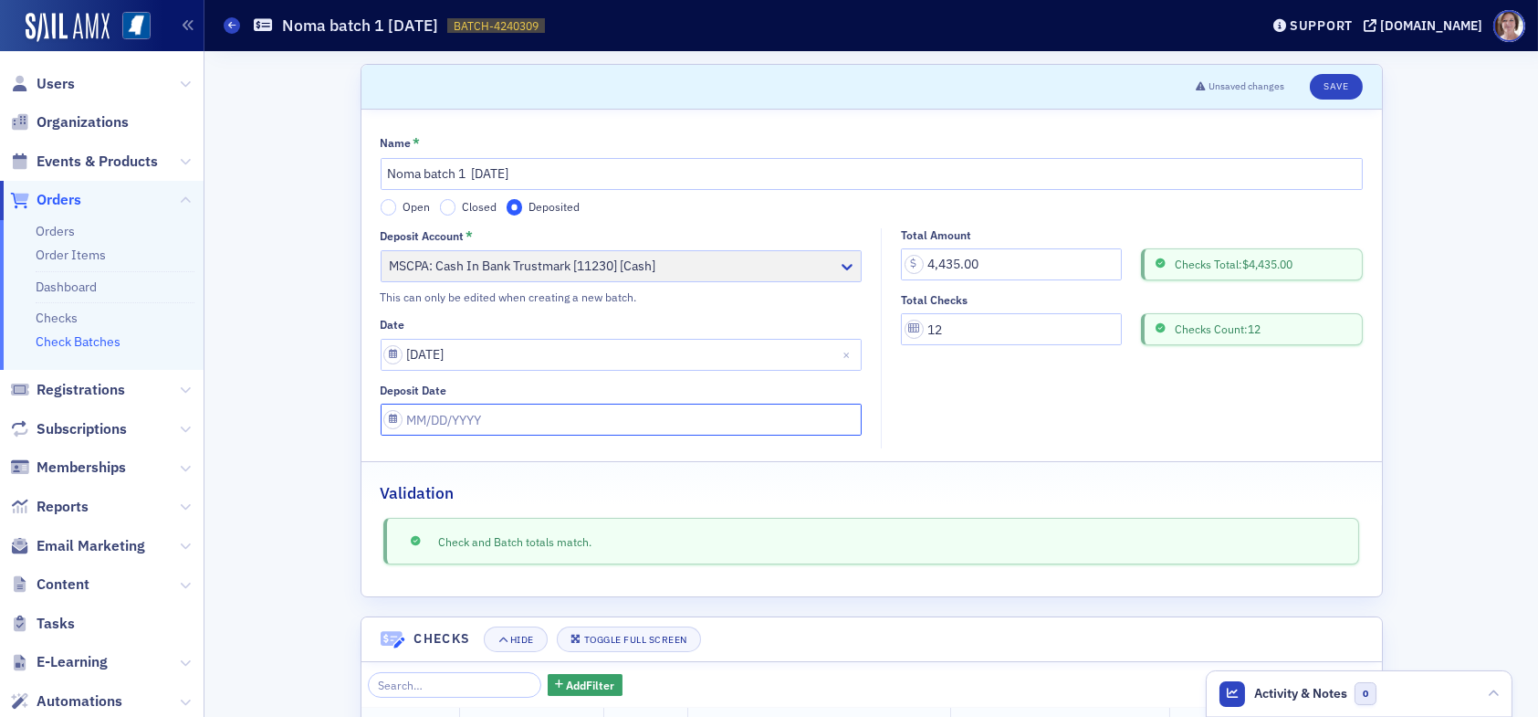
click at [483, 424] on input "Deposit Date" at bounding box center [622, 419] width 482 height 32
select select "7"
select select "2025"
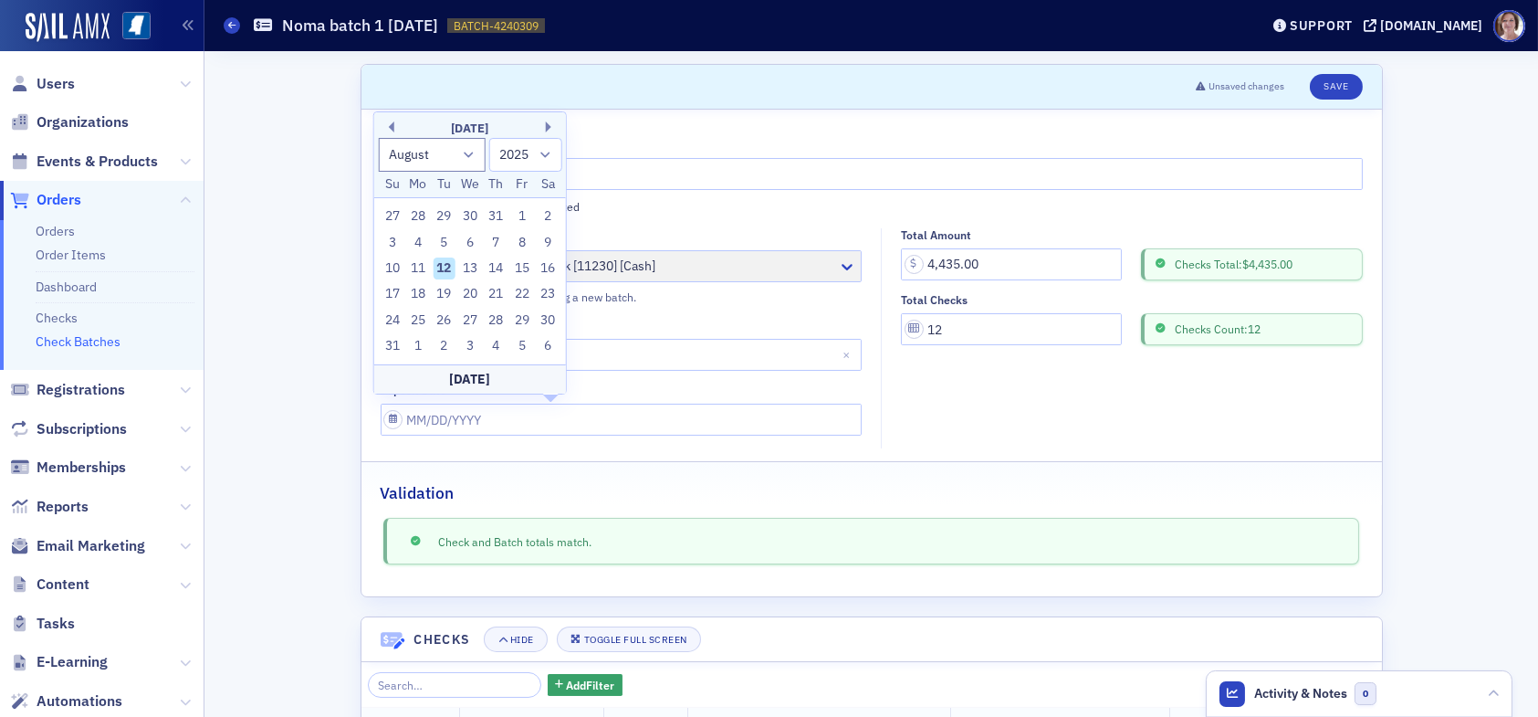
click at [450, 271] on div "12" at bounding box center [445, 268] width 22 height 22
type input "[DATE]"
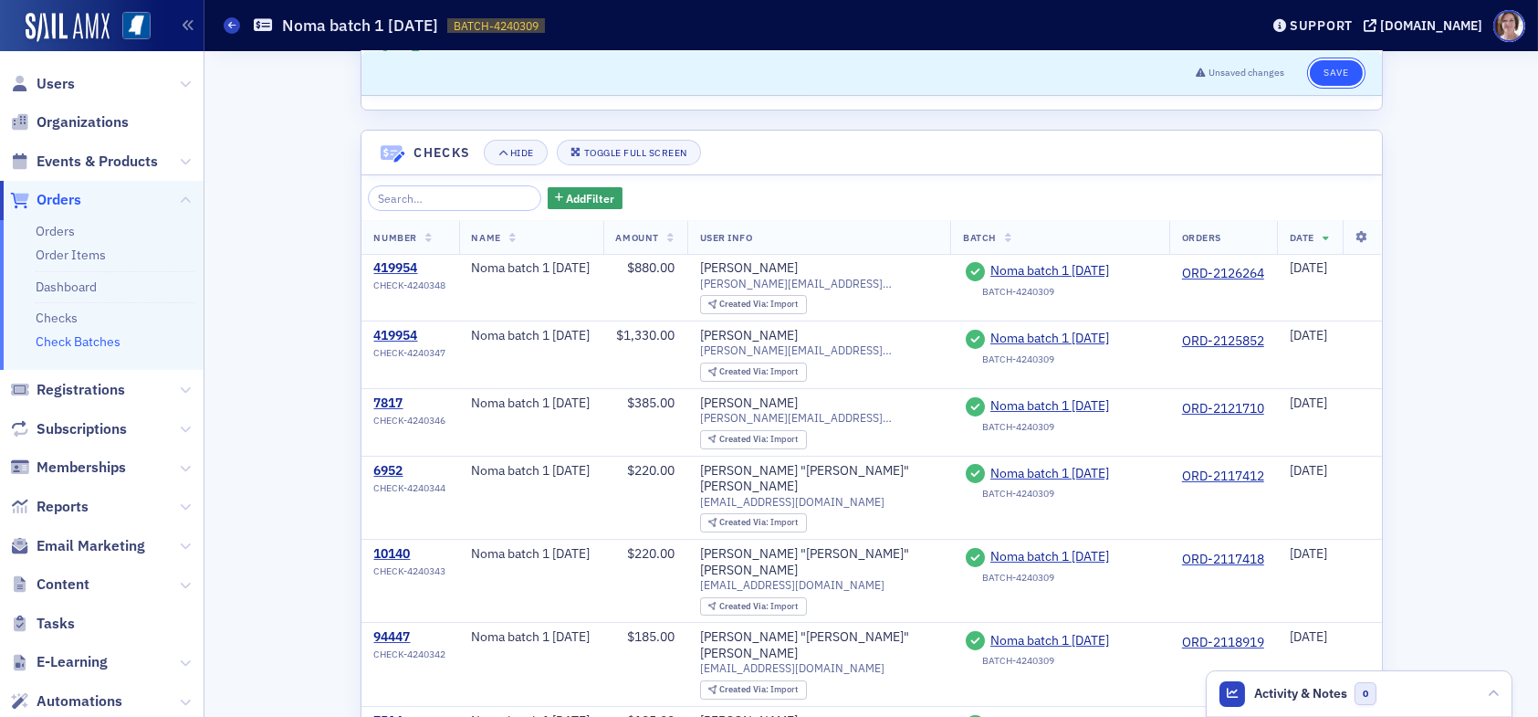
click at [1317, 72] on button "Save" at bounding box center [1336, 73] width 52 height 26
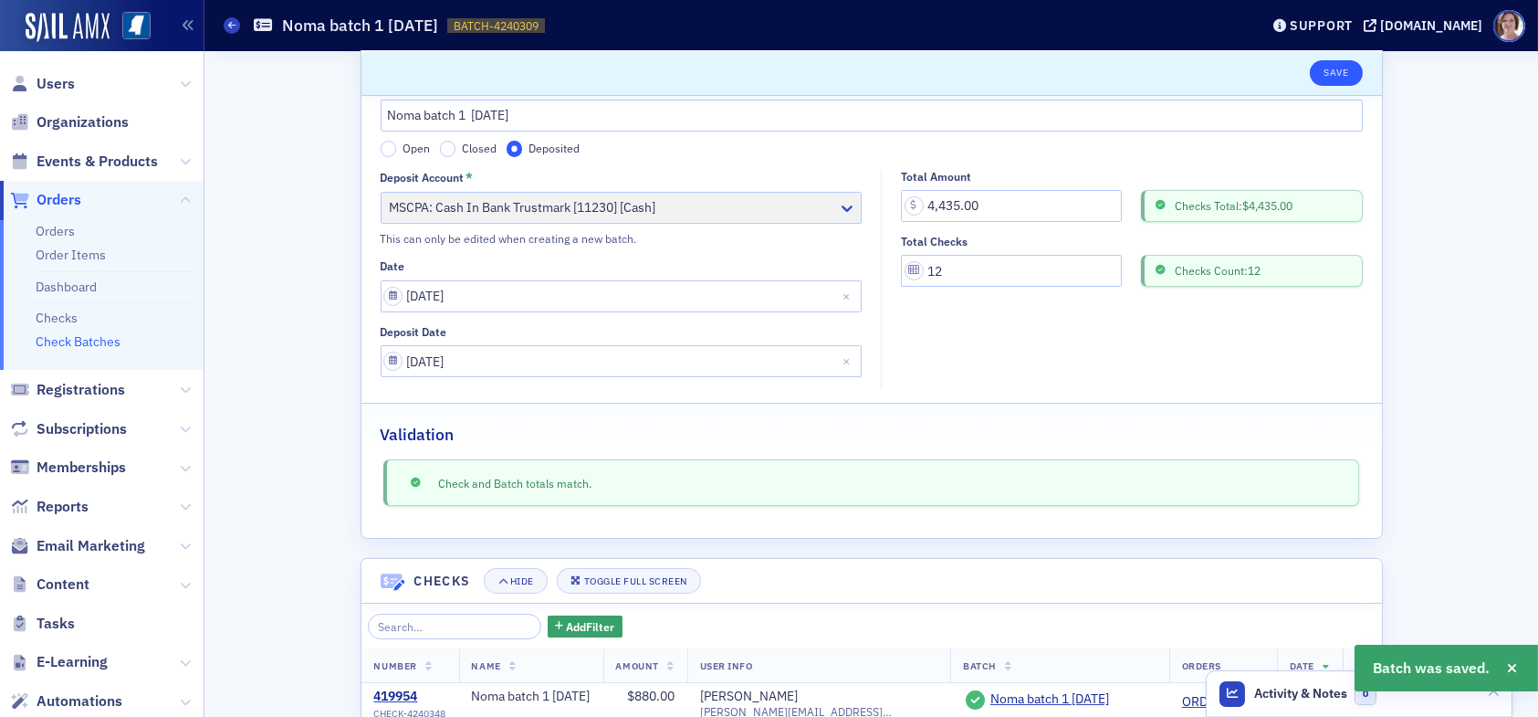
scroll to position [487, 0]
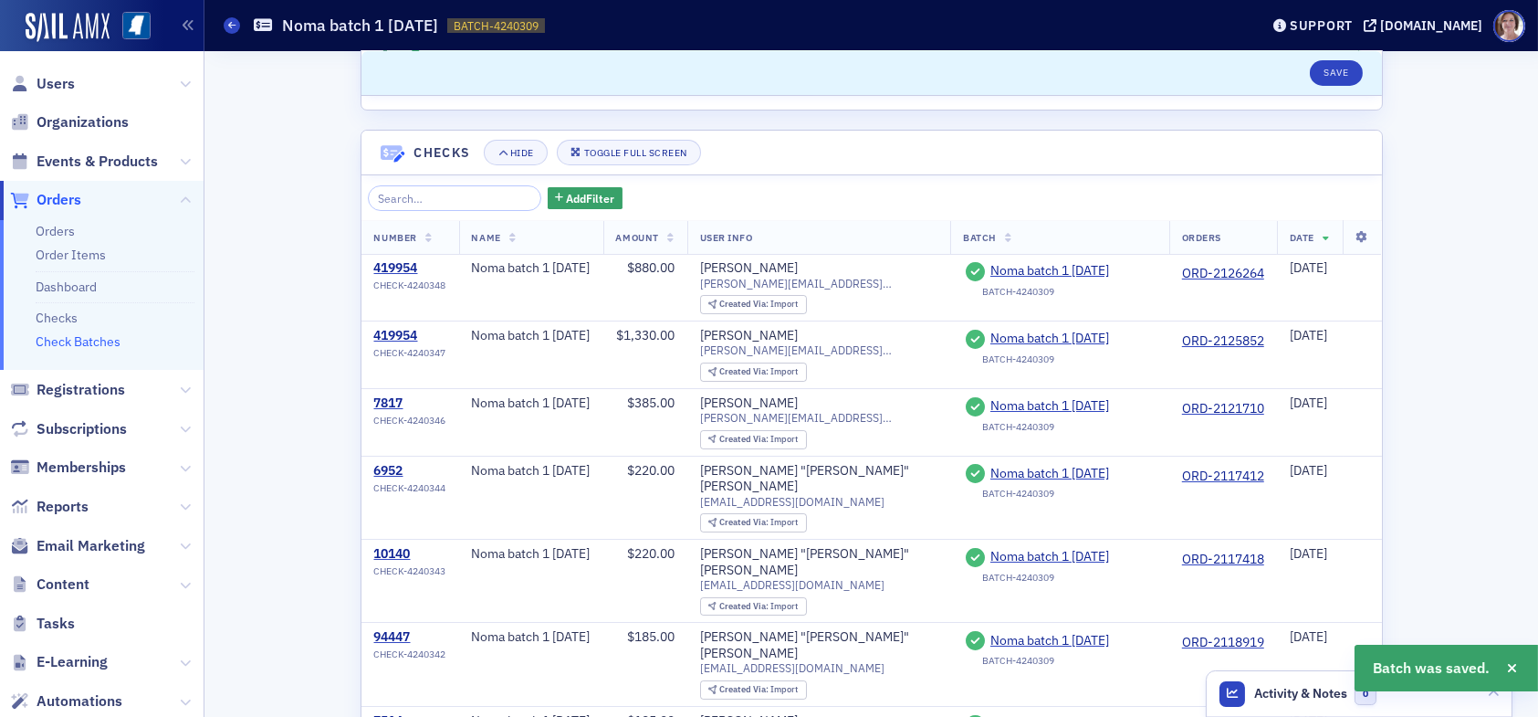
click at [98, 341] on link "Check Batches" at bounding box center [78, 341] width 85 height 16
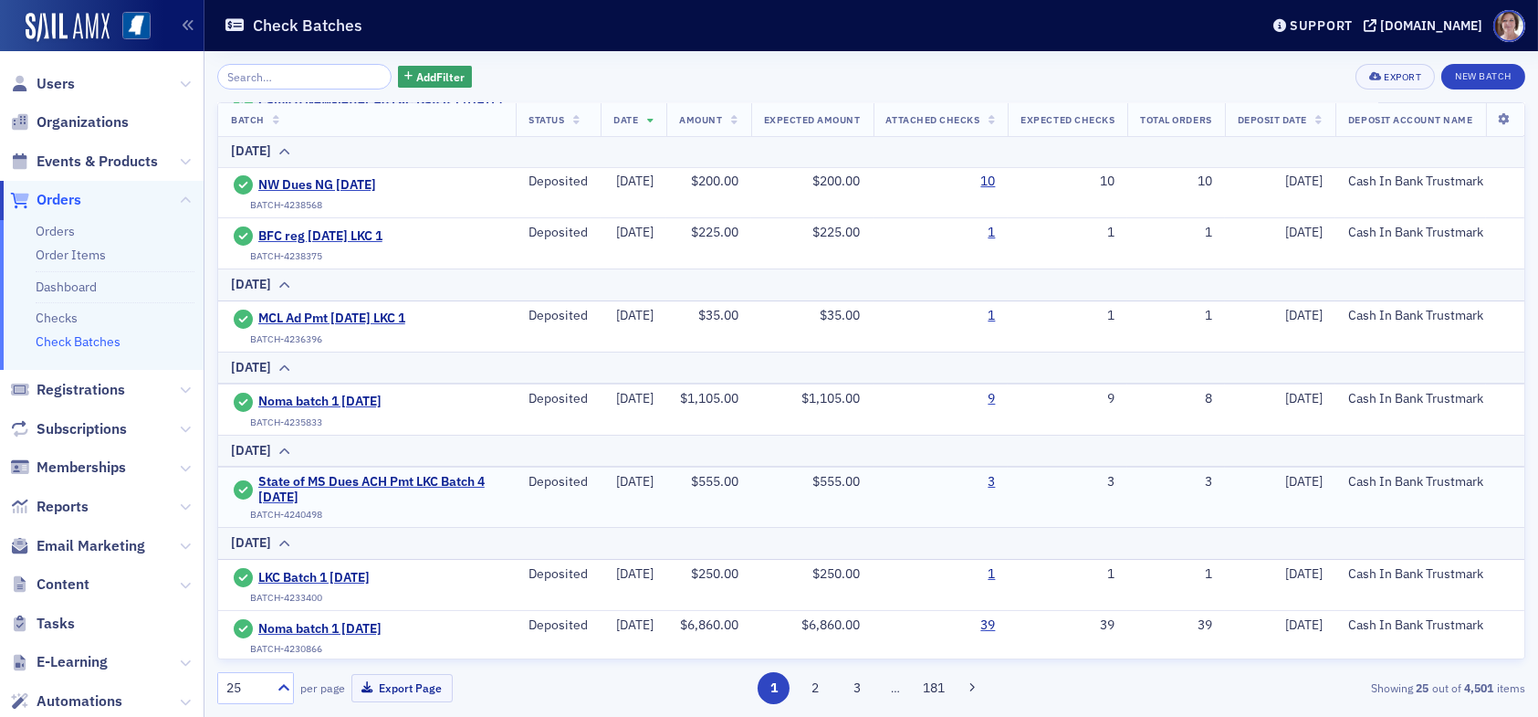
scroll to position [274, 0]
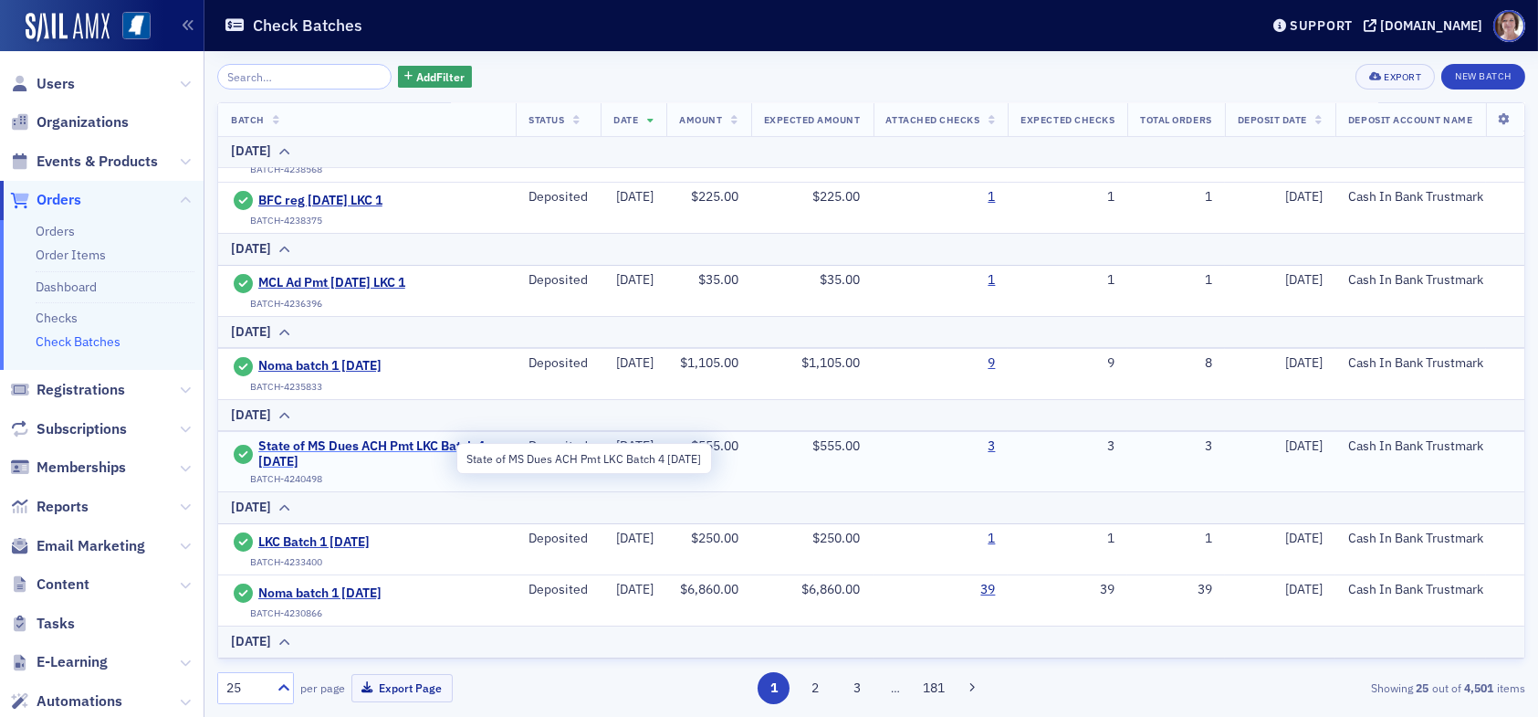
click at [343, 456] on span "State of MS Dues ACH Pmt LKC Batch 4 08.12.25" at bounding box center [380, 454] width 245 height 32
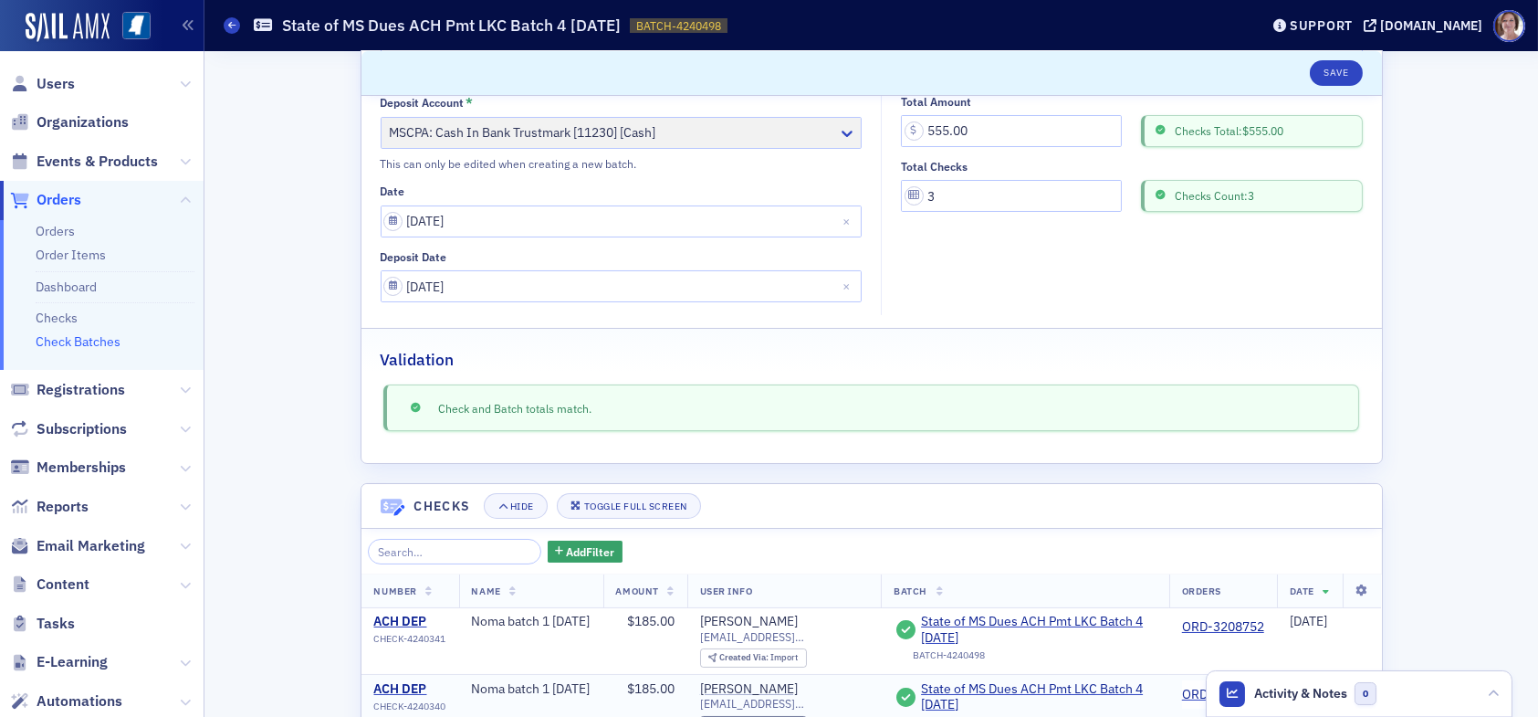
scroll to position [300, 0]
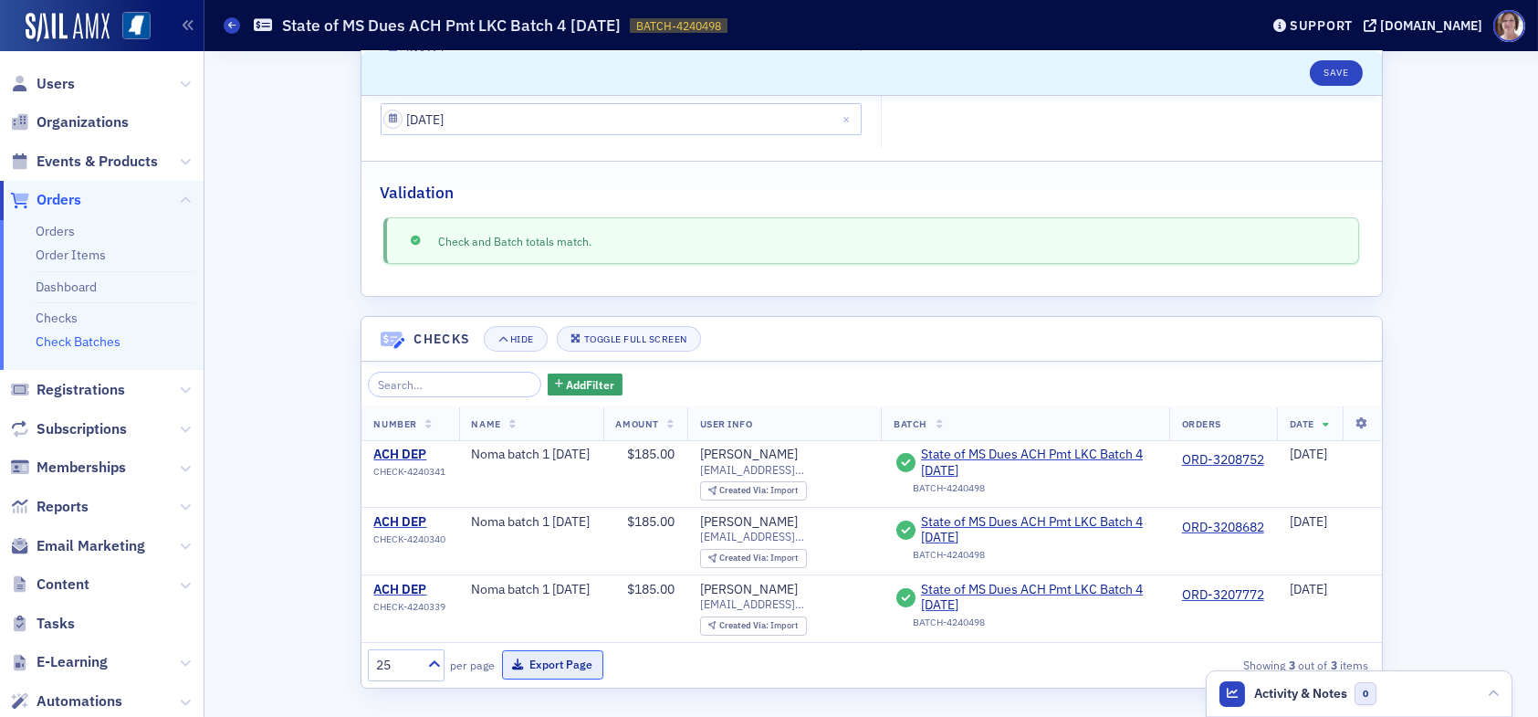
click at [534, 660] on button "Export Page" at bounding box center [552, 664] width 101 height 28
click at [105, 341] on link "Check Batches" at bounding box center [78, 341] width 85 height 16
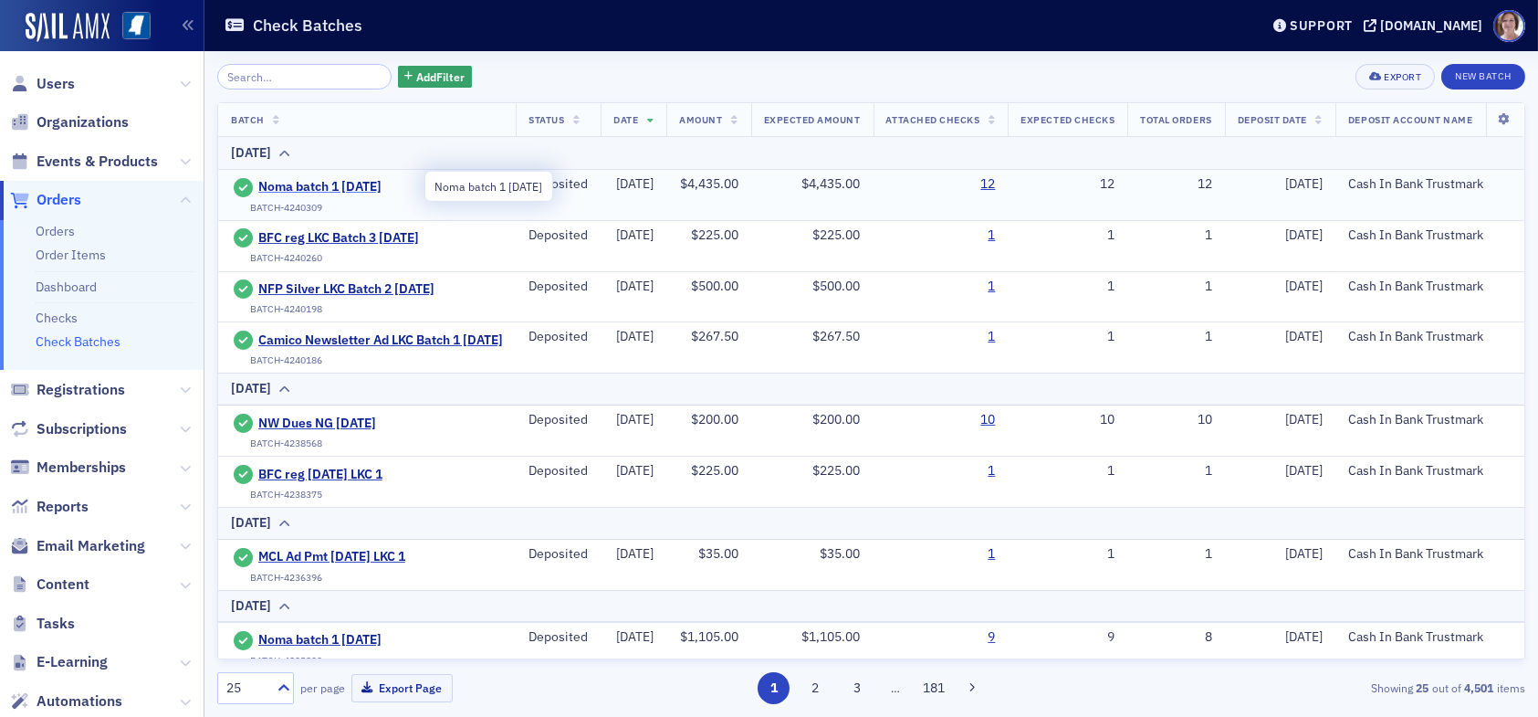
click at [312, 186] on span "Noma batch 1 [DATE]" at bounding box center [341, 187] width 166 height 16
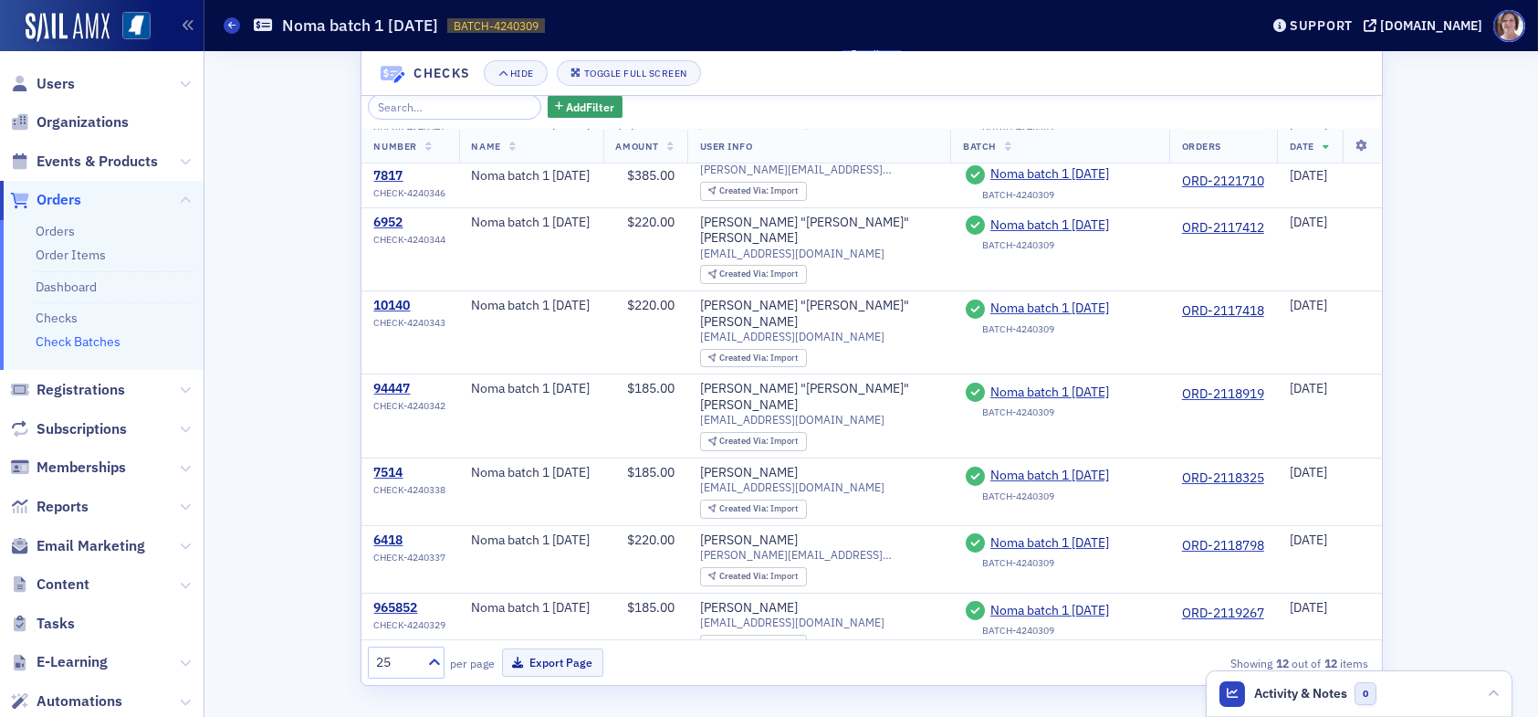
scroll to position [326, 0]
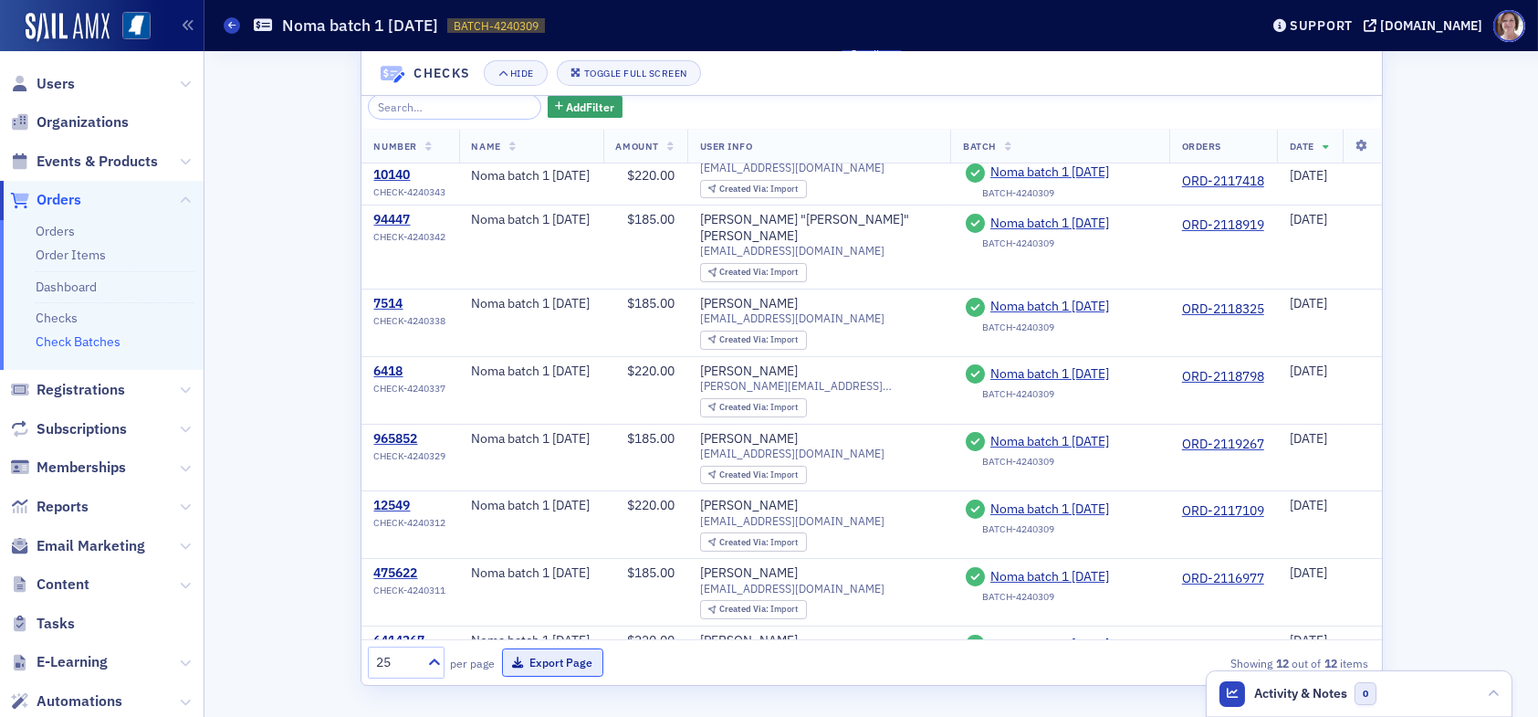
click at [542, 649] on button "Export Page" at bounding box center [552, 662] width 101 height 28
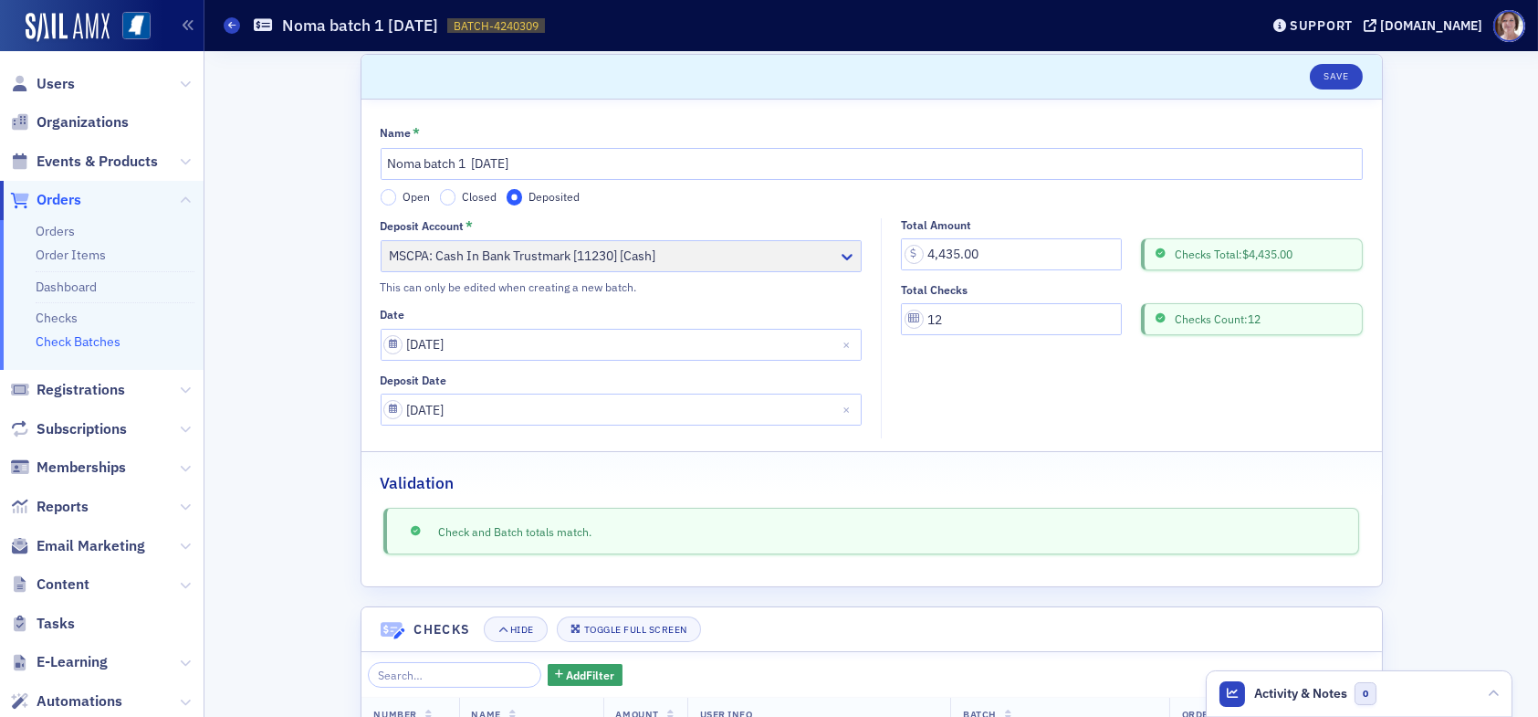
scroll to position [0, 0]
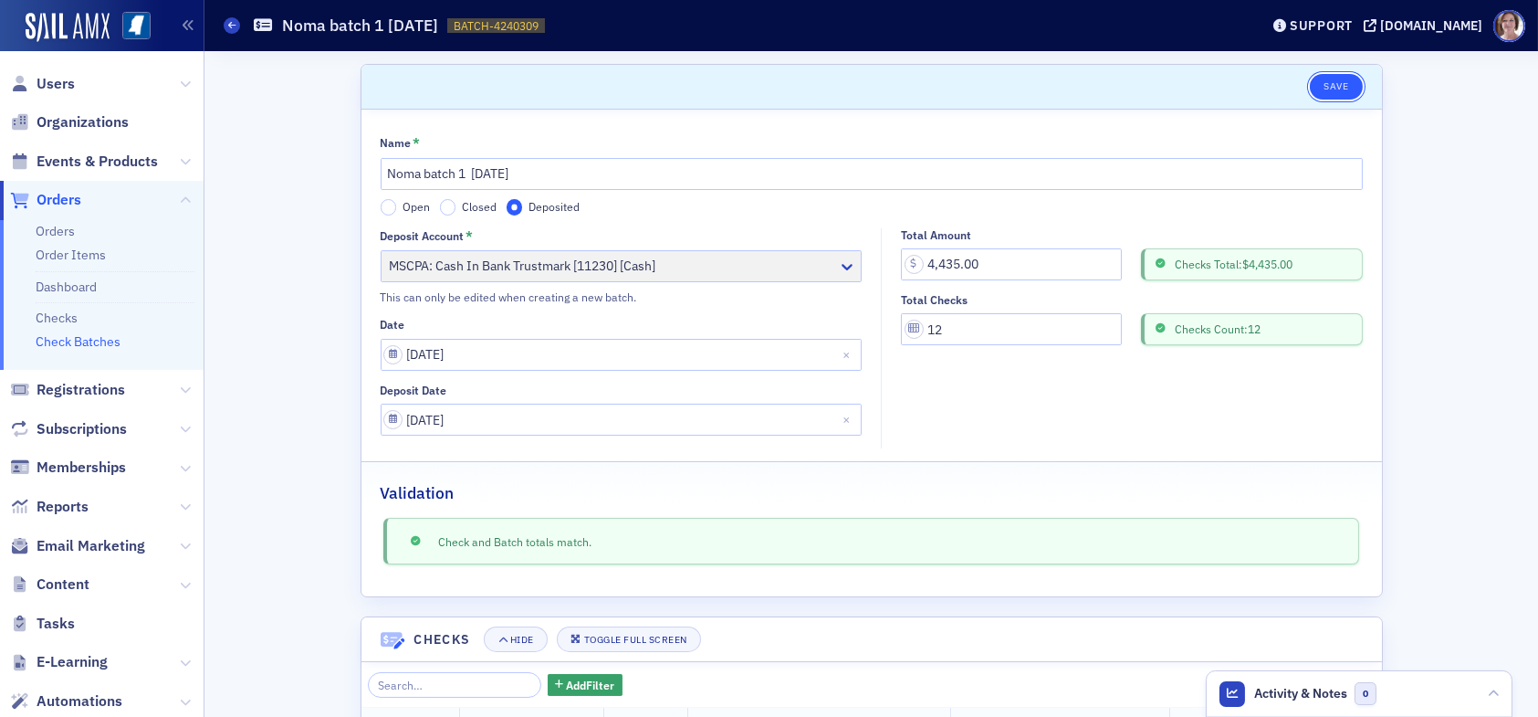
click at [1330, 88] on button "Save" at bounding box center [1336, 87] width 52 height 26
click at [78, 195] on span "Orders" at bounding box center [59, 200] width 45 height 20
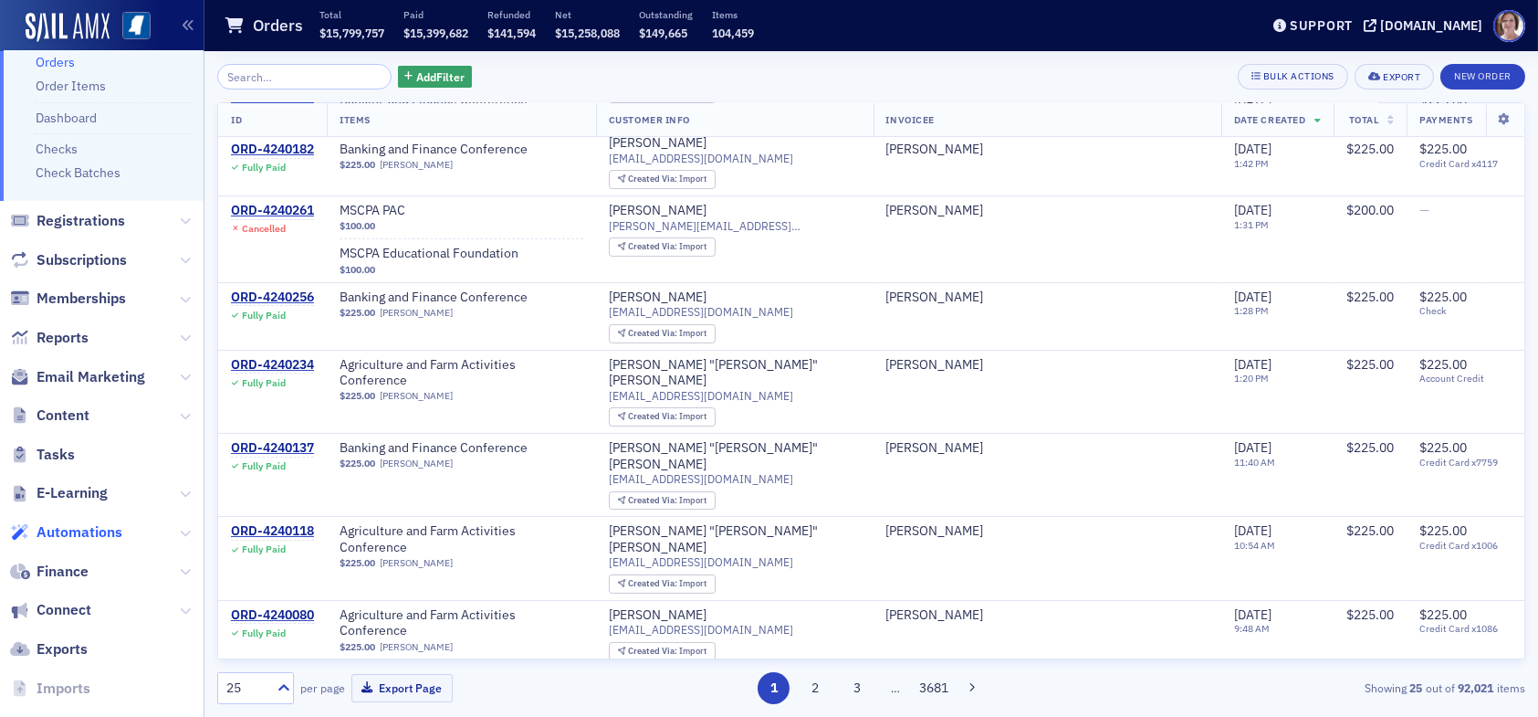
scroll to position [183, 0]
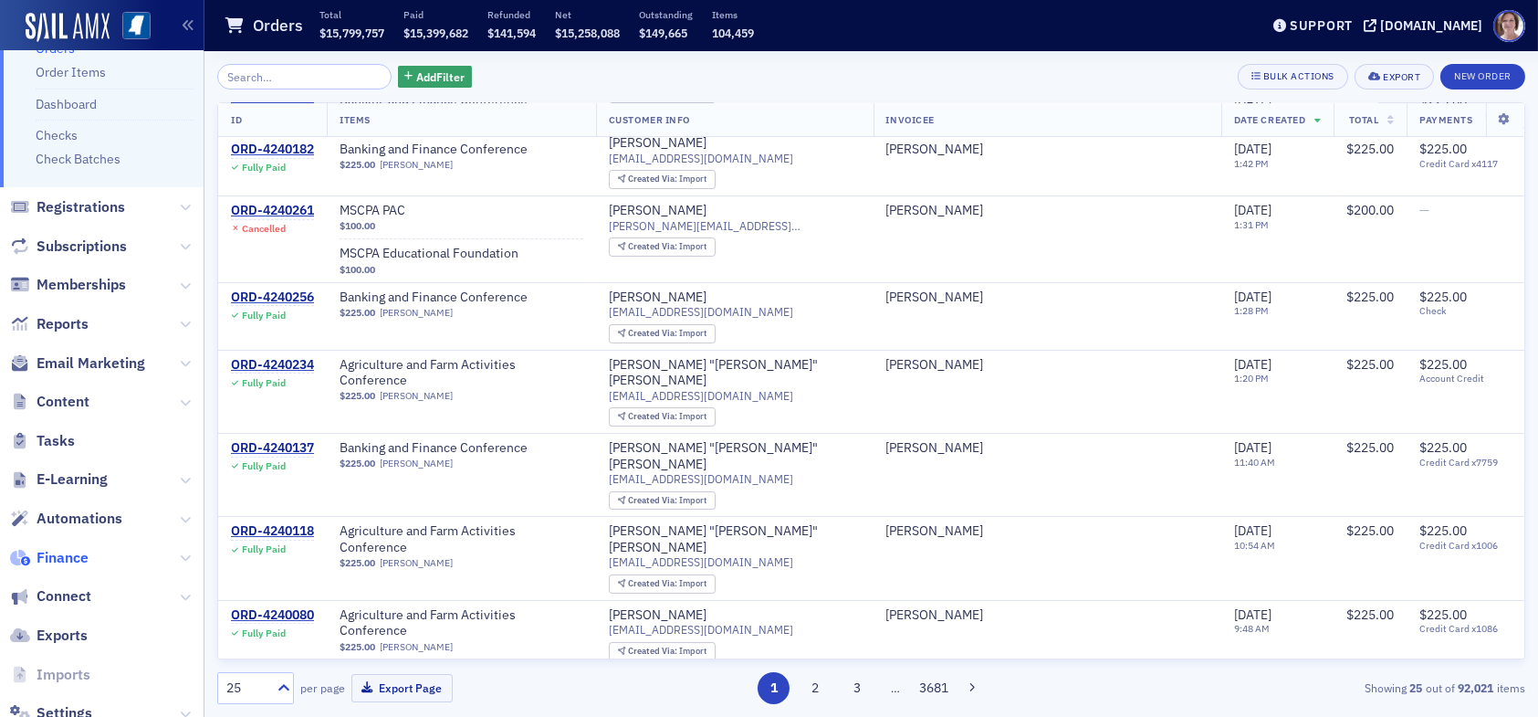
click at [78, 560] on span "Finance" at bounding box center [63, 558] width 52 height 20
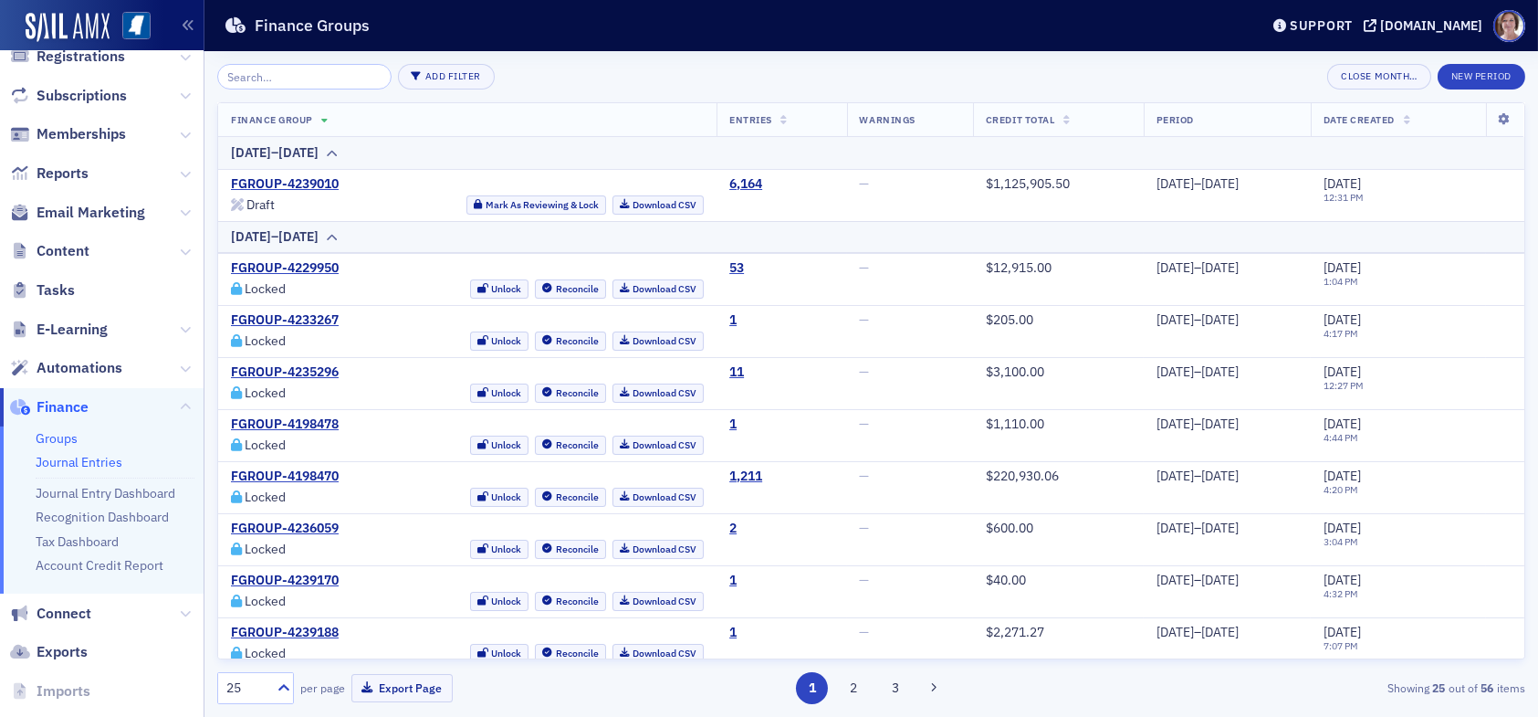
click at [90, 464] on link "Journal Entries" at bounding box center [79, 462] width 87 height 16
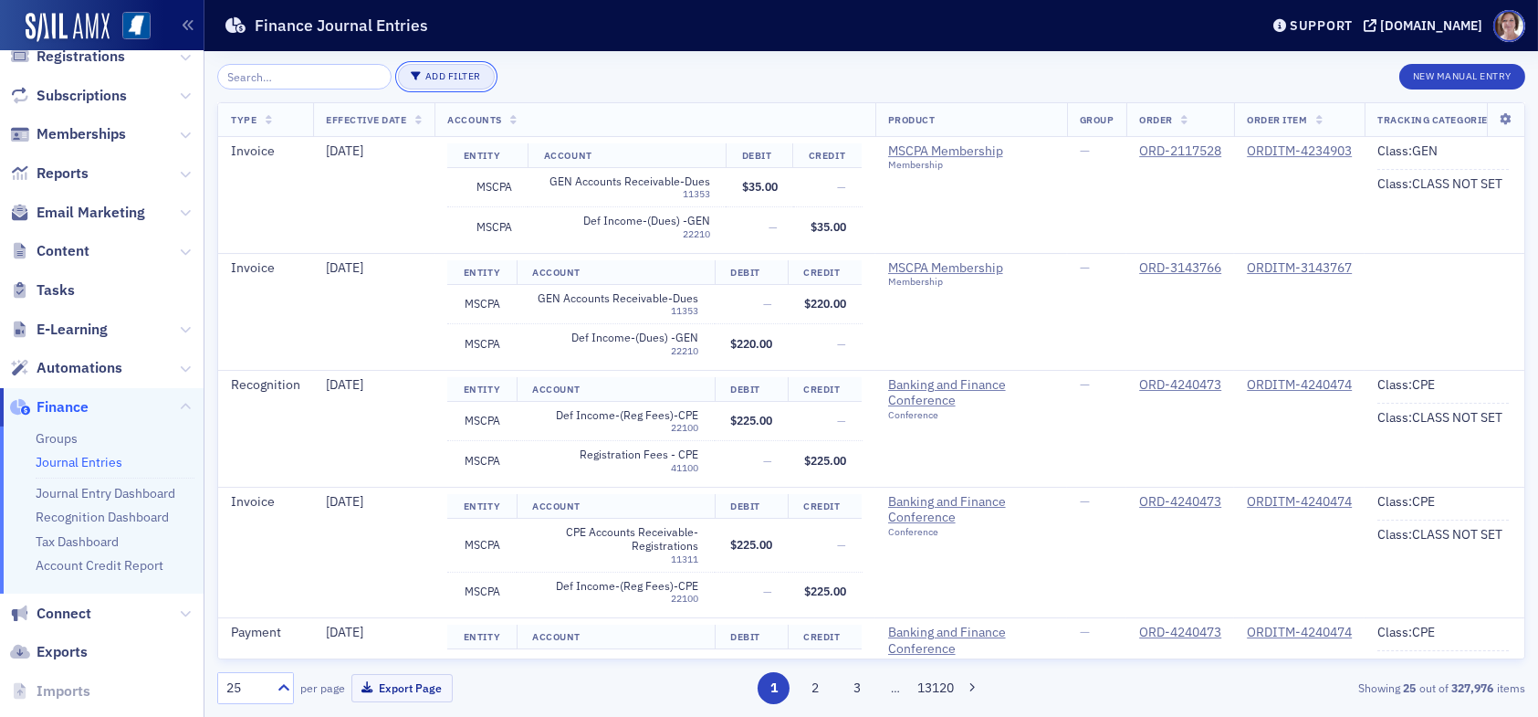
click at [434, 74] on button "Add Filter" at bounding box center [446, 77] width 97 height 26
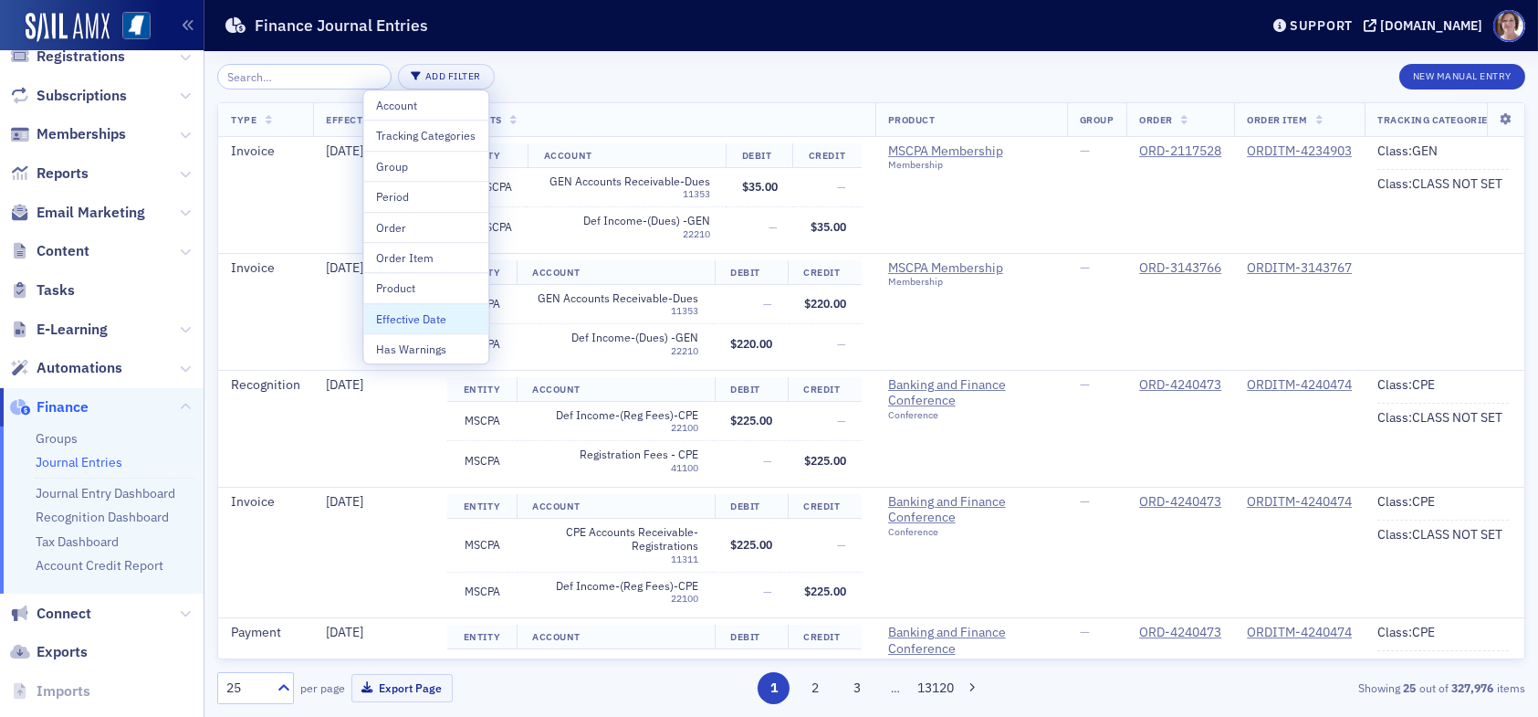
click at [421, 324] on div "Effective Date" at bounding box center [426, 318] width 100 height 16
select select "7"
select select "2025"
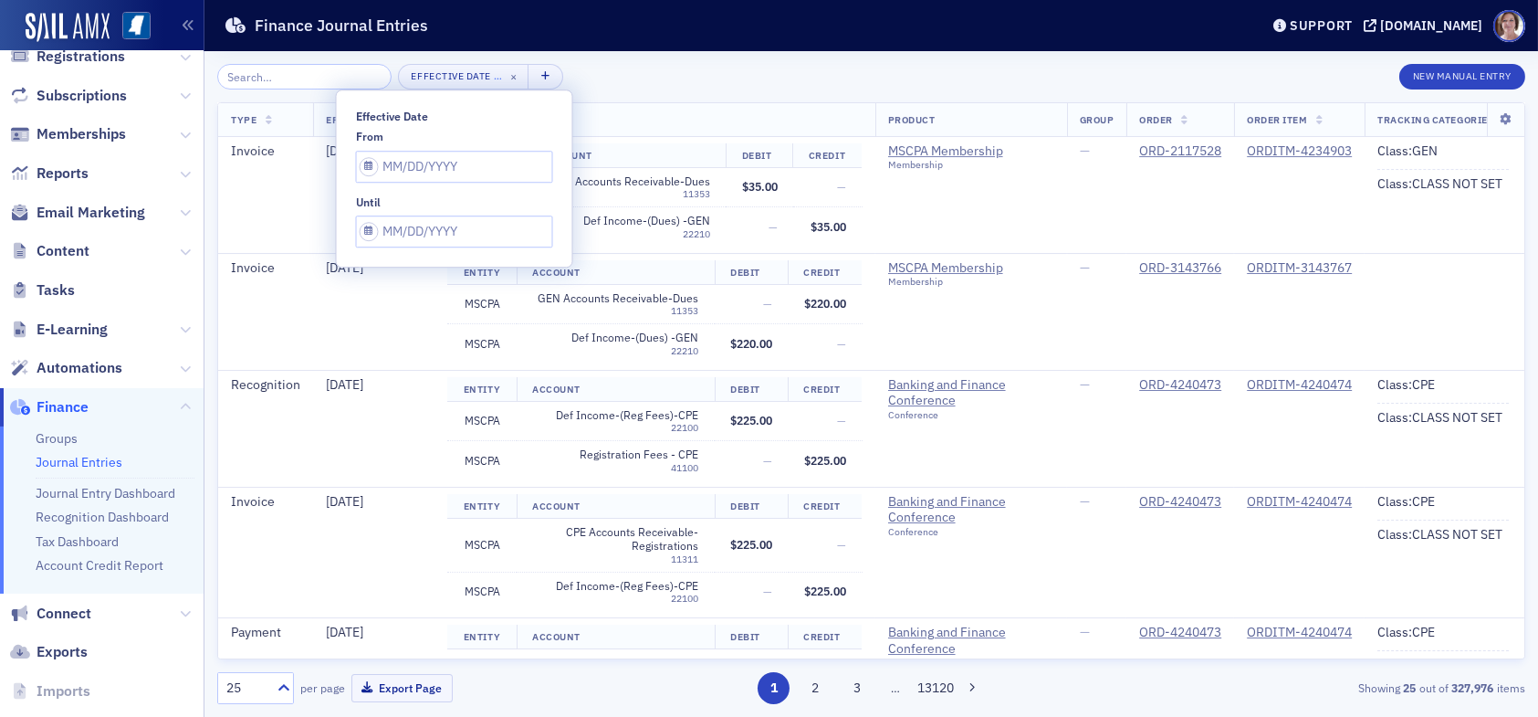
click at [631, 83] on div "Effective Date … × New Manual Entry" at bounding box center [871, 77] width 1308 height 26
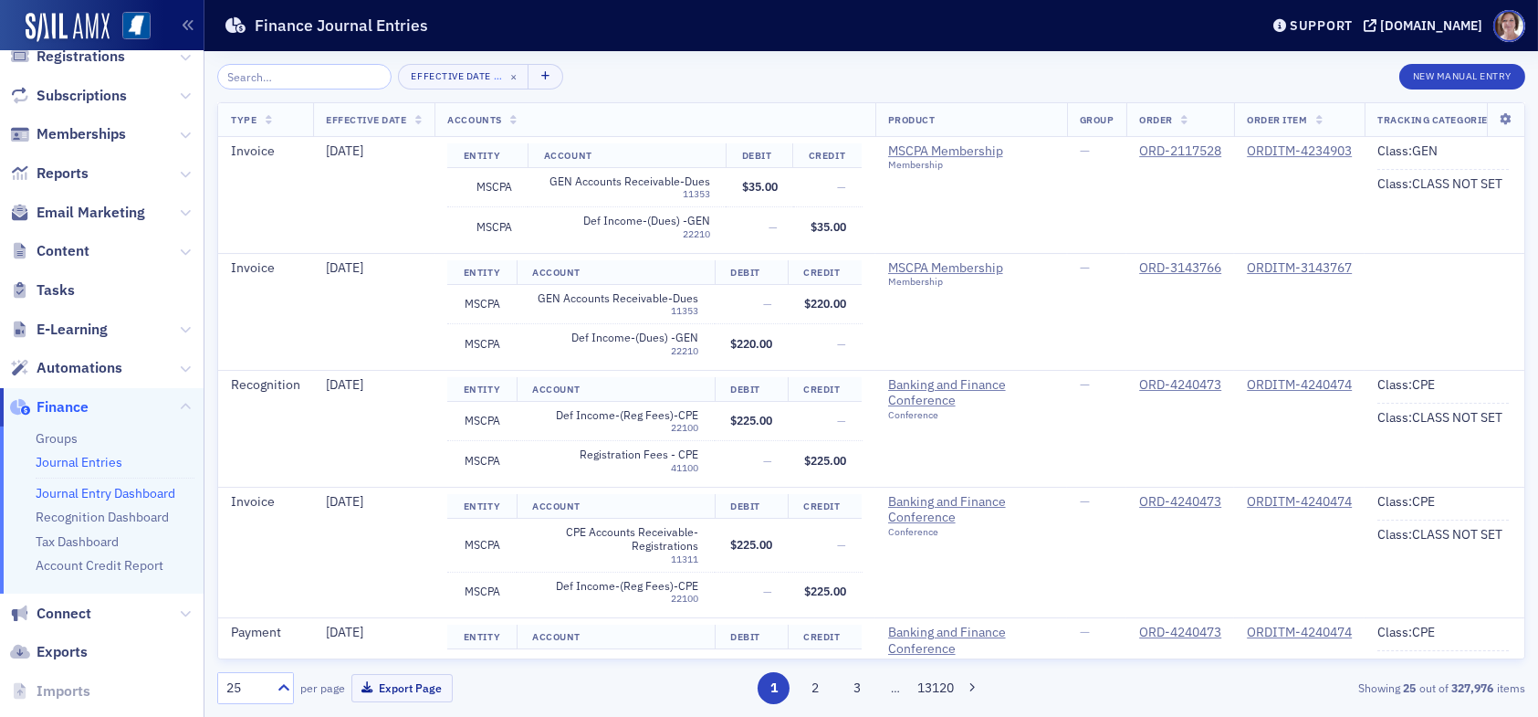
click at [82, 491] on link "Journal Entry Dashboard" at bounding box center [106, 493] width 140 height 16
